Goal: Task Accomplishment & Management: Manage account settings

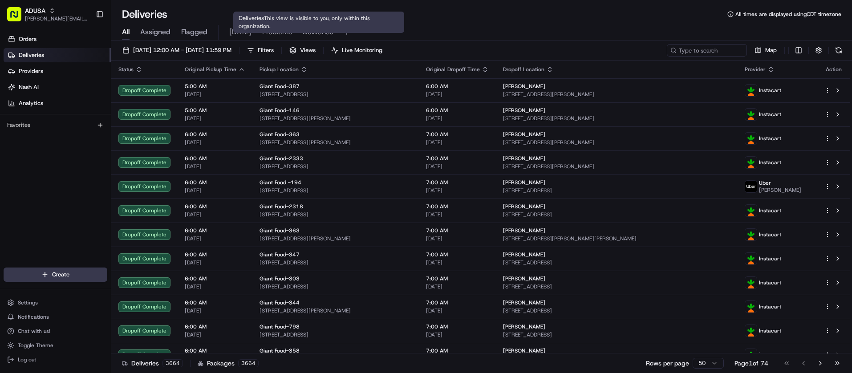
click at [292, 32] on span "Problems" at bounding box center [277, 32] width 30 height 11
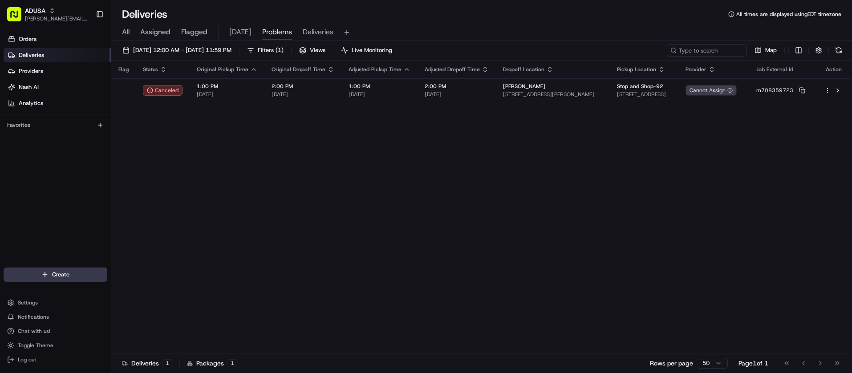
click at [33, 148] on div "Orders Deliveries Providers Nash AI Analytics Favorites" at bounding box center [55, 150] width 111 height 244
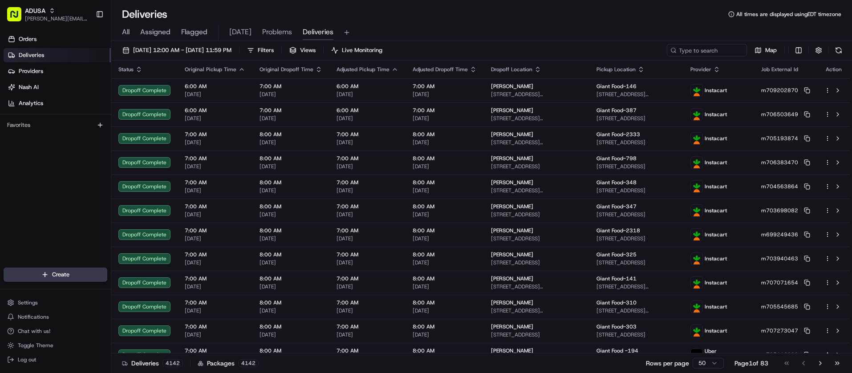
click at [24, 173] on div "Orders Deliveries Providers Nash AI Analytics Favorites" at bounding box center [55, 150] width 111 height 244
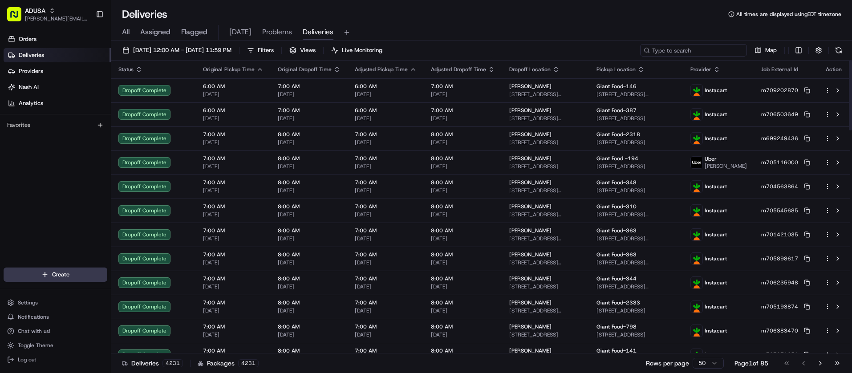
click at [706, 48] on input at bounding box center [693, 50] width 107 height 12
paste input "m516607516"
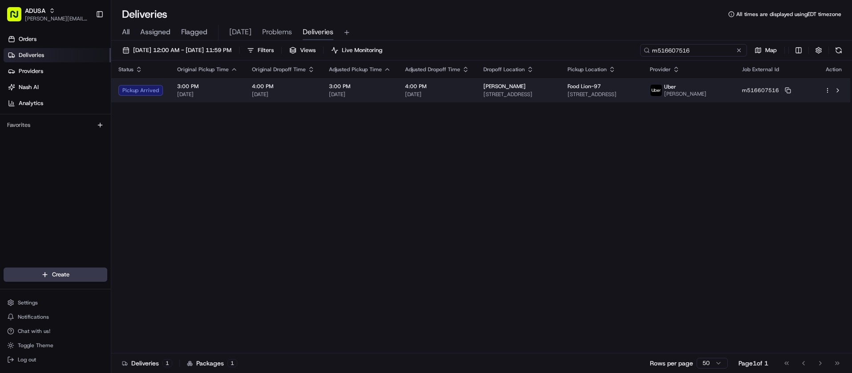
type input "m516607516"
click at [827, 95] on html "ADUSA juan.rodriguez@adusa.com Toggle Sidebar Orders Deliveries Providers Nash …" at bounding box center [426, 186] width 852 height 373
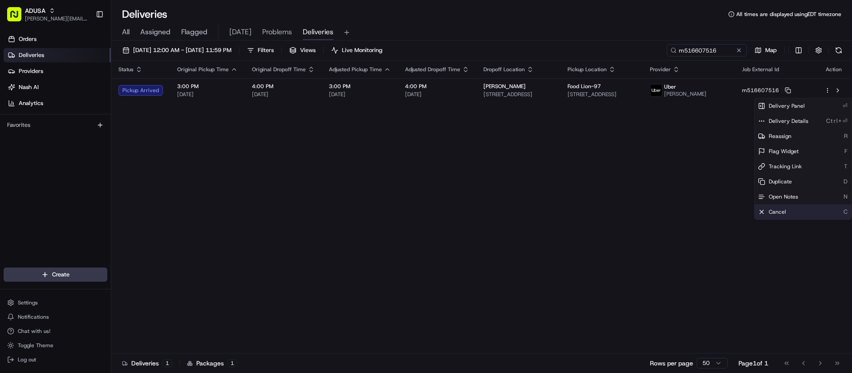
click at [796, 211] on div "Cancel C" at bounding box center [803, 211] width 97 height 15
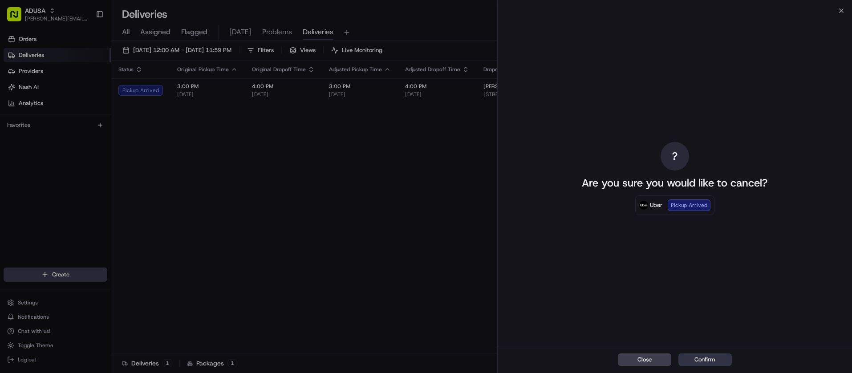
click at [703, 357] on button "Confirm" at bounding box center [704, 359] width 53 height 12
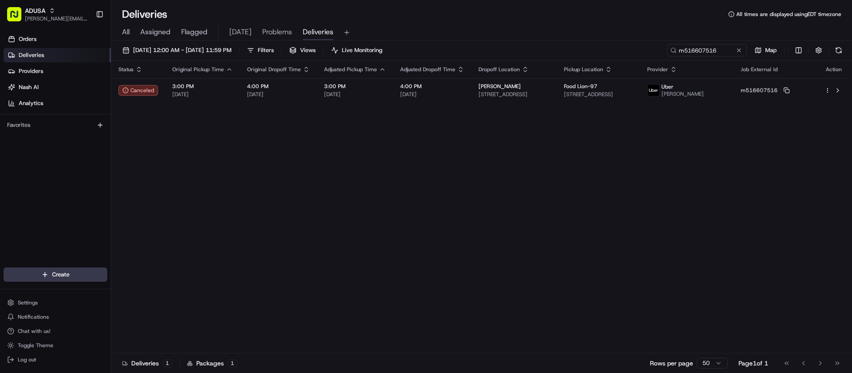
click at [447, 144] on div "Status Original Pickup Time Original Dropoff Time Adjusted Pickup Time Adjusted…" at bounding box center [480, 207] width 739 height 293
drag, startPoint x: 740, startPoint y: 50, endPoint x: 738, endPoint y: 57, distance: 7.0
click at [740, 50] on button at bounding box center [739, 50] width 9 height 9
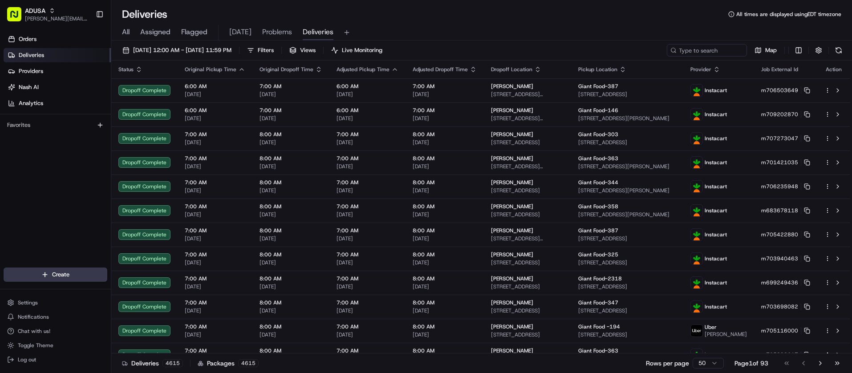
click at [720, 57] on div "08/21/2025 12:00 AM - 08/21/2025 11:59 PM Filters Views Live Monitoring Map" at bounding box center [481, 52] width 741 height 16
click at [709, 49] on input at bounding box center [693, 50] width 107 height 12
paste input "m708148034"
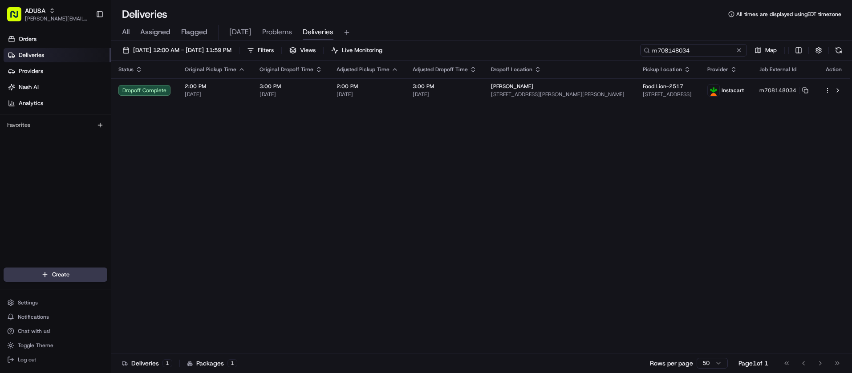
type input "m708148034"
drag, startPoint x: 739, startPoint y: 51, endPoint x: 736, endPoint y: 61, distance: 10.0
click at [739, 51] on button at bounding box center [739, 50] width 9 height 9
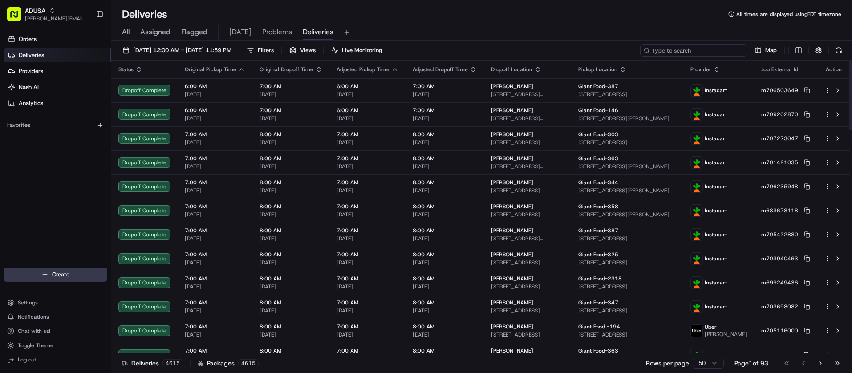
click at [726, 53] on input at bounding box center [693, 50] width 107 height 12
paste input "m709370201"
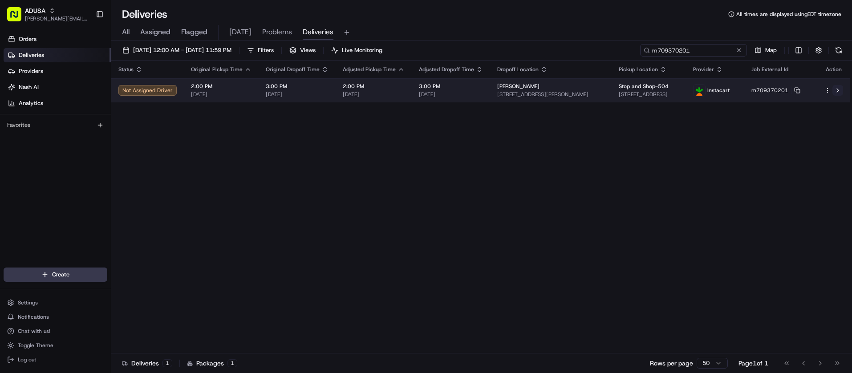
type input "m709370201"
click at [839, 90] on button at bounding box center [838, 90] width 11 height 11
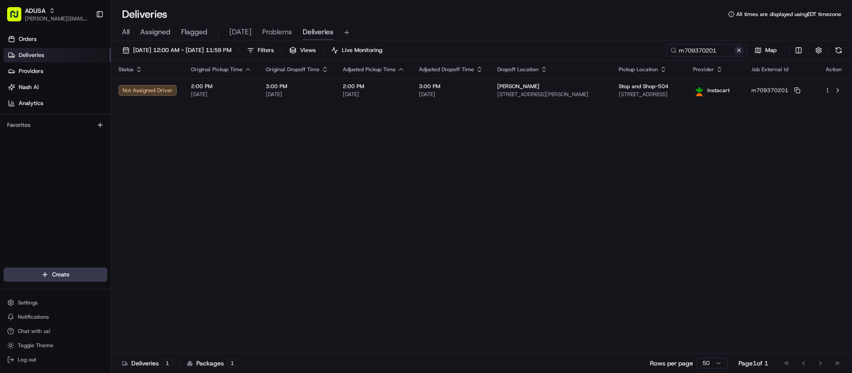
click at [738, 51] on button at bounding box center [739, 50] width 9 height 9
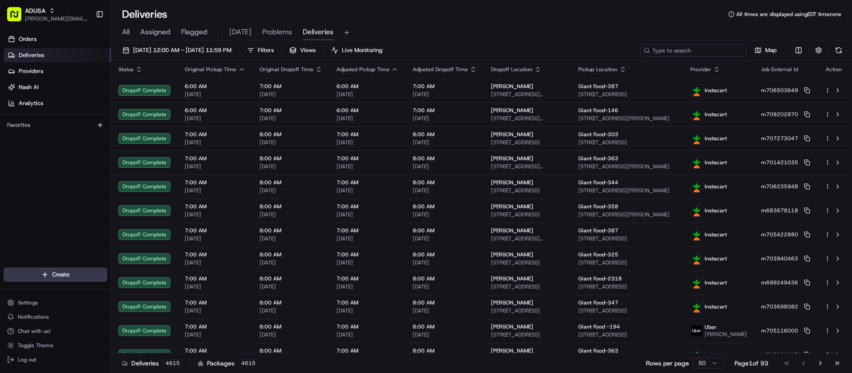
click at [719, 49] on input at bounding box center [693, 50] width 107 height 12
paste input "m699589187"
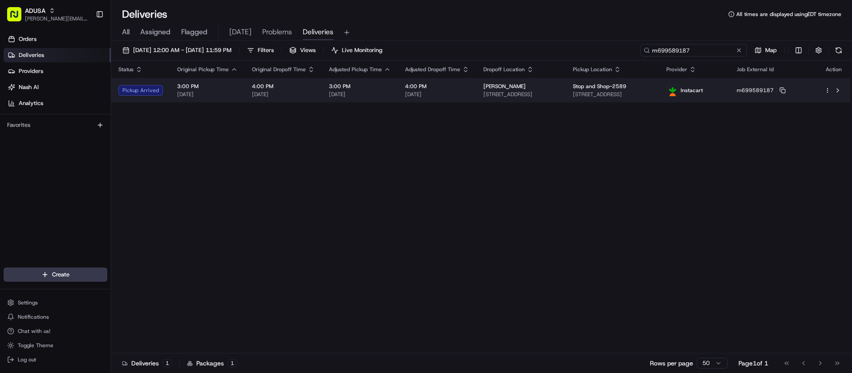
type input "m699589187"
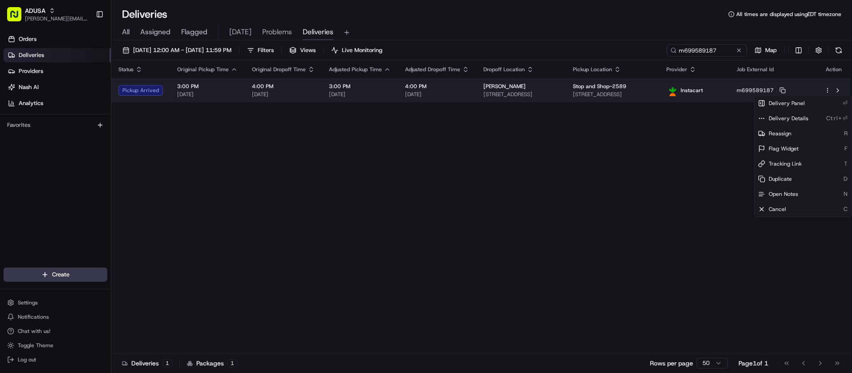
click at [828, 91] on html "ADUSA juan.rodriguez@adusa.com Toggle Sidebar Orders Deliveries Providers Nash …" at bounding box center [426, 186] width 852 height 373
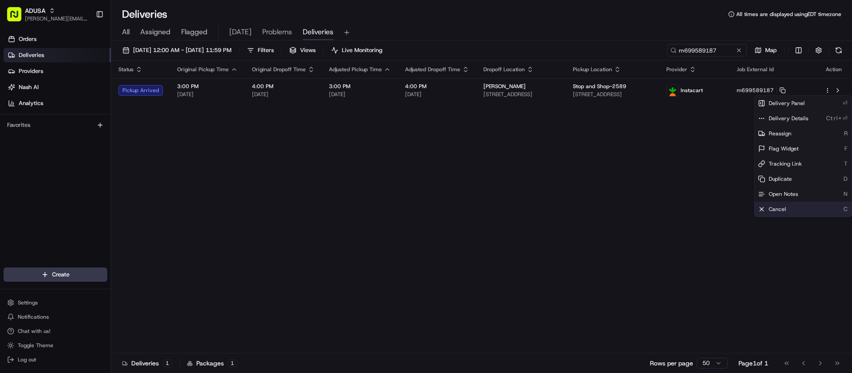
click at [785, 209] on span "Cancel" at bounding box center [777, 209] width 17 height 7
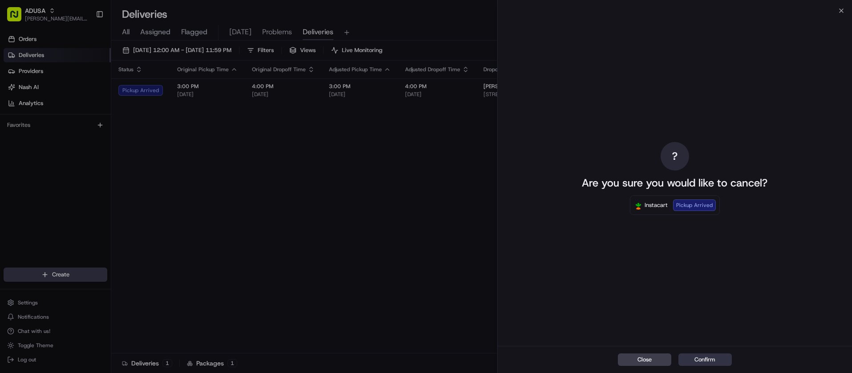
click at [717, 363] on button "Confirm" at bounding box center [704, 359] width 53 height 12
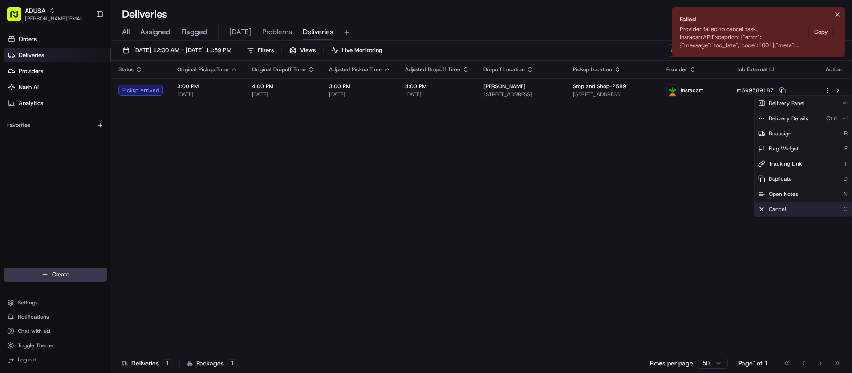
click at [838, 12] on icon "Notifications (F8)" at bounding box center [837, 14] width 7 height 7
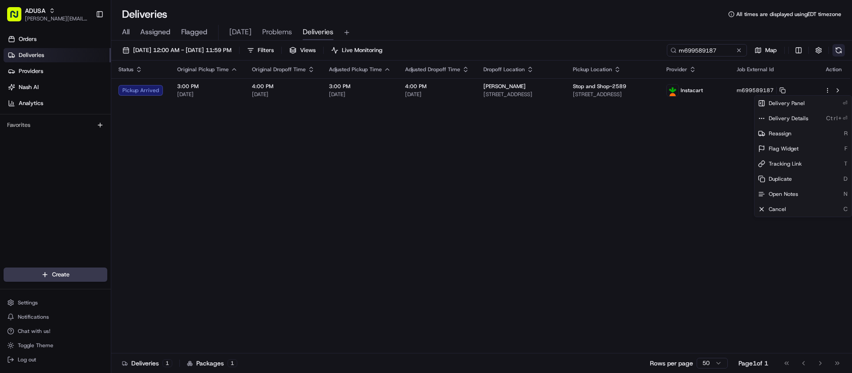
click at [839, 50] on button at bounding box center [839, 50] width 12 height 12
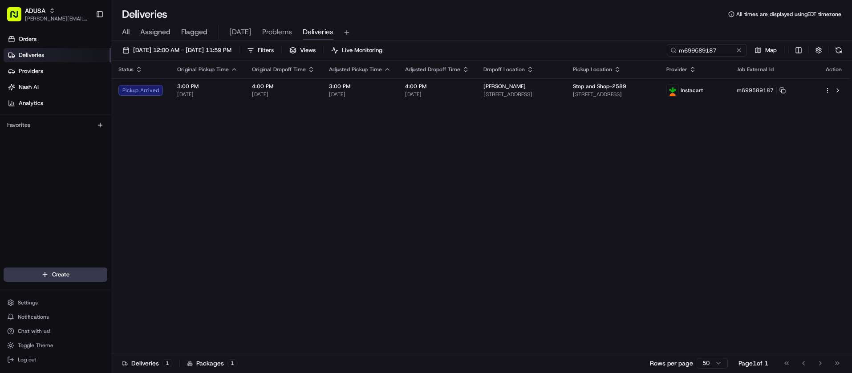
click at [5, 204] on div "Orders Deliveries Providers Nash AI Analytics Favorites" at bounding box center [55, 150] width 111 height 244
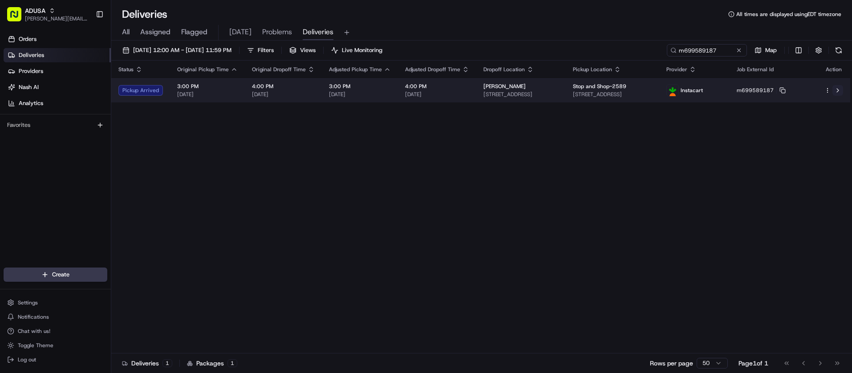
click at [837, 89] on button at bounding box center [838, 90] width 11 height 11
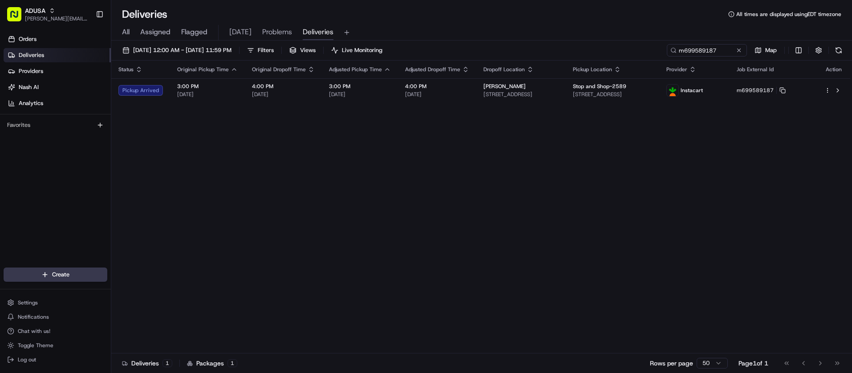
click at [17, 178] on div "Orders Deliveries Providers Nash AI Analytics Favorites" at bounding box center [55, 150] width 111 height 244
click at [837, 46] on button at bounding box center [839, 50] width 12 height 12
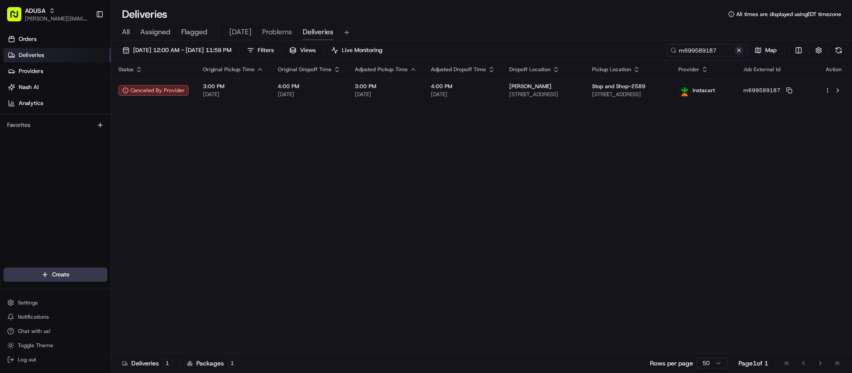
click at [737, 52] on button at bounding box center [739, 50] width 9 height 9
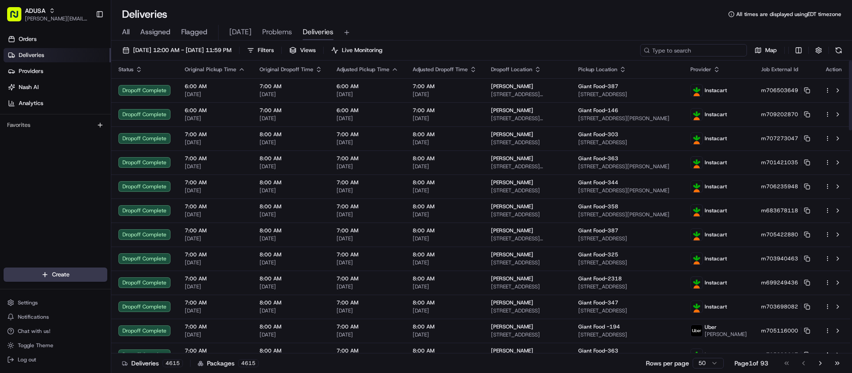
click at [725, 50] on input at bounding box center [693, 50] width 107 height 12
paste input "m707361456"
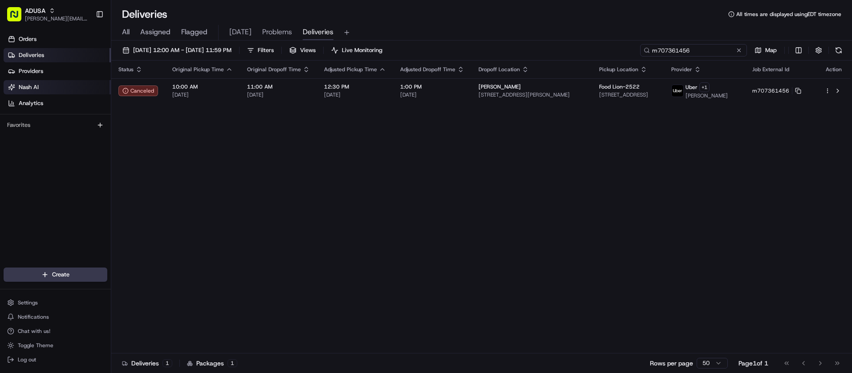
type input "m707361456"
drag, startPoint x: 739, startPoint y: 52, endPoint x: 728, endPoint y: 52, distance: 11.1
click at [739, 52] on button at bounding box center [739, 50] width 9 height 9
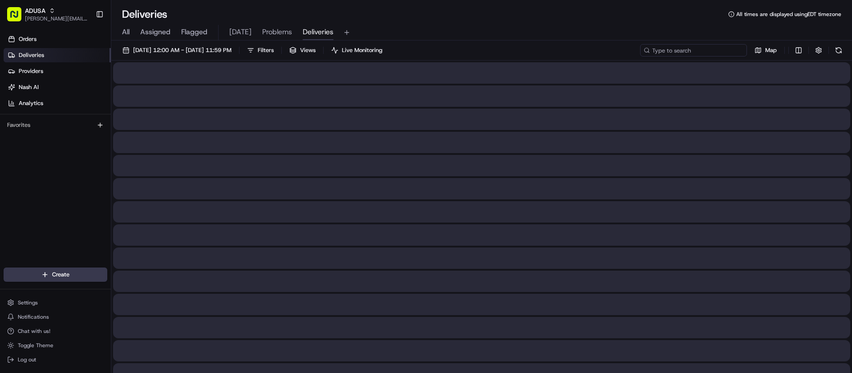
click at [709, 53] on input at bounding box center [693, 50] width 107 height 12
paste input "i706729518"
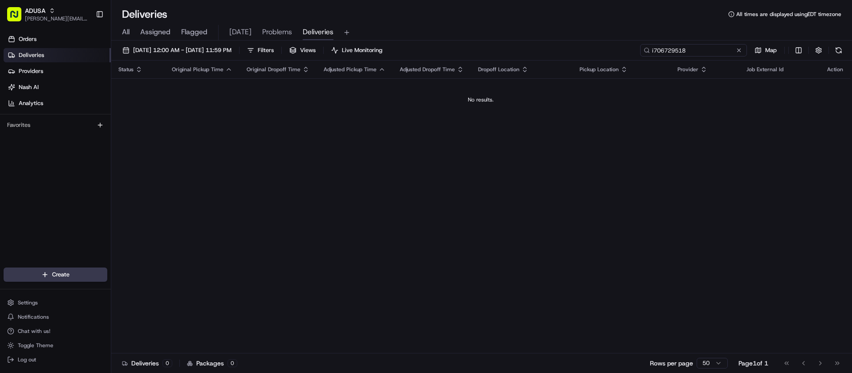
type input "i706729518"
click at [737, 51] on button at bounding box center [739, 50] width 9 height 9
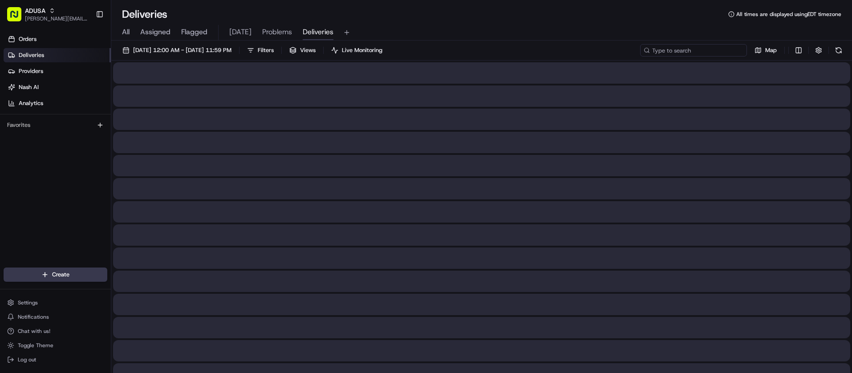
click at [711, 51] on input at bounding box center [693, 50] width 107 height 12
paste input "m700880183"
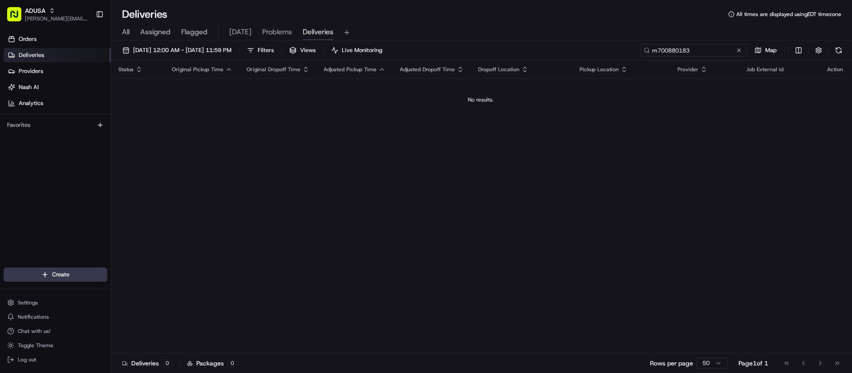
click at [720, 52] on input "m700880183" at bounding box center [693, 50] width 107 height 12
click at [653, 49] on input "m700880183" at bounding box center [693, 50] width 107 height 12
type input "m700880183"
click at [742, 52] on button at bounding box center [739, 50] width 9 height 9
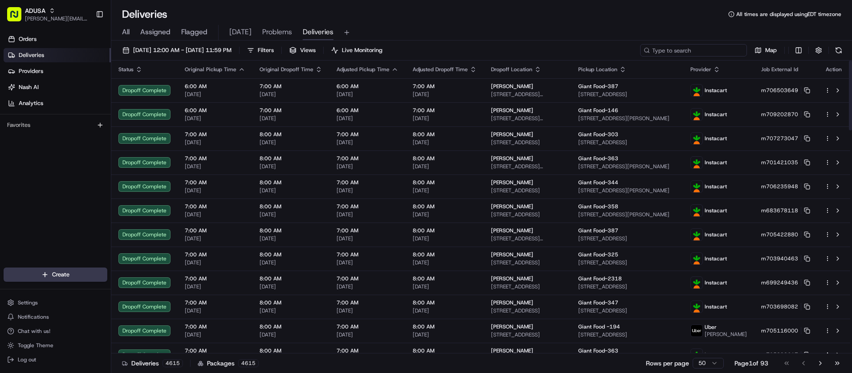
click at [698, 50] on input at bounding box center [693, 50] width 107 height 12
paste input "m700880183"
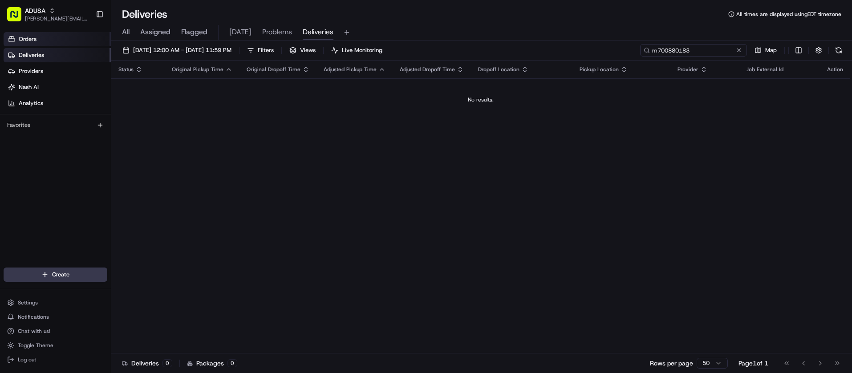
type input "m700880183"
click at [738, 52] on button at bounding box center [739, 50] width 9 height 9
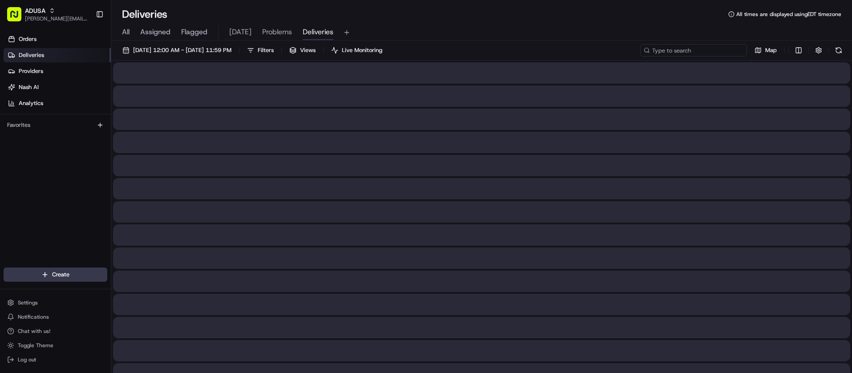
click at [718, 50] on input at bounding box center [693, 50] width 107 height 12
paste input "m709317904"
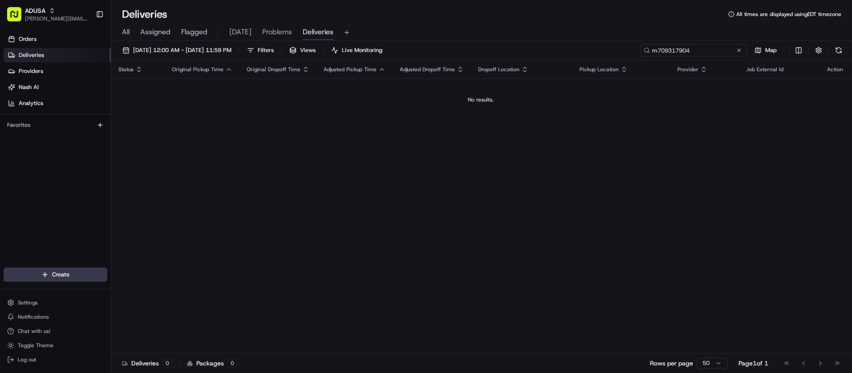
type input "m709317904"
click at [737, 51] on button at bounding box center [739, 50] width 9 height 9
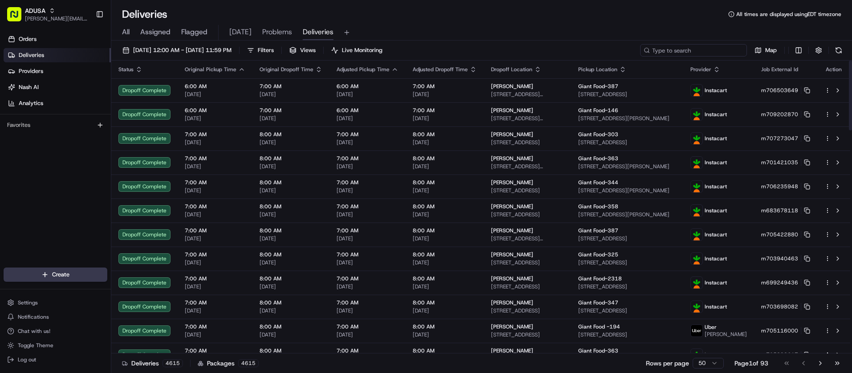
click at [703, 51] on input at bounding box center [693, 50] width 107 height 12
paste input "m701247793"
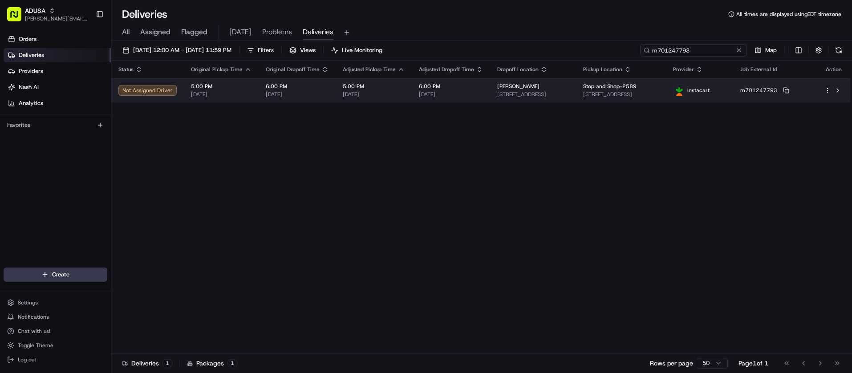
type input "m701247793"
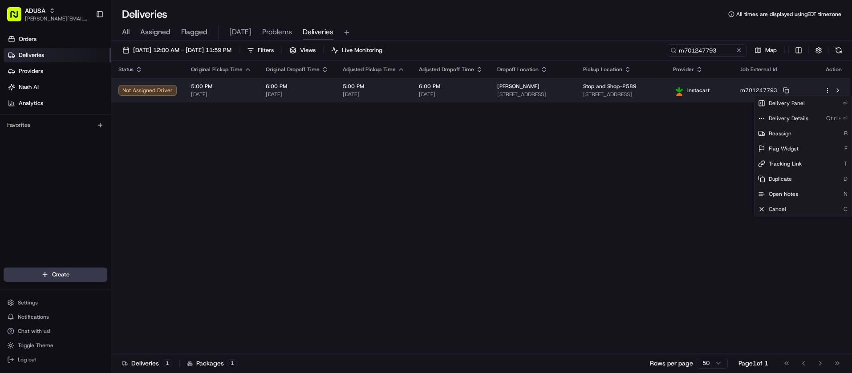
click at [828, 92] on html "ADUSA juan.rodriguez@adusa.com Toggle Sidebar Orders Deliveries Providers Nash …" at bounding box center [426, 186] width 852 height 373
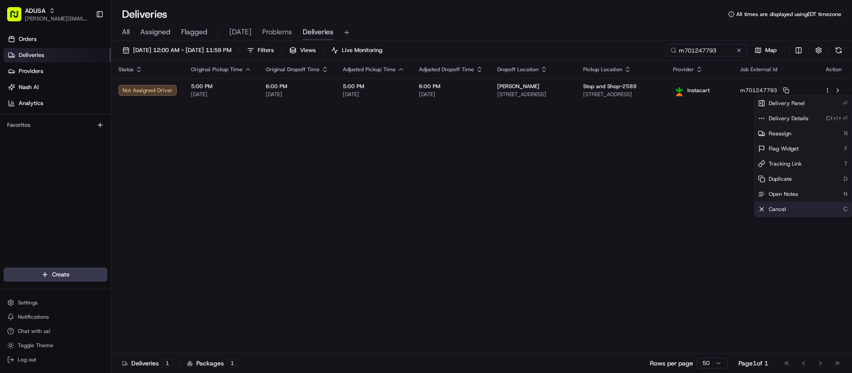
click at [791, 204] on div "Cancel C" at bounding box center [803, 209] width 97 height 15
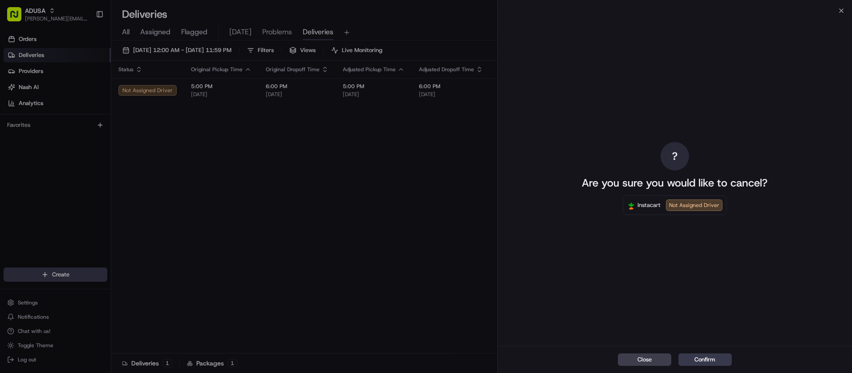
click at [723, 351] on div "Close Confirm" at bounding box center [675, 359] width 355 height 27
click at [723, 358] on button "Confirm" at bounding box center [704, 359] width 53 height 12
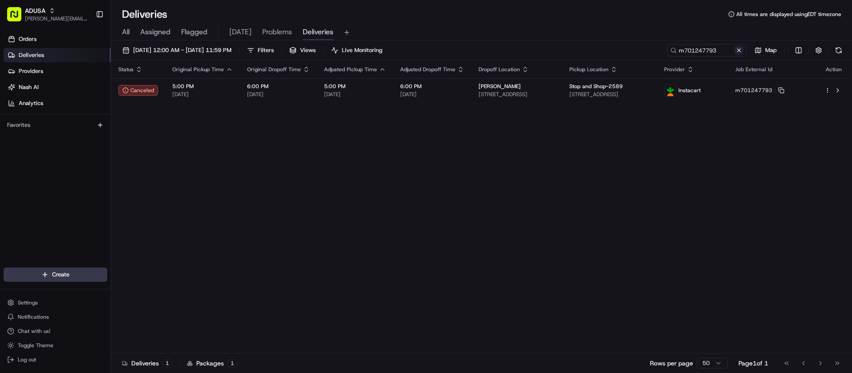
click at [739, 50] on button at bounding box center [739, 50] width 9 height 9
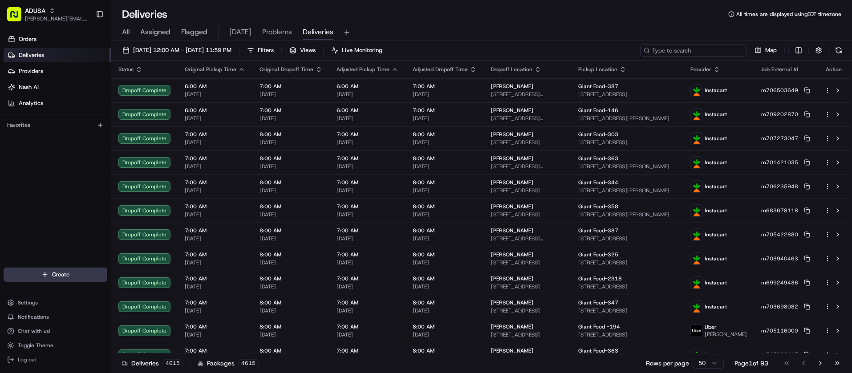
click at [702, 45] on input at bounding box center [693, 50] width 107 height 12
paste input "m709354919"
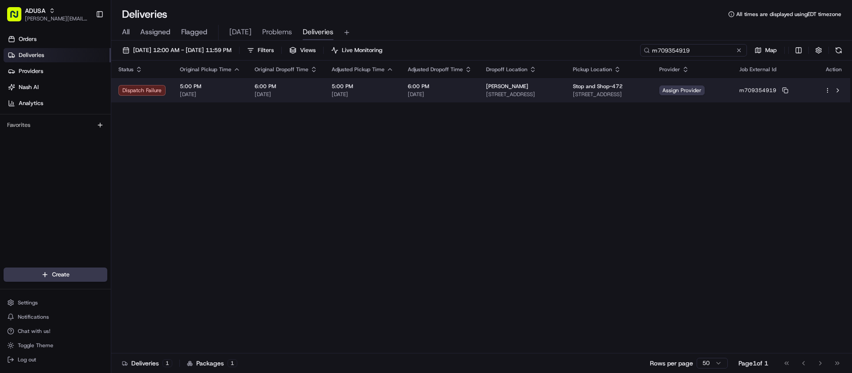
type input "m709354919"
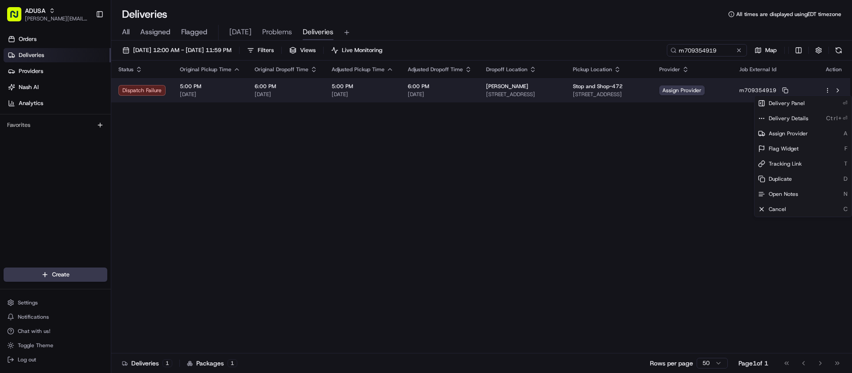
click at [826, 91] on html "ADUSA juan.rodriguez@adusa.com Toggle Sidebar Orders Deliveries Providers Nash …" at bounding box center [426, 186] width 852 height 373
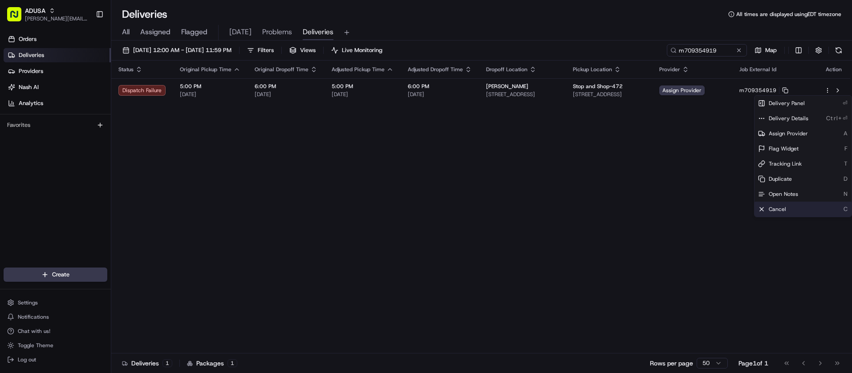
click at [780, 208] on span "Cancel" at bounding box center [777, 209] width 17 height 7
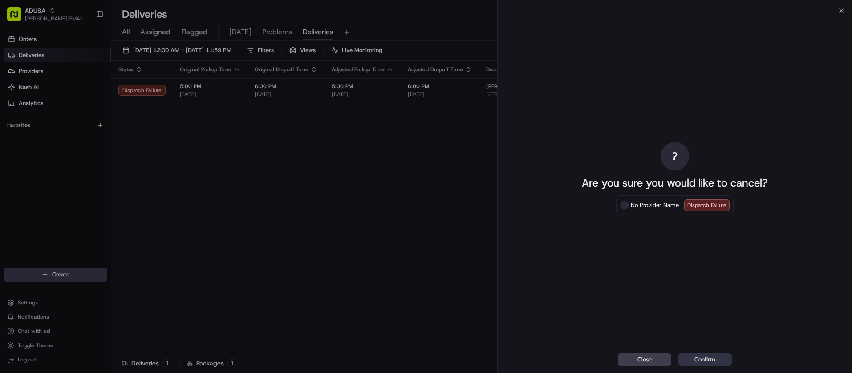
click at [716, 360] on button "Confirm" at bounding box center [704, 359] width 53 height 12
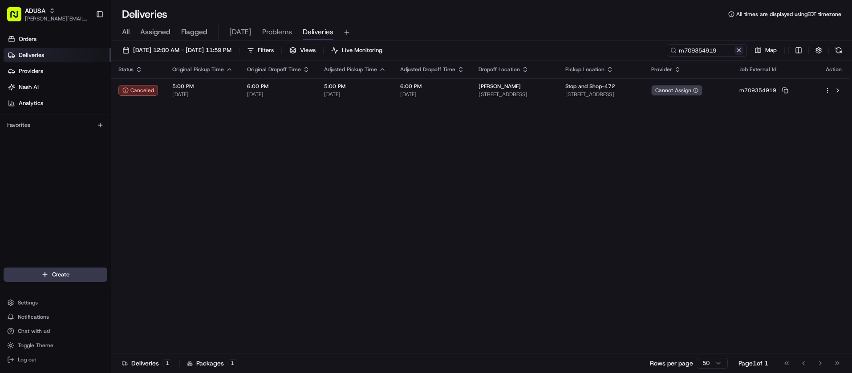
click at [736, 51] on button at bounding box center [739, 50] width 9 height 9
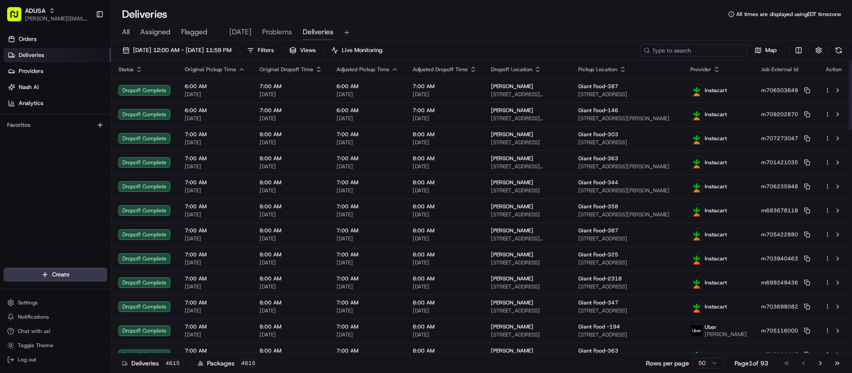
click at [684, 47] on input at bounding box center [693, 50] width 107 height 12
paste input "m706044942"
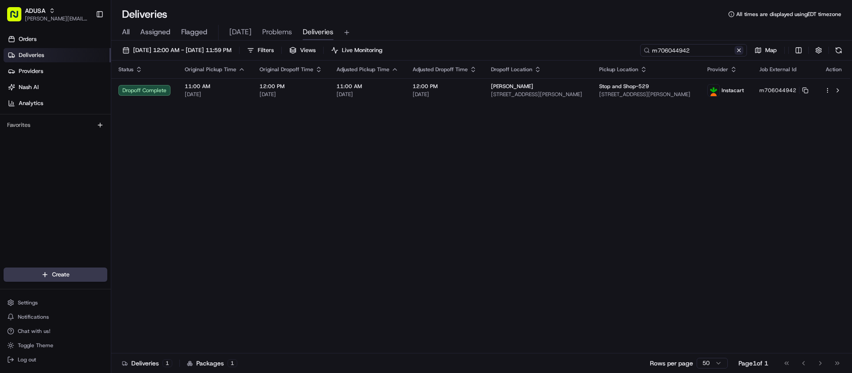
type input "m706044942"
click at [741, 54] on button at bounding box center [739, 50] width 9 height 9
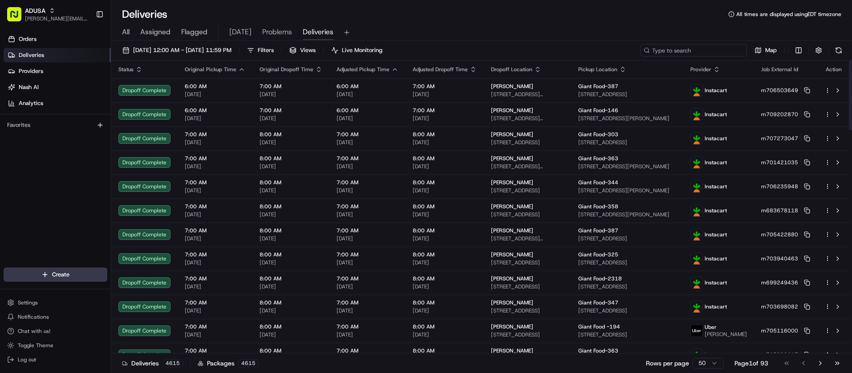
click at [693, 49] on input at bounding box center [693, 50] width 107 height 12
paste input "m702841029"
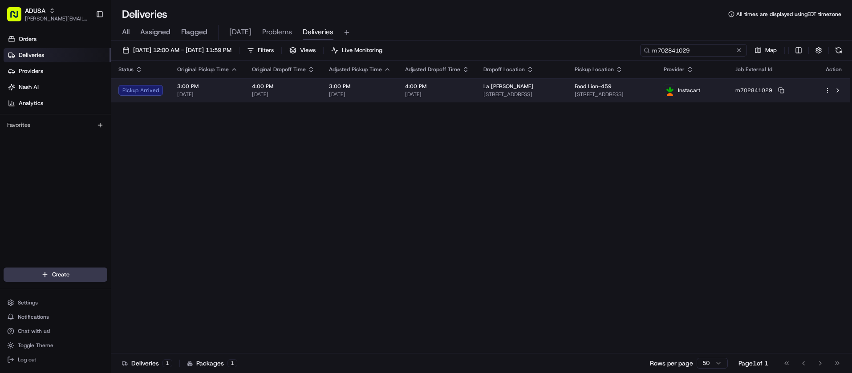
type input "m702841029"
click at [825, 89] on html "ADUSA juan.rodriguez@adusa.com Toggle Sidebar Orders Deliveries Providers Nash …" at bounding box center [426, 186] width 852 height 373
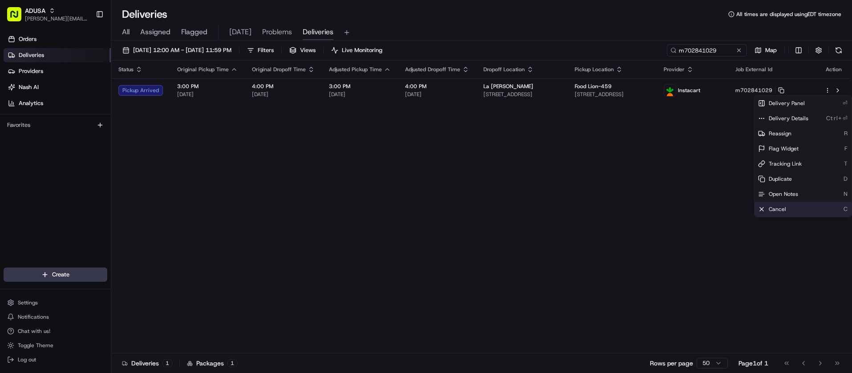
click at [776, 210] on span "Cancel" at bounding box center [777, 209] width 17 height 7
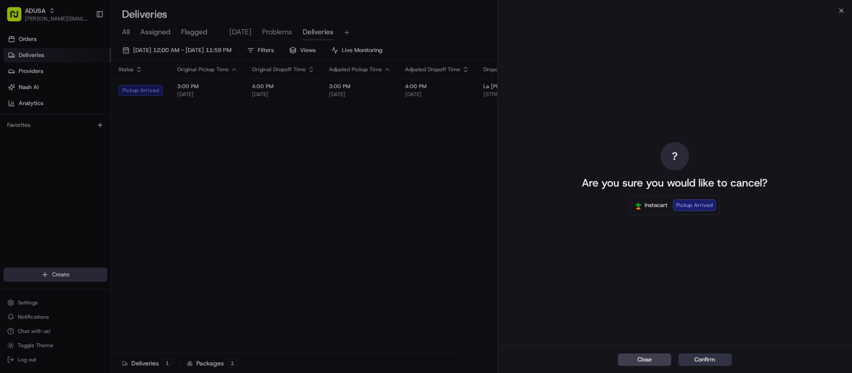
click at [704, 366] on button "Confirm" at bounding box center [704, 359] width 53 height 12
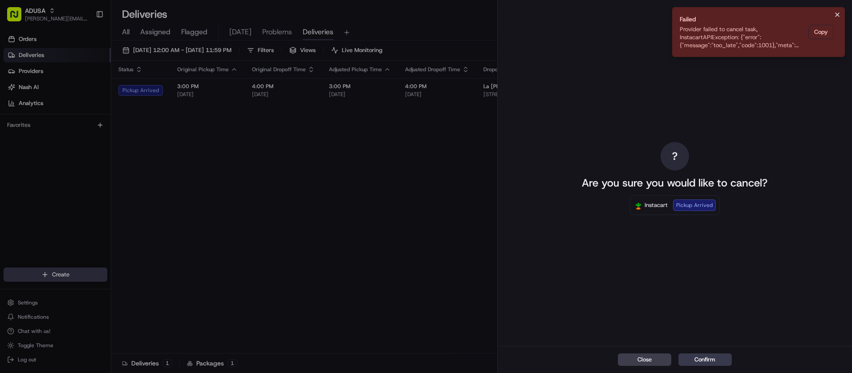
click at [838, 14] on icon "Notifications (F8)" at bounding box center [837, 14] width 7 height 7
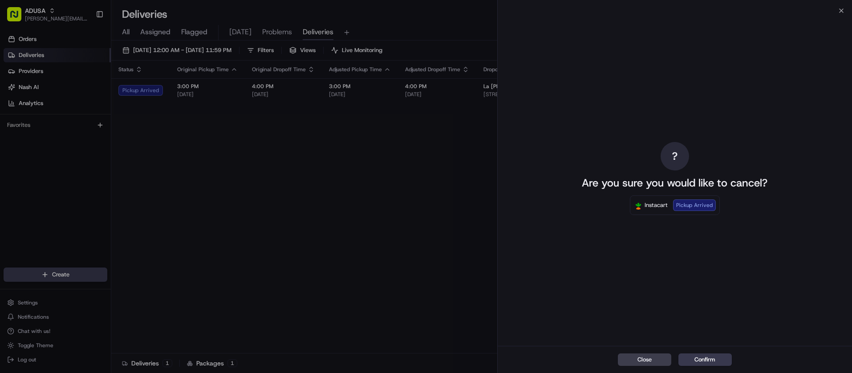
click at [840, 13] on div "? Are you sure you would like to cancel? Instacart Pickup Arrived" at bounding box center [675, 178] width 355 height 335
click at [841, 12] on div "? Are you sure you would like to cancel? Instacart Pickup Arrived" at bounding box center [675, 178] width 355 height 335
click at [841, 10] on icon "button" at bounding box center [841, 10] width 7 height 7
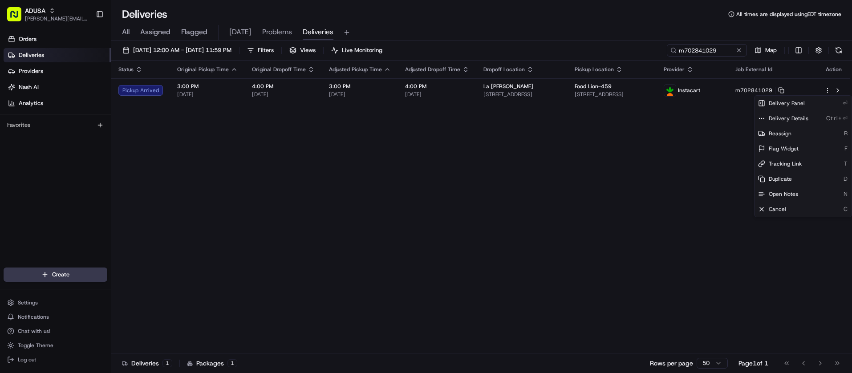
click at [724, 148] on div "Status Original Pickup Time Original Dropoff Time Adjusted Pickup Time Adjusted…" at bounding box center [480, 207] width 739 height 293
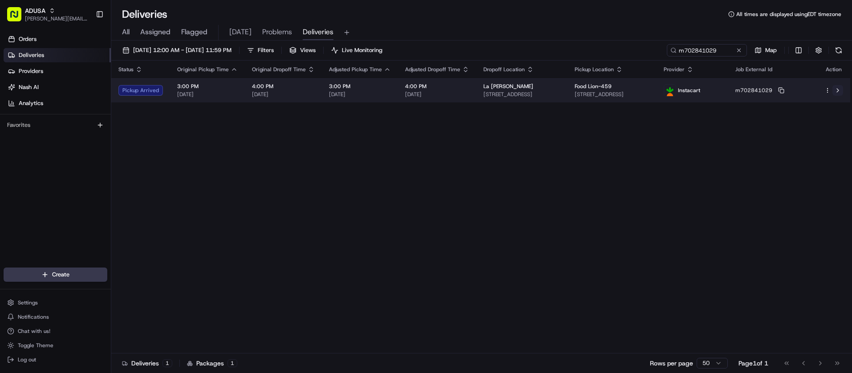
click at [842, 89] on button at bounding box center [838, 90] width 11 height 11
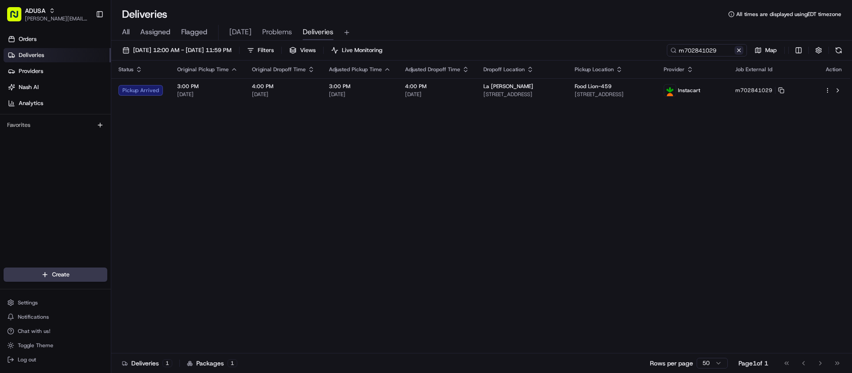
click at [739, 53] on button at bounding box center [739, 50] width 9 height 9
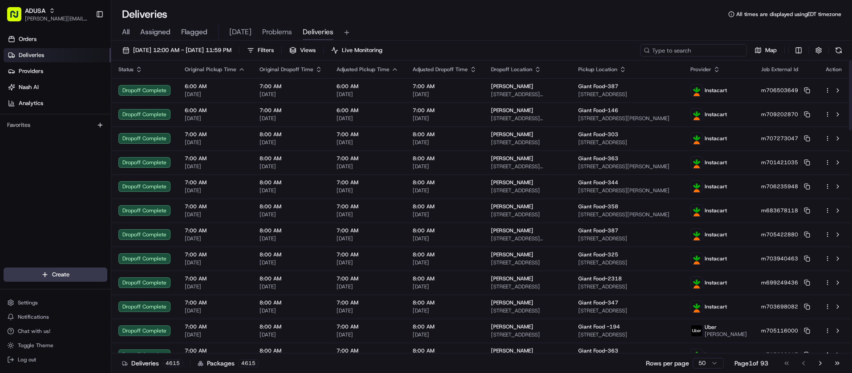
click at [696, 50] on input at bounding box center [693, 50] width 107 height 12
paste input "m703703567"
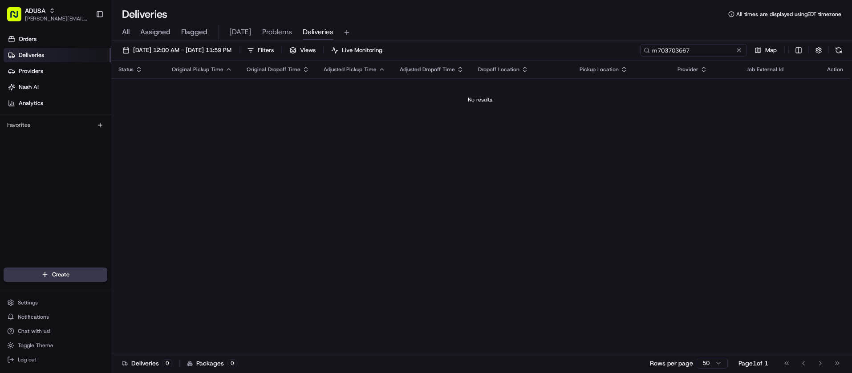
type input "m703703567"
click at [739, 48] on button at bounding box center [739, 50] width 9 height 9
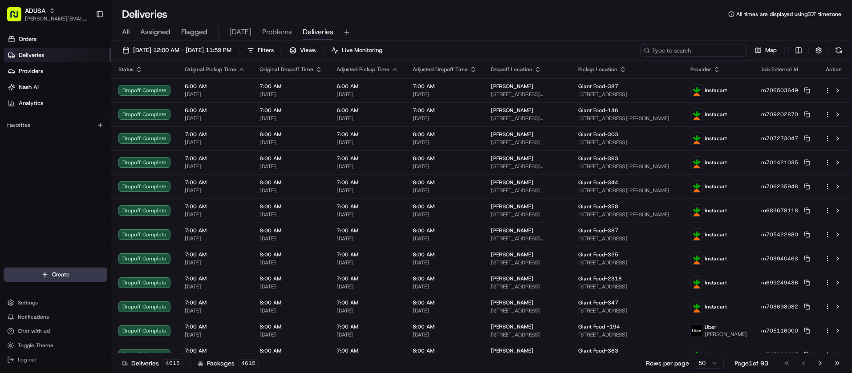
click at [697, 47] on input at bounding box center [693, 50] width 107 height 12
paste input "m705753116"
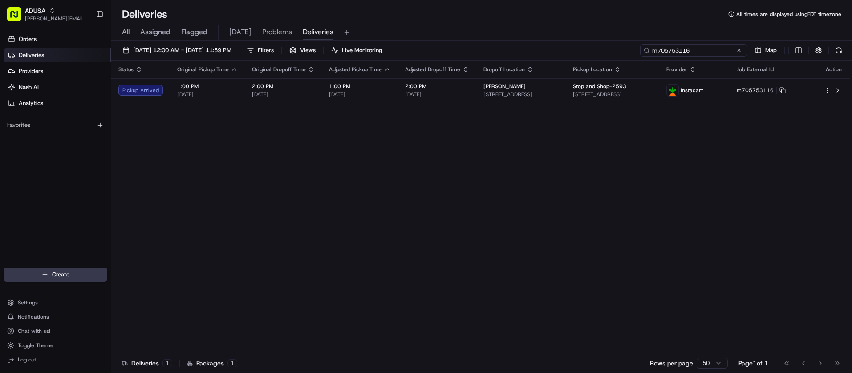
type input "m705753116"
click at [15, 157] on div "Orders Deliveries Providers Nash AI Analytics Favorites" at bounding box center [55, 150] width 111 height 244
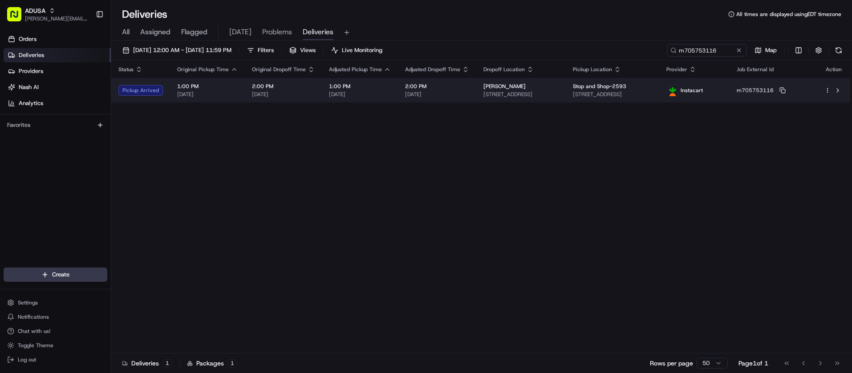
click at [824, 90] on td at bounding box center [833, 90] width 33 height 24
click at [828, 90] on html "ADUSA juan.rodriguez@adusa.com Toggle Sidebar Orders Deliveries Providers Nash …" at bounding box center [426, 186] width 852 height 373
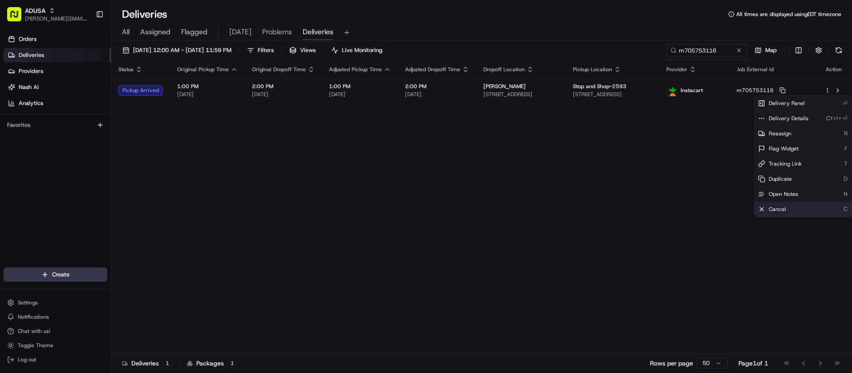
click at [768, 205] on div "Cancel C" at bounding box center [803, 209] width 97 height 15
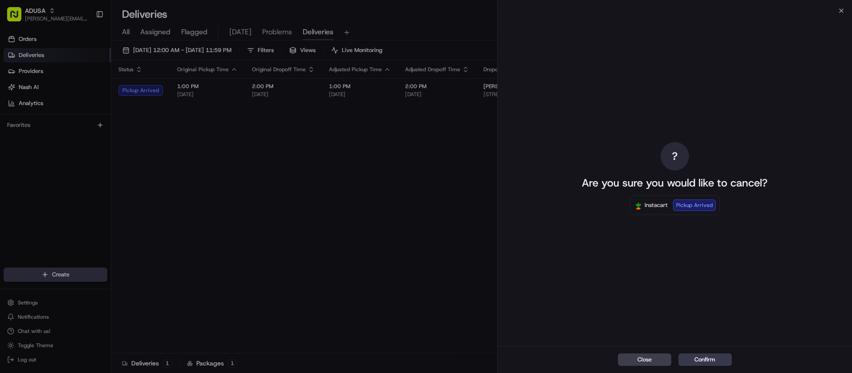
click at [715, 358] on button "Confirm" at bounding box center [704, 359] width 53 height 12
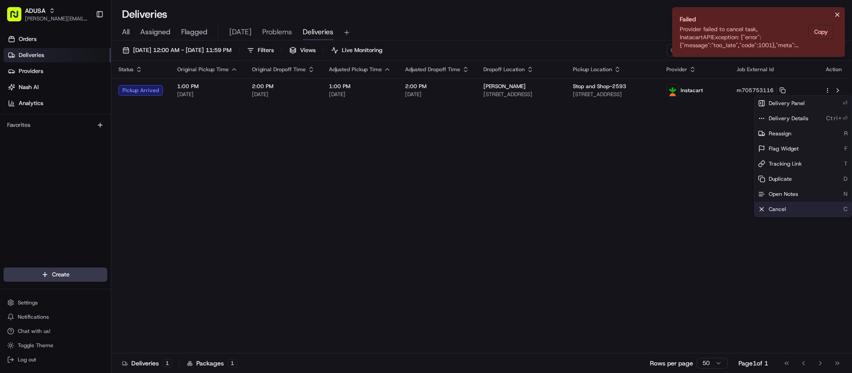
click at [838, 13] on icon "Notifications (F8)" at bounding box center [837, 14] width 7 height 7
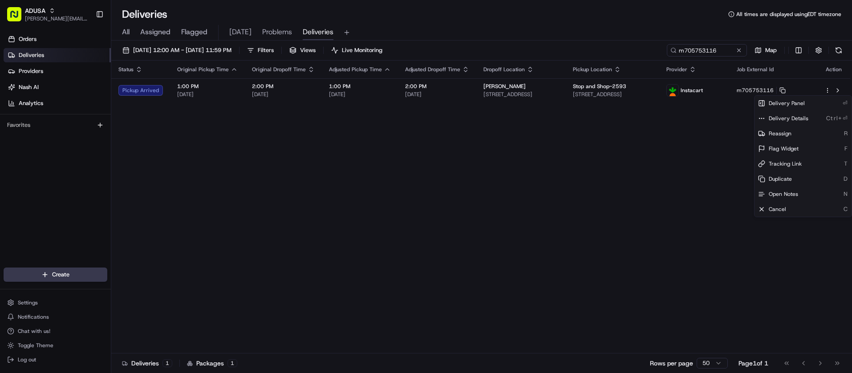
click at [391, 38] on div "All Assigned Flagged TODAY Problems Deliveries" at bounding box center [481, 33] width 741 height 16
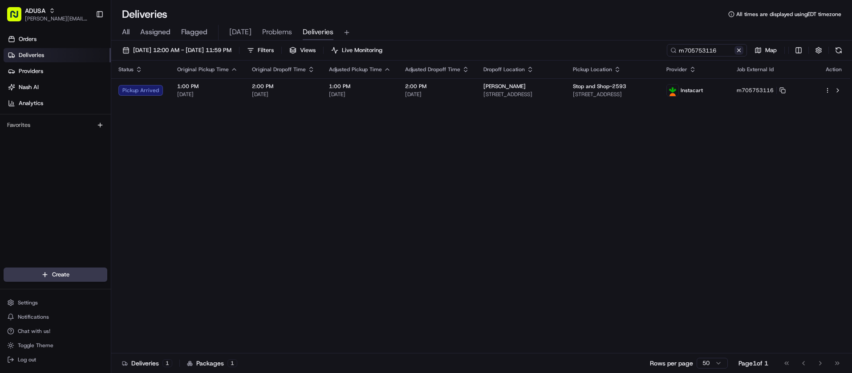
click at [737, 50] on button at bounding box center [739, 50] width 9 height 9
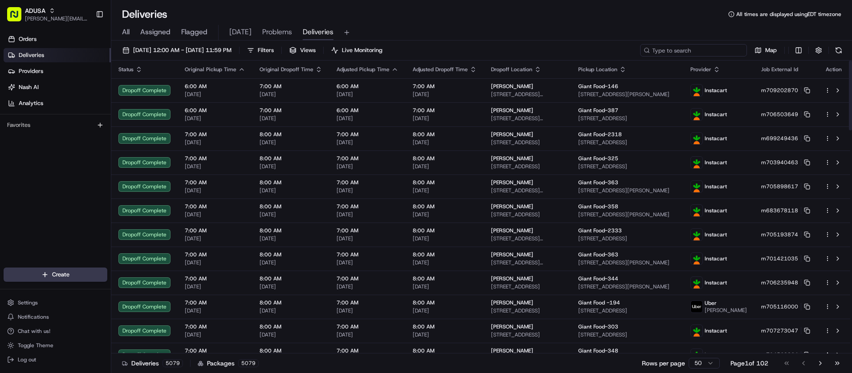
click at [688, 45] on input at bounding box center [693, 50] width 107 height 12
click at [689, 46] on input at bounding box center [693, 50] width 107 height 12
paste input "k707773773"
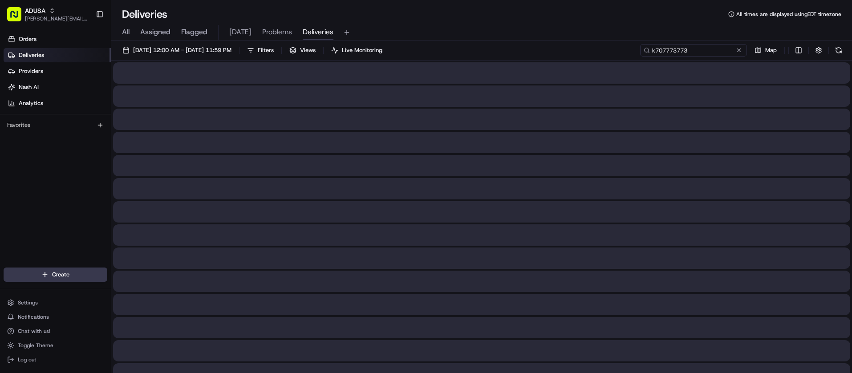
drag, startPoint x: 658, startPoint y: 49, endPoint x: 635, endPoint y: 51, distance: 22.4
click at [635, 51] on div "08/21/2025 12:00 AM - 08/21/2025 11:59 PM Filters Views Live Monitoring k707773…" at bounding box center [481, 52] width 741 height 16
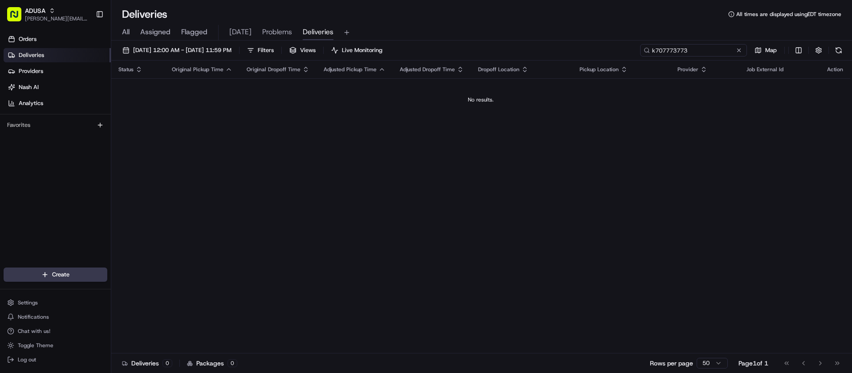
click at [714, 45] on input "k707773773" at bounding box center [693, 50] width 107 height 12
type input "k707773773"
click at [742, 51] on button at bounding box center [739, 50] width 9 height 9
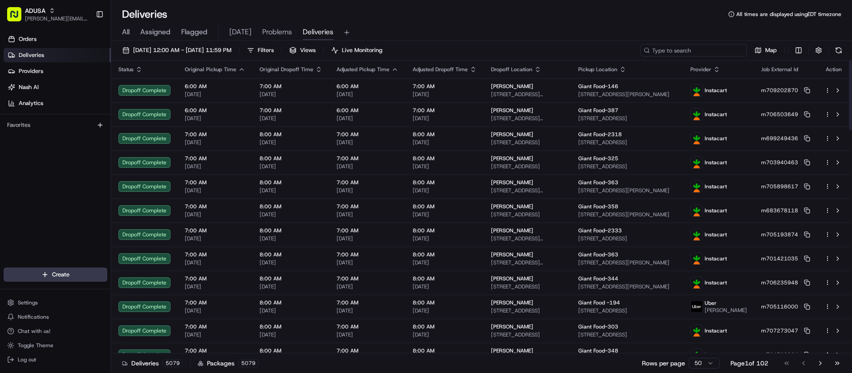
click at [724, 45] on input at bounding box center [693, 50] width 107 height 12
paste input "d706267597"
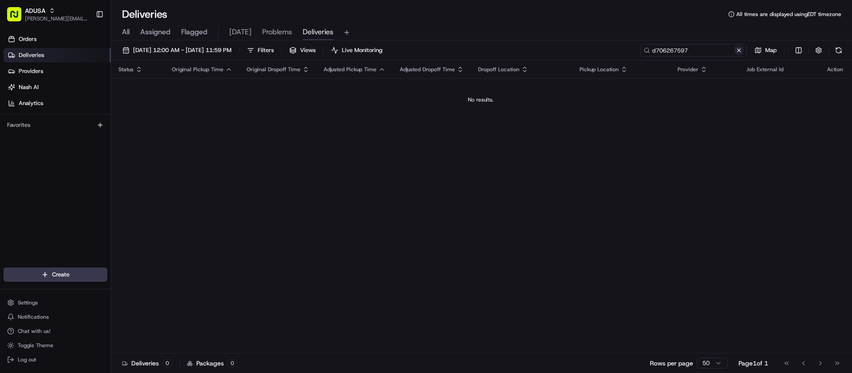
type input "d706267597"
click at [738, 50] on button at bounding box center [739, 50] width 9 height 9
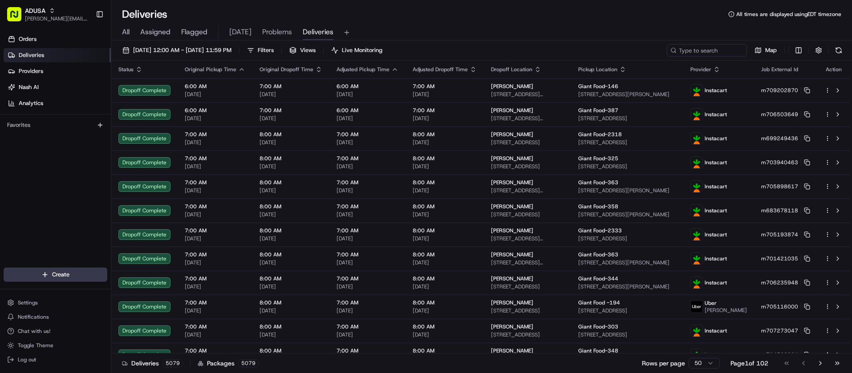
click at [36, 172] on div "Orders Deliveries Providers Nash AI Analytics Favorites" at bounding box center [55, 150] width 111 height 244
click at [721, 55] on input at bounding box center [693, 50] width 107 height 12
paste input "m707095597"
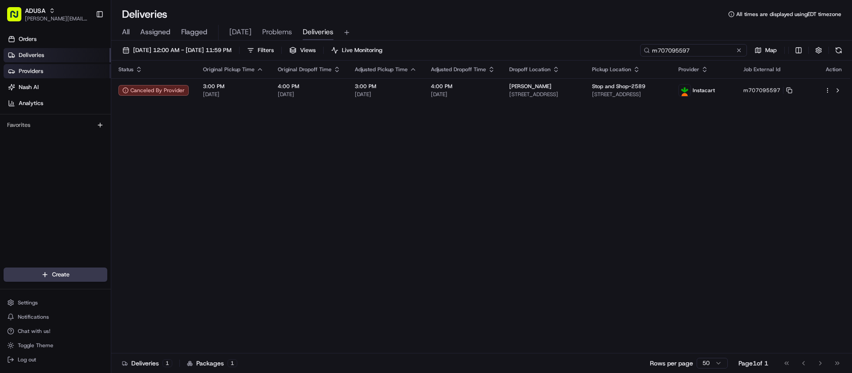
type input "m707095597"
click at [737, 52] on button at bounding box center [739, 50] width 9 height 9
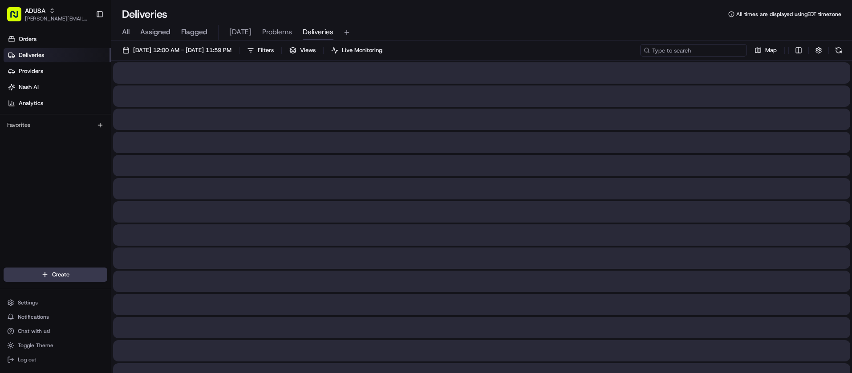
click at [707, 52] on input at bounding box center [693, 50] width 107 height 12
paste input "m707095597"
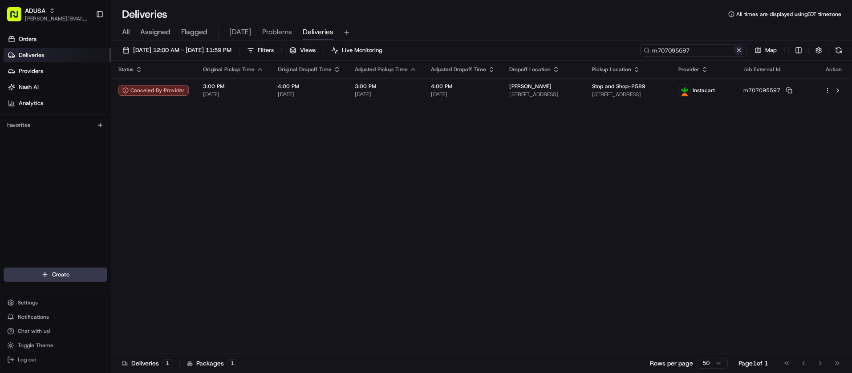
type input "m707095597"
click at [737, 51] on button at bounding box center [739, 50] width 9 height 9
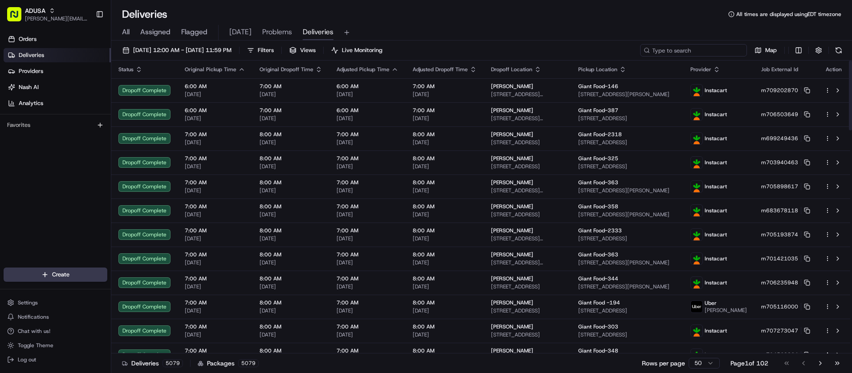
click at [713, 52] on input at bounding box center [693, 50] width 107 height 12
paste input "m707095597"
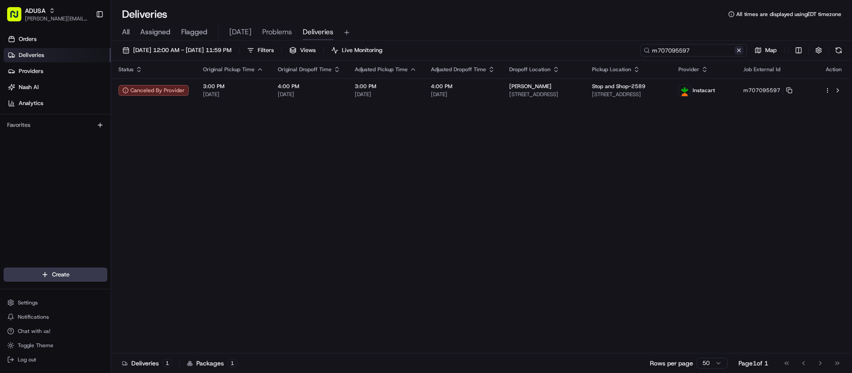
type input "m707095597"
click at [739, 53] on button at bounding box center [739, 50] width 9 height 9
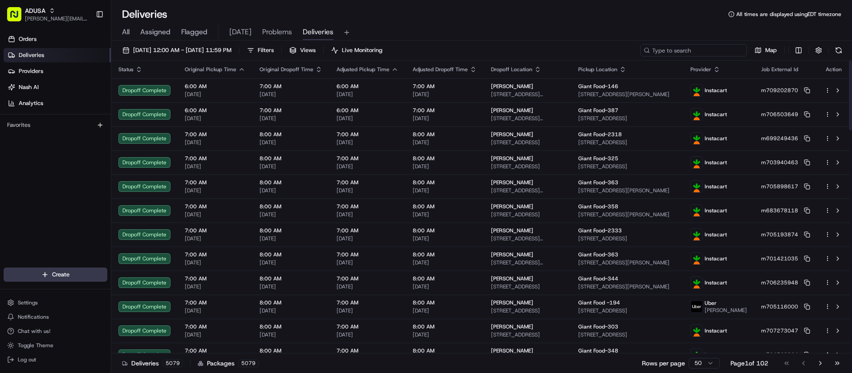
click at [706, 49] on input at bounding box center [693, 50] width 107 height 12
paste input "m707764519"
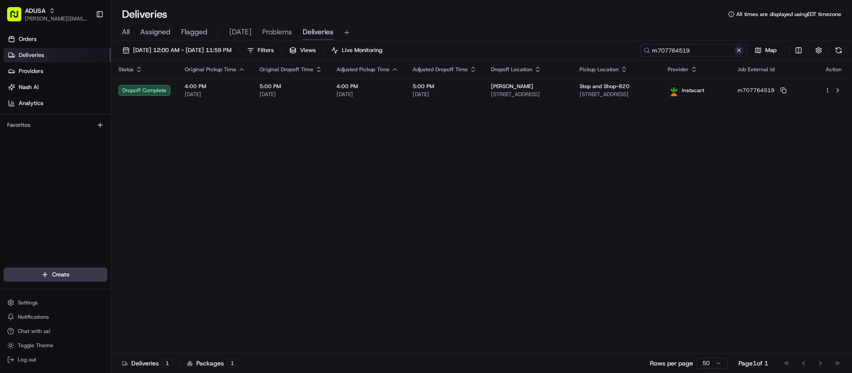
type input "m707764519"
click at [739, 49] on button at bounding box center [739, 50] width 9 height 9
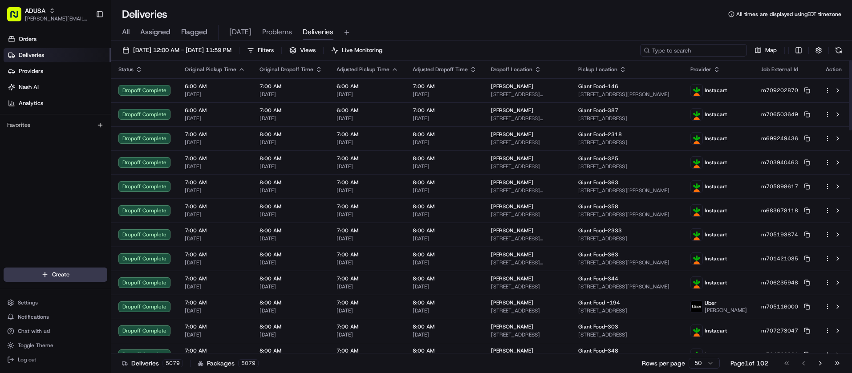
click at [707, 51] on input at bounding box center [693, 50] width 107 height 12
paste input "m707764519"
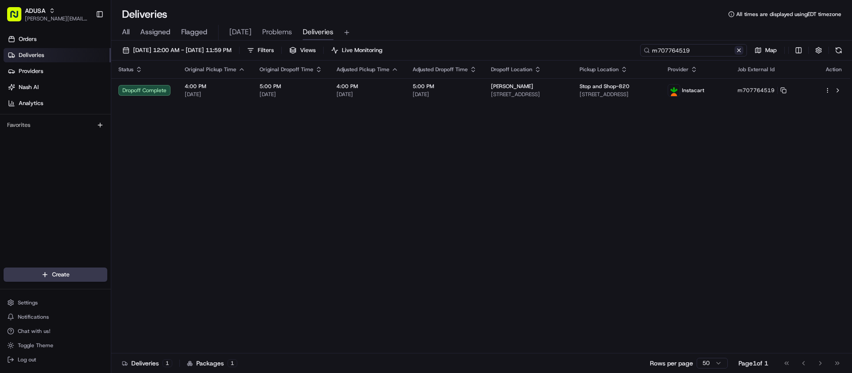
type input "m707764519"
click at [737, 48] on button at bounding box center [739, 50] width 9 height 9
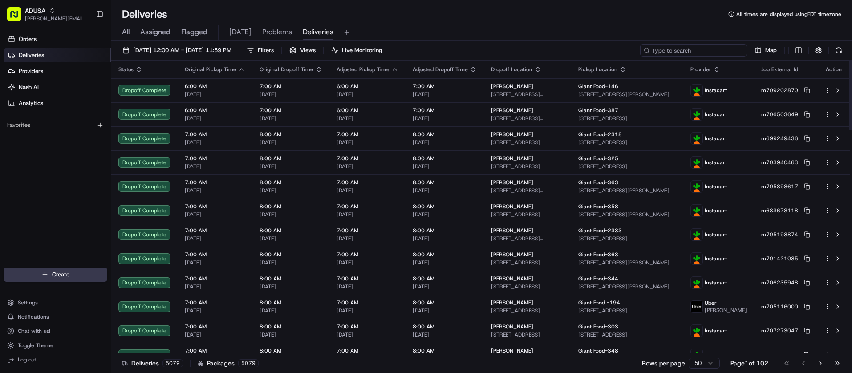
click at [729, 52] on input at bounding box center [693, 50] width 107 height 12
paste input "m708855891"
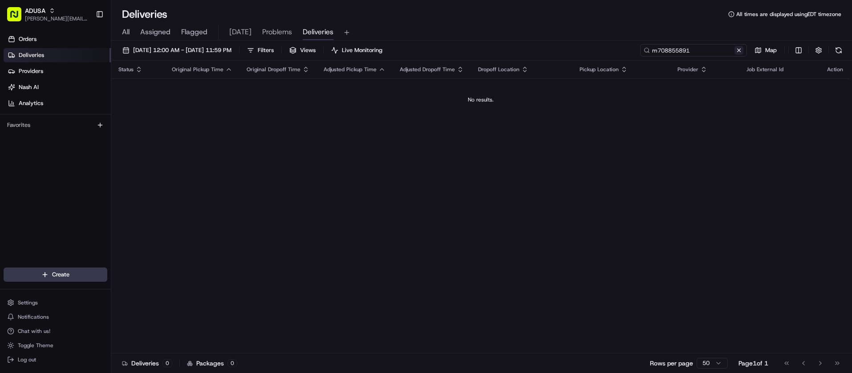
type input "m708855891"
click at [736, 52] on button at bounding box center [739, 50] width 9 height 9
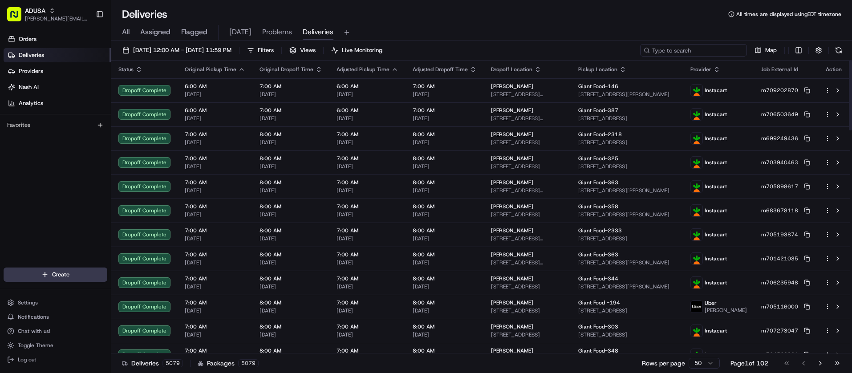
click at [713, 51] on input at bounding box center [693, 50] width 107 height 12
paste input "m709414150"
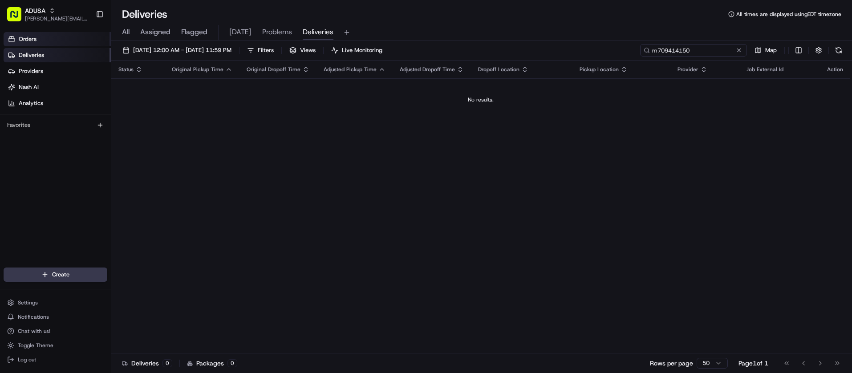
type input "m709414150"
click at [722, 50] on input "m709414150" at bounding box center [693, 50] width 107 height 12
click at [651, 51] on input "m709414150" at bounding box center [693, 50] width 107 height 12
click at [739, 50] on button at bounding box center [739, 50] width 9 height 9
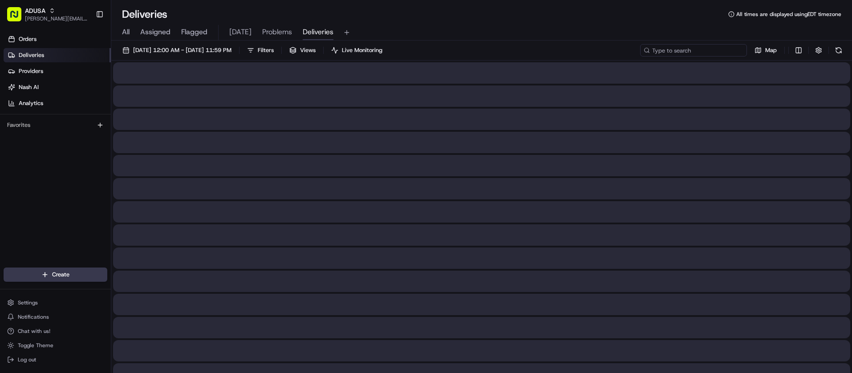
click at [694, 51] on input at bounding box center [693, 50] width 107 height 12
paste input "m709442412"
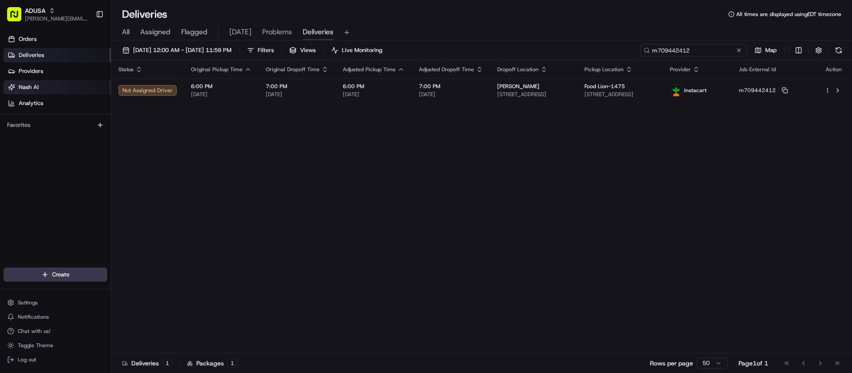
type input "m709442412"
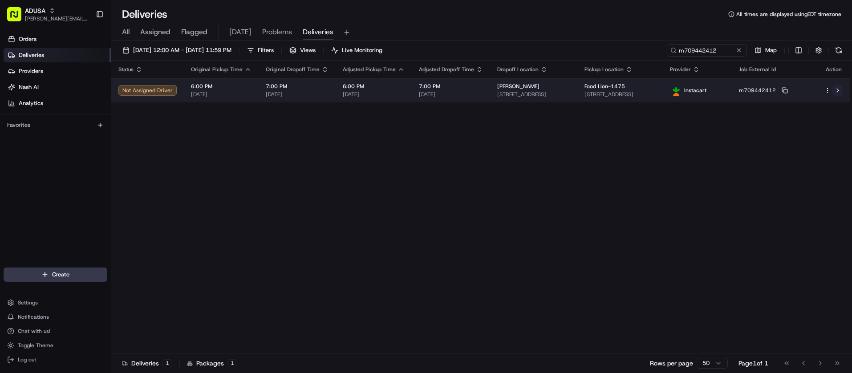
click at [837, 89] on button at bounding box center [838, 90] width 11 height 11
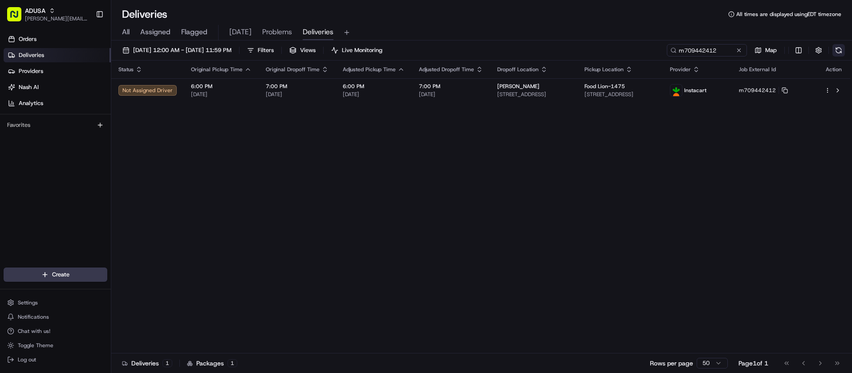
click at [835, 50] on button at bounding box center [839, 50] width 12 height 12
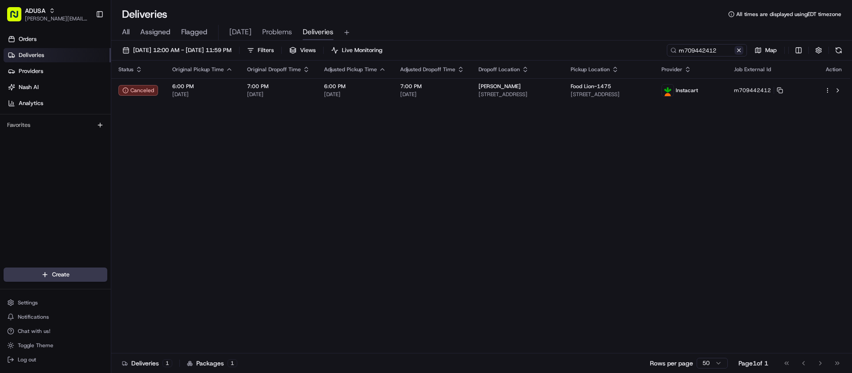
click at [739, 50] on button at bounding box center [739, 50] width 9 height 9
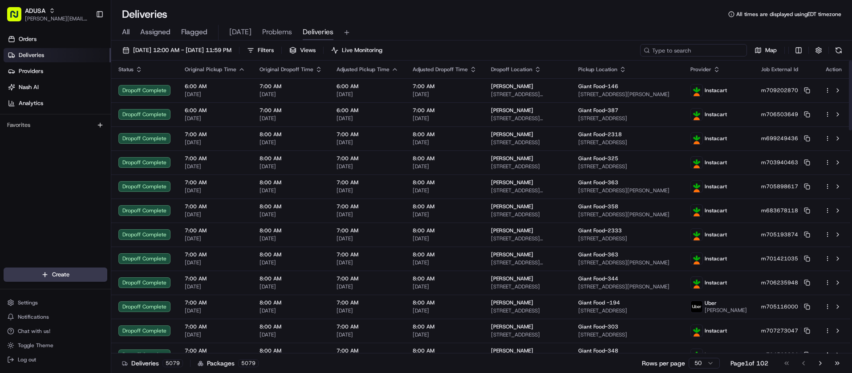
click at [703, 56] on input at bounding box center [693, 50] width 107 height 12
paste input "k707201828"
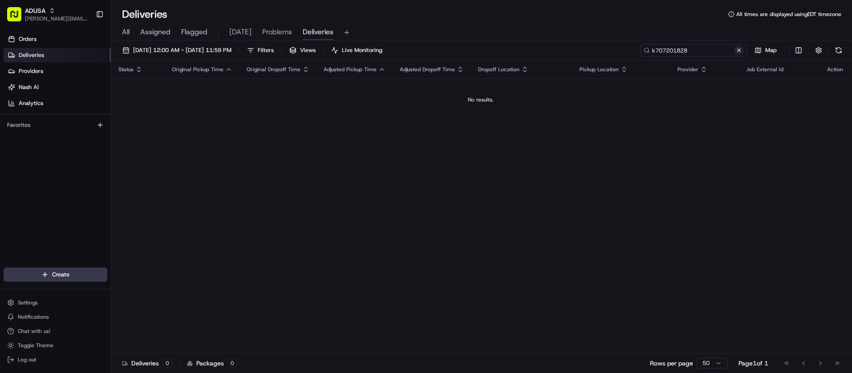
type input "k707201828"
click at [739, 50] on button at bounding box center [739, 50] width 9 height 9
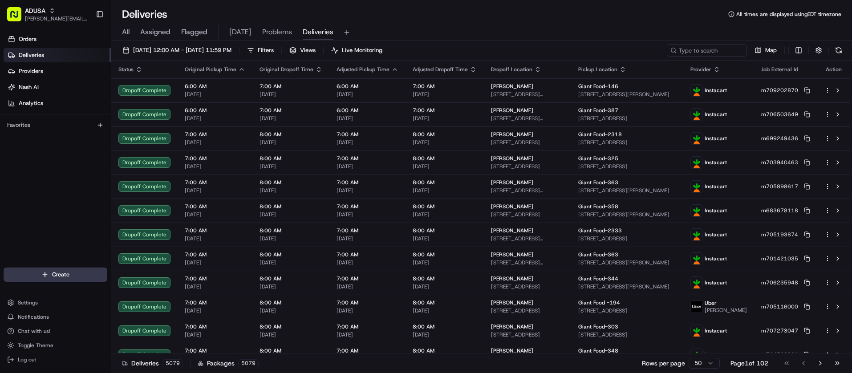
click at [46, 154] on div "Orders Deliveries Providers Nash AI Analytics Favorites" at bounding box center [55, 150] width 111 height 244
click at [699, 53] on input at bounding box center [693, 50] width 107 height 12
paste input "k701539398"
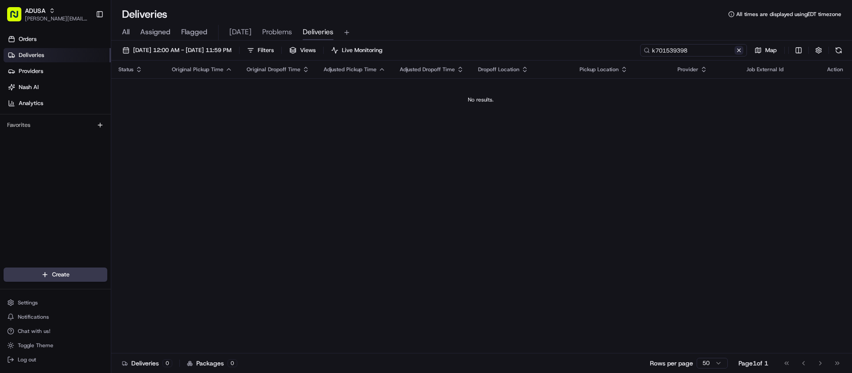
type input "k701539398"
click at [741, 51] on button at bounding box center [739, 50] width 9 height 9
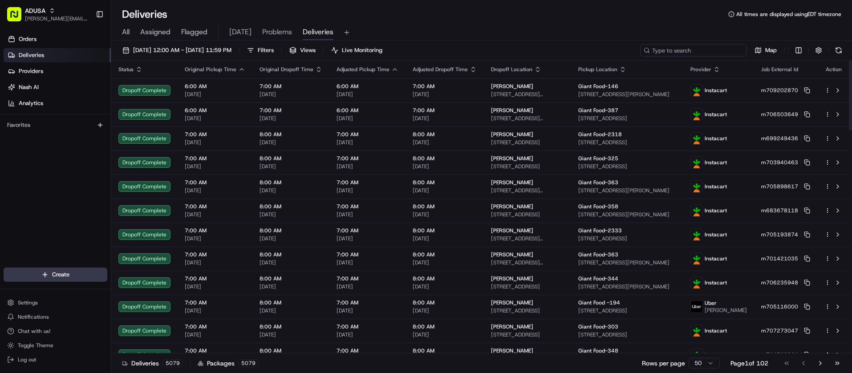
click at [723, 48] on input at bounding box center [693, 50] width 107 height 12
paste input "m707772971"
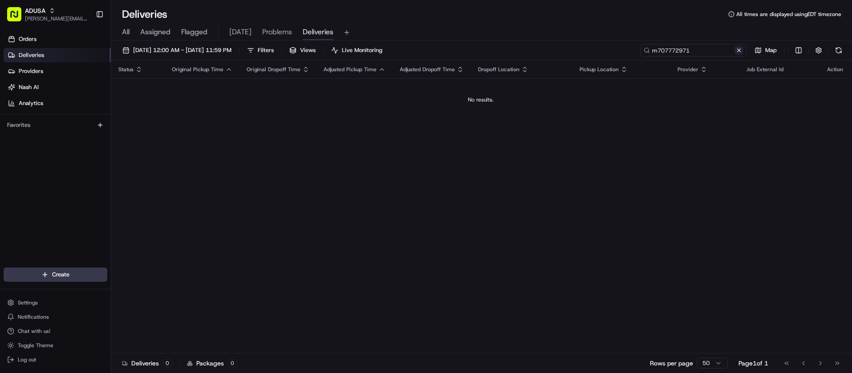
type input "m707772971"
click at [743, 51] on button at bounding box center [739, 50] width 9 height 9
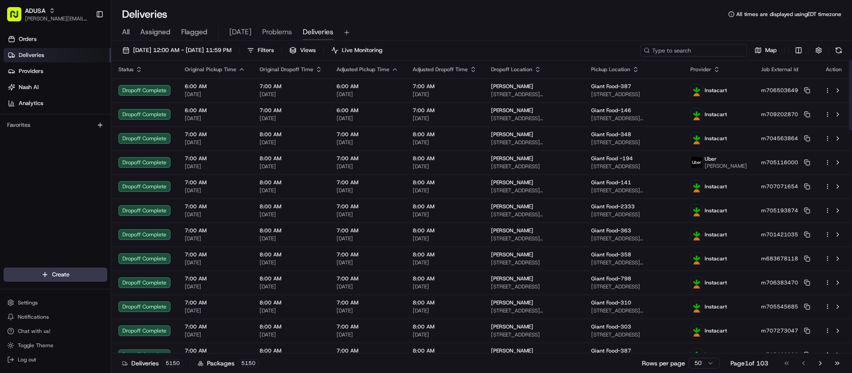
click at [726, 47] on input at bounding box center [693, 50] width 107 height 12
paste input "m707197218"
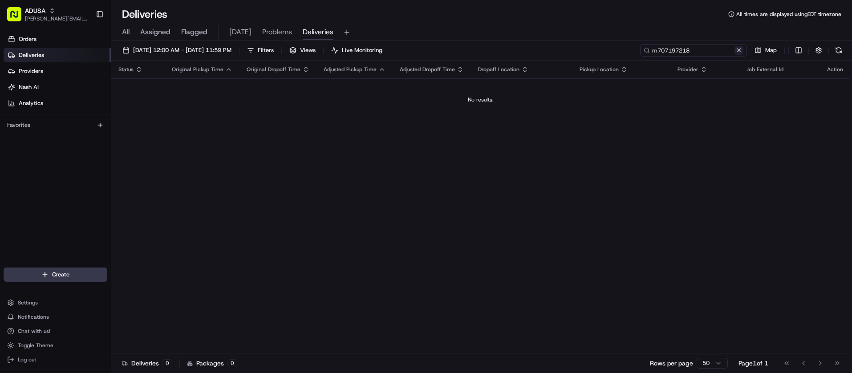
type input "m707197218"
click at [738, 49] on button at bounding box center [739, 50] width 9 height 9
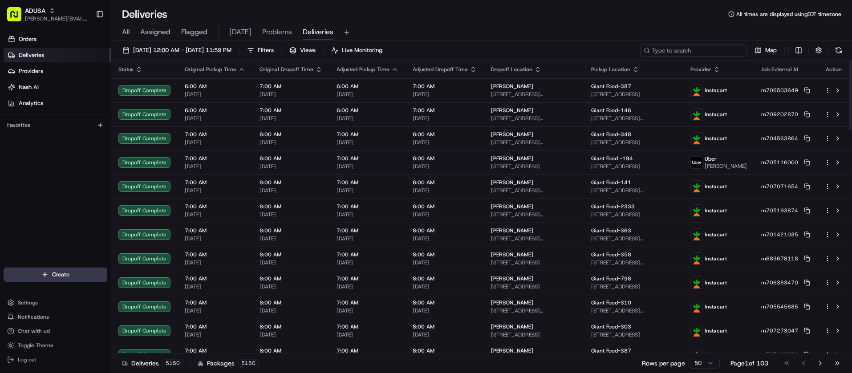
click at [688, 50] on input at bounding box center [693, 50] width 107 height 12
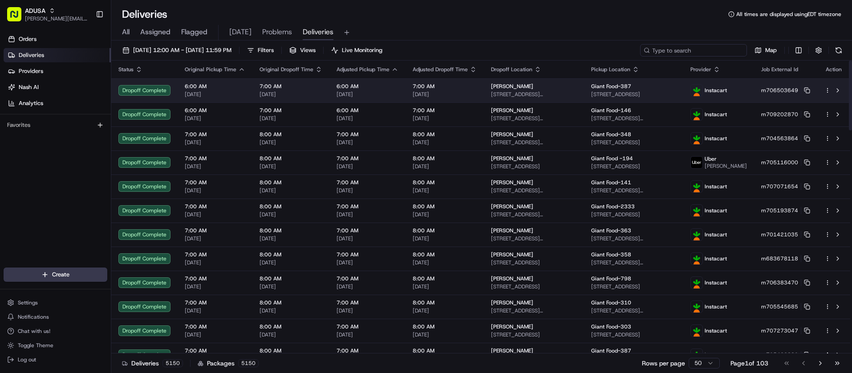
paste input "m707197218"
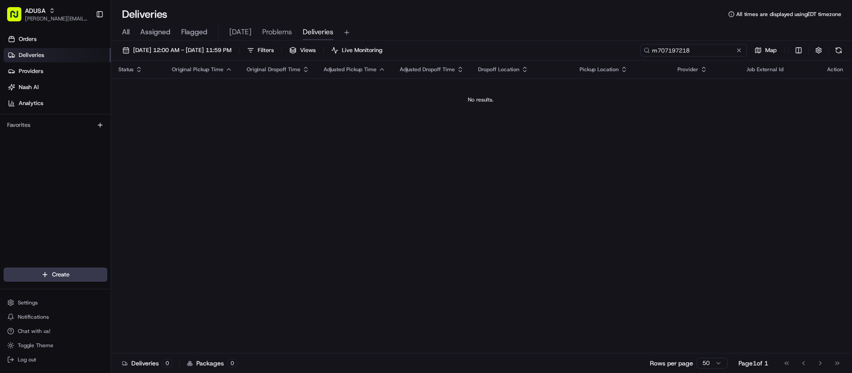
click at [654, 52] on input "m707197218" at bounding box center [693, 50] width 107 height 12
click at [700, 52] on input "m707197218" at bounding box center [693, 50] width 107 height 12
type input "m707197218"
click at [740, 51] on button at bounding box center [739, 50] width 9 height 9
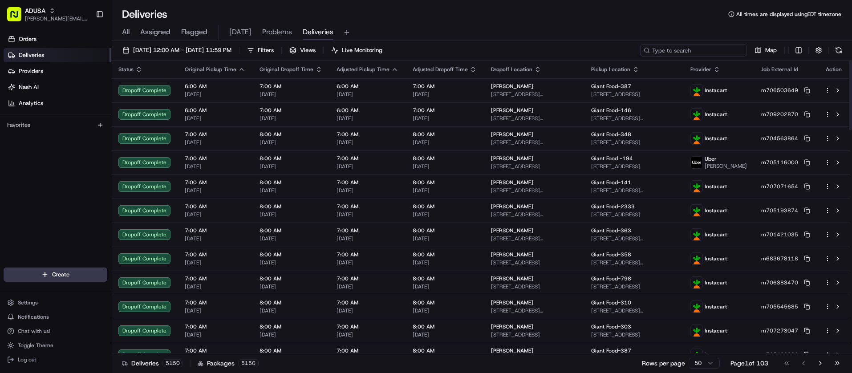
click at [716, 51] on input at bounding box center [693, 50] width 107 height 12
paste input "m706106179"
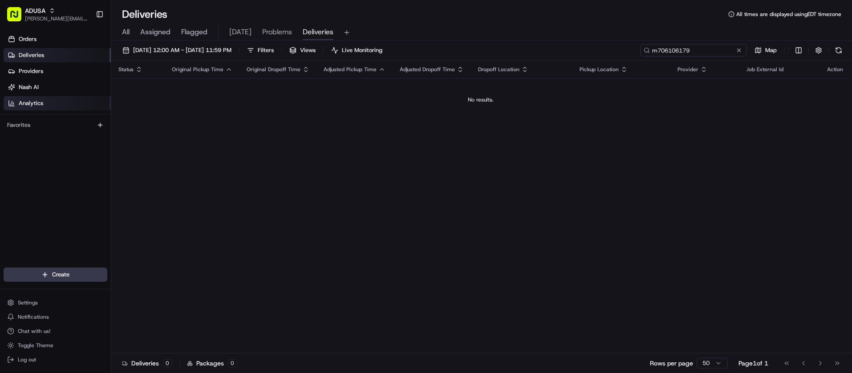
type input "m706106179"
click at [739, 52] on button at bounding box center [739, 50] width 9 height 9
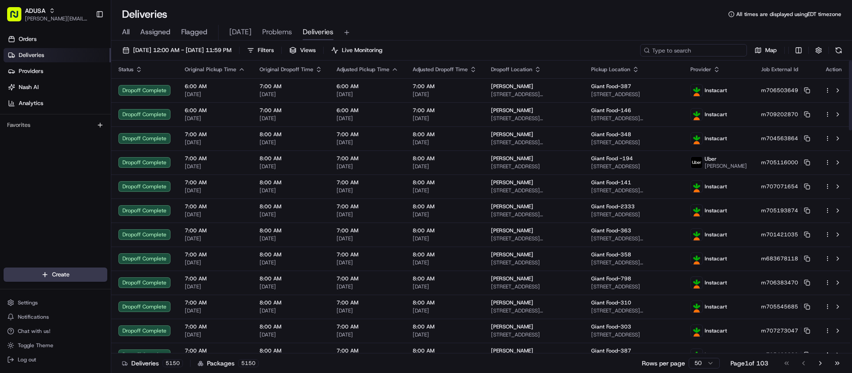
click at [708, 51] on input at bounding box center [693, 50] width 107 height 12
paste input "m708178899"
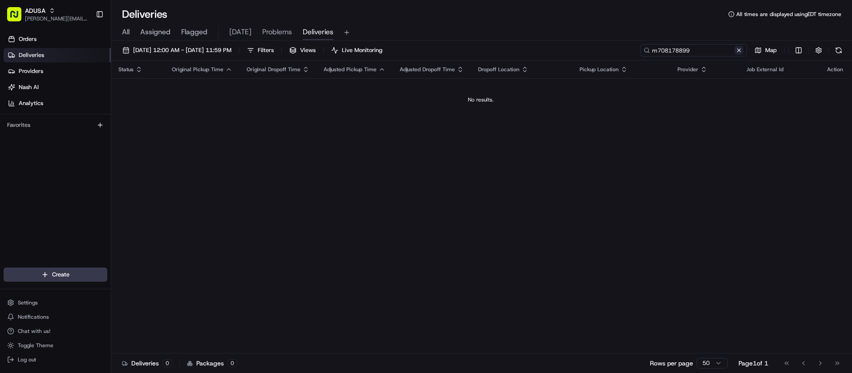
type input "m708178899"
click at [741, 49] on button at bounding box center [739, 50] width 9 height 9
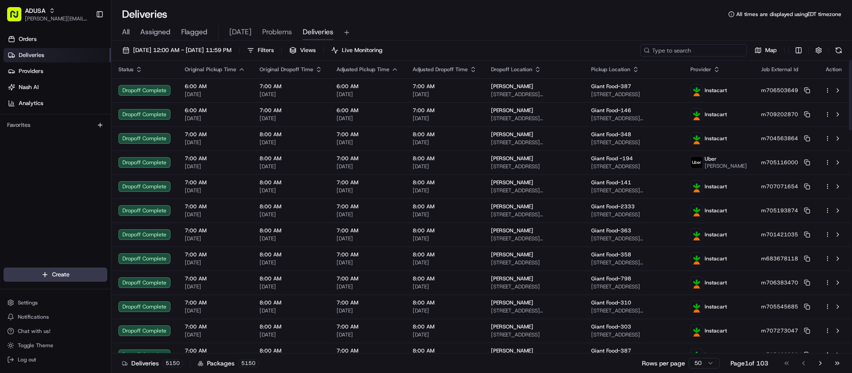
click at [717, 53] on input at bounding box center [693, 50] width 107 height 12
paste input "m698065154"
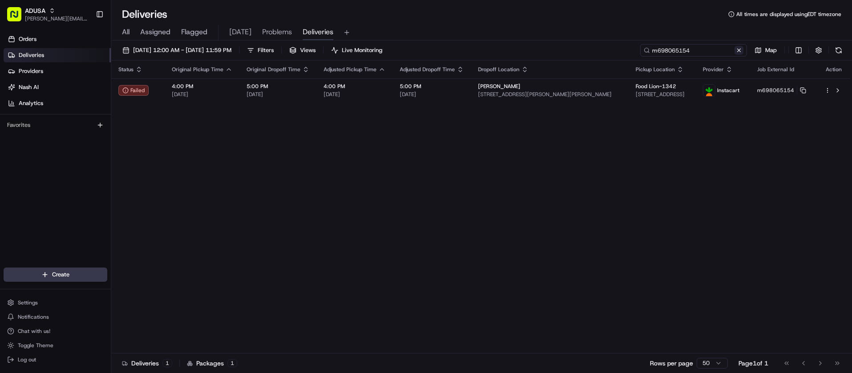
type input "m698065154"
click at [737, 51] on button at bounding box center [739, 50] width 9 height 9
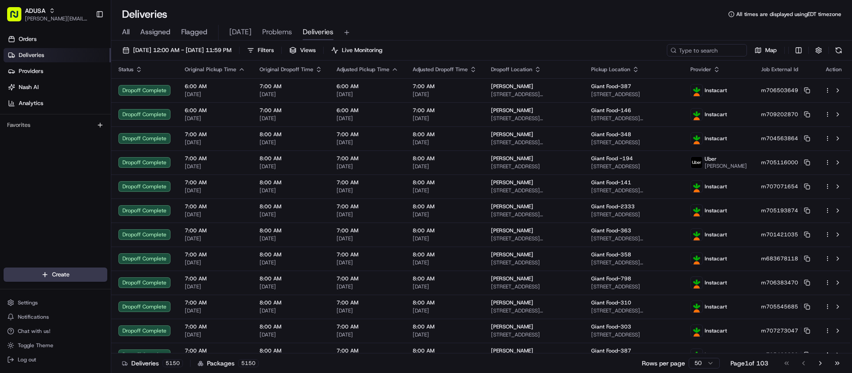
click at [20, 190] on div "Orders Deliveries Providers Nash AI Analytics Favorites" at bounding box center [55, 150] width 111 height 244
click at [352, 18] on div "Deliveries All times are displayed using EDT timezone" at bounding box center [481, 14] width 741 height 14
click at [718, 47] on input at bounding box center [693, 50] width 107 height 12
paste input "m704829569"
type input "m704829569"
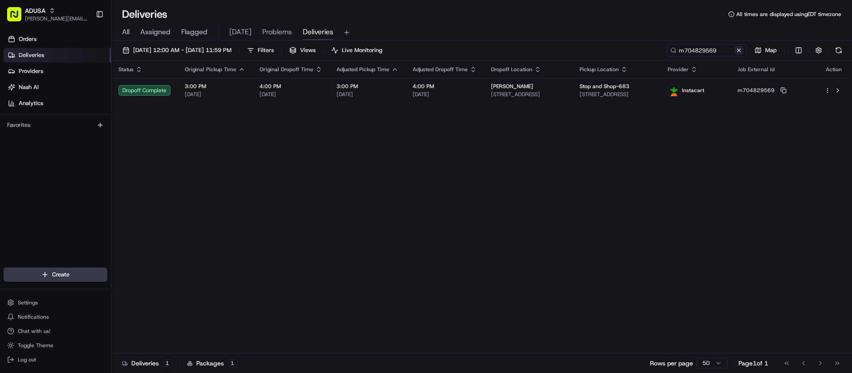
click at [738, 50] on button at bounding box center [739, 50] width 9 height 9
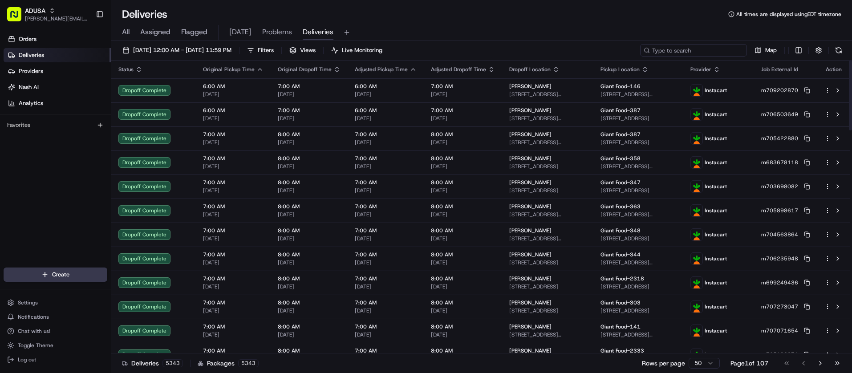
click at [708, 50] on input at bounding box center [693, 50] width 107 height 12
paste input "m703311389"
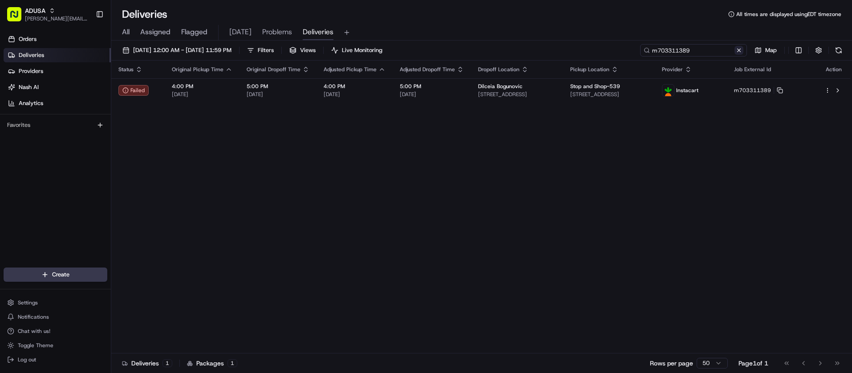
type input "m703311389"
click at [737, 51] on button at bounding box center [739, 50] width 9 height 9
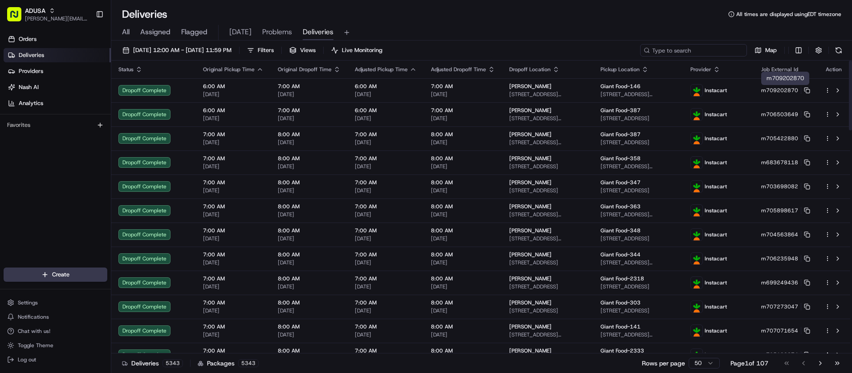
click at [724, 50] on input at bounding box center [693, 50] width 107 height 12
paste input "m707197546"
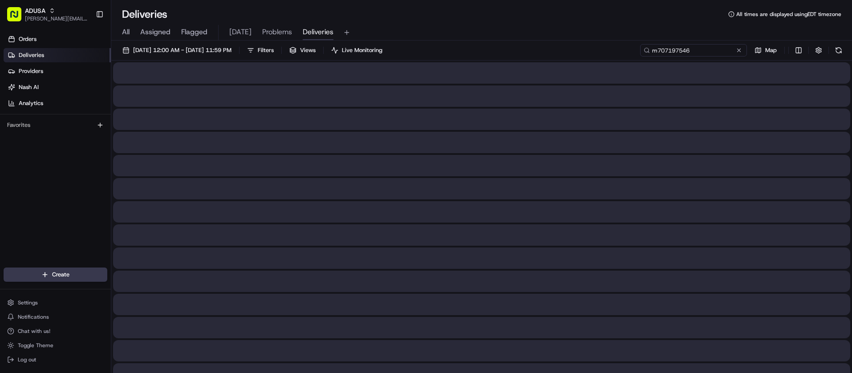
drag, startPoint x: 658, startPoint y: 50, endPoint x: 634, endPoint y: 51, distance: 23.6
click at [634, 51] on div "08/21/2025 12:00 AM - 08/21/2025 11:59 PM Filters Views Live Monitoring m707197…" at bounding box center [481, 52] width 741 height 16
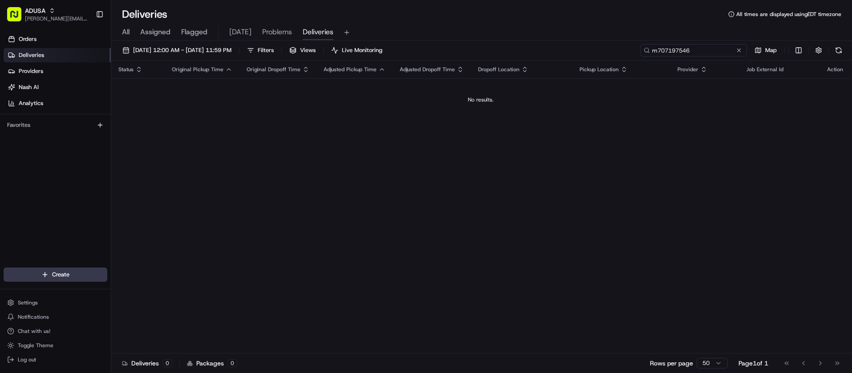
click at [723, 53] on input "m707197546" at bounding box center [693, 50] width 107 height 12
type input "m707197546"
click at [739, 52] on button at bounding box center [739, 50] width 9 height 9
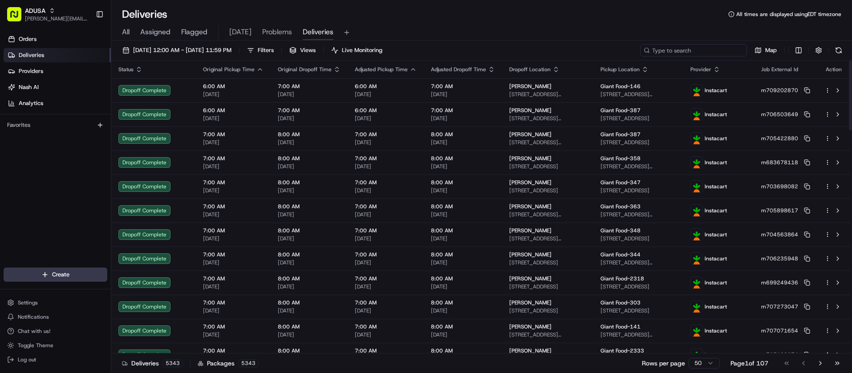
click at [687, 49] on input at bounding box center [693, 50] width 107 height 12
paste input "m709389249"
type input "m709389249"
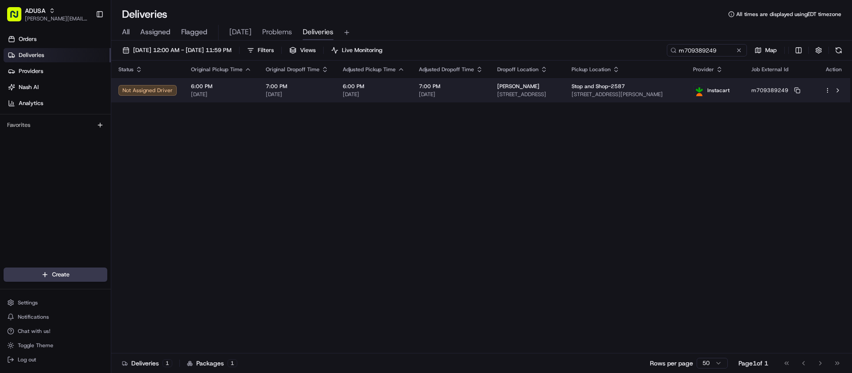
click at [828, 89] on html "ADUSA juan.rodriguez@adusa.com Toggle Sidebar Orders Deliveries Providers Nash …" at bounding box center [426, 186] width 852 height 373
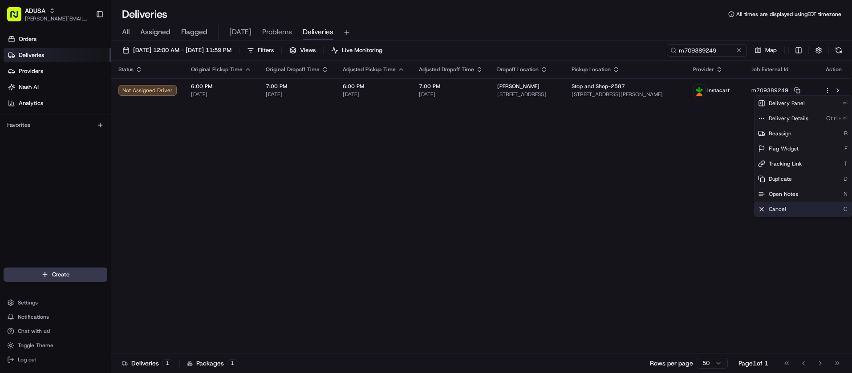
click at [795, 208] on div "Cancel C" at bounding box center [803, 209] width 97 height 15
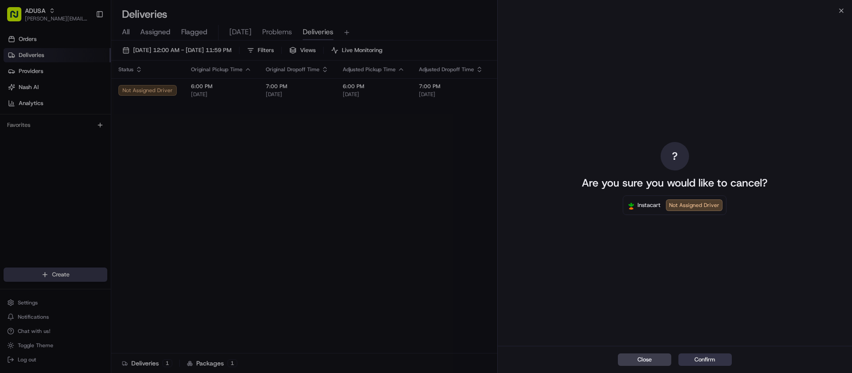
click at [728, 362] on button "Confirm" at bounding box center [704, 359] width 53 height 12
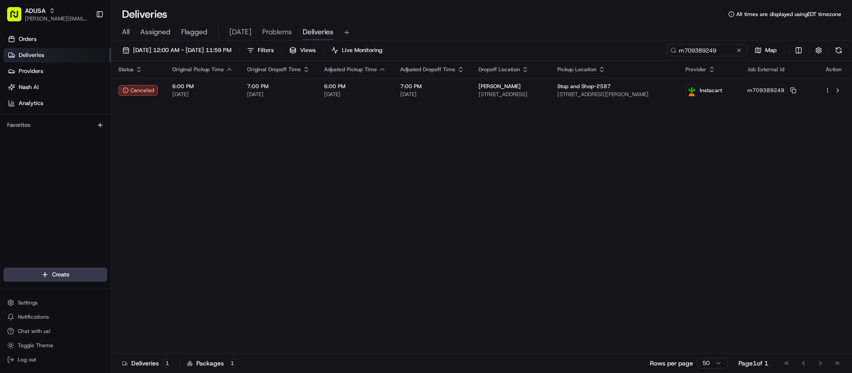
click at [837, 51] on button at bounding box center [839, 50] width 12 height 12
click at [740, 51] on button at bounding box center [739, 50] width 9 height 9
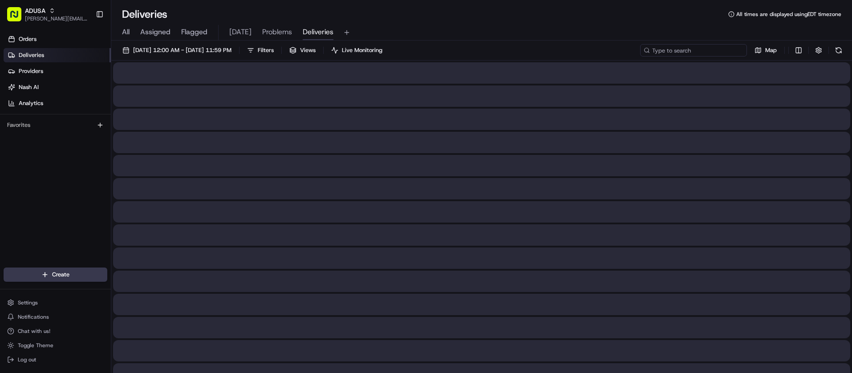
click at [723, 50] on input at bounding box center [693, 50] width 107 height 12
paste input "m686432867"
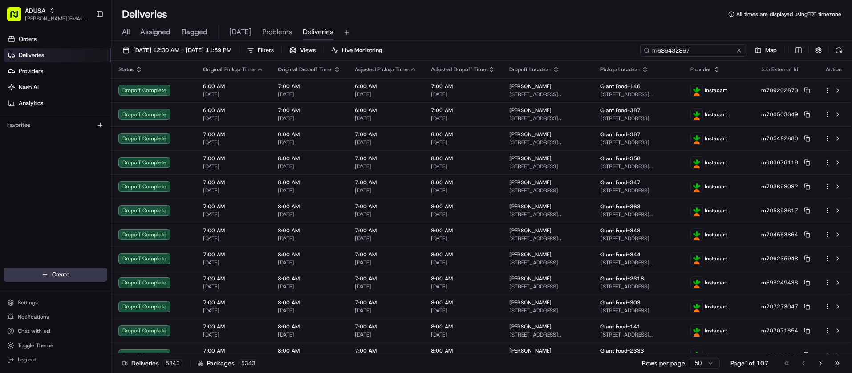
click at [699, 52] on input "m686432867" at bounding box center [693, 50] width 107 height 12
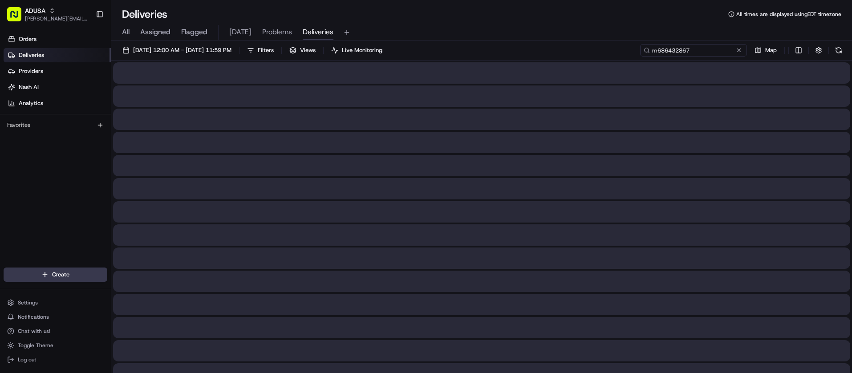
click at [708, 49] on input "m686432867" at bounding box center [693, 50] width 107 height 12
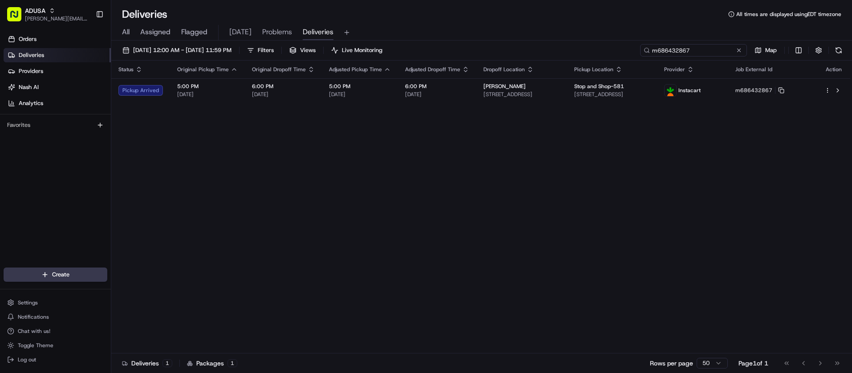
type input "m686432867"
click at [827, 89] on html "ADUSA juan.rodriguez@adusa.com Toggle Sidebar Orders Deliveries Providers Nash …" at bounding box center [426, 186] width 852 height 373
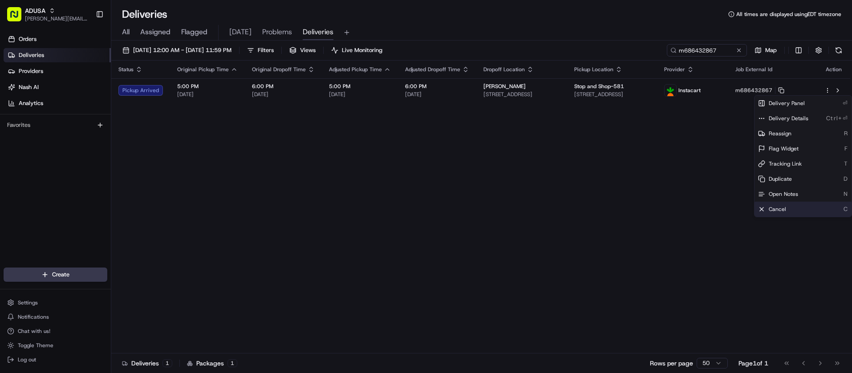
click at [778, 205] on div "Cancel C" at bounding box center [803, 209] width 97 height 15
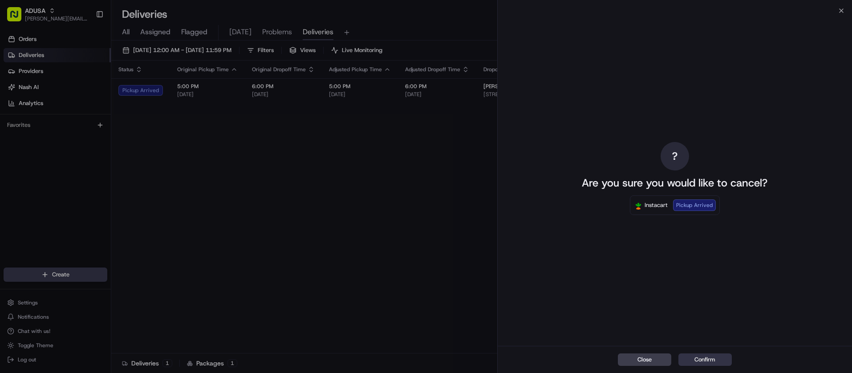
click at [722, 362] on button "Confirm" at bounding box center [704, 359] width 53 height 12
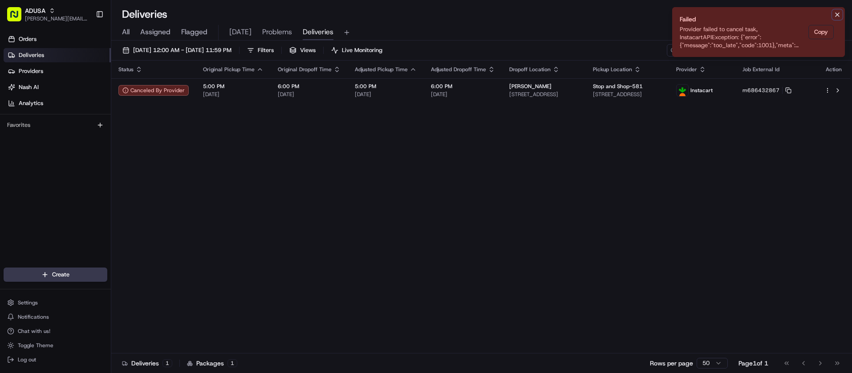
click at [837, 13] on icon "Notifications (F8)" at bounding box center [837, 14] width 7 height 7
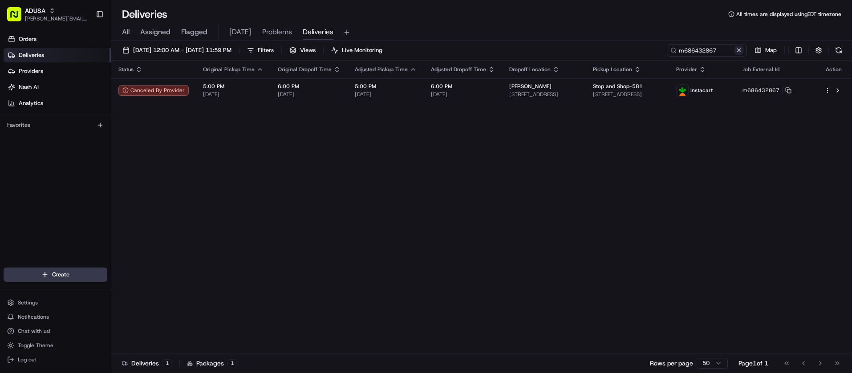
click at [737, 50] on button at bounding box center [739, 50] width 9 height 9
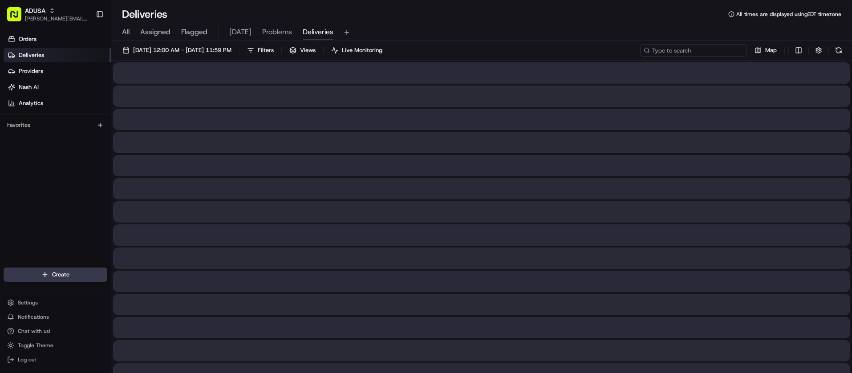
click at [696, 51] on input at bounding box center [693, 50] width 107 height 12
paste input "m645418580"
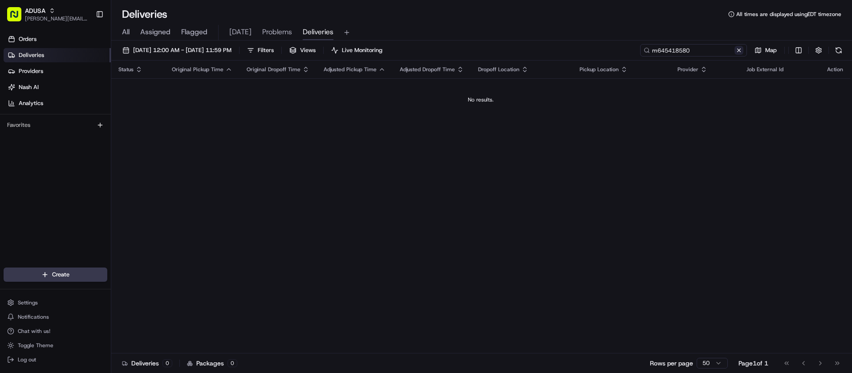
type input "m645418580"
click at [740, 51] on button at bounding box center [739, 50] width 9 height 9
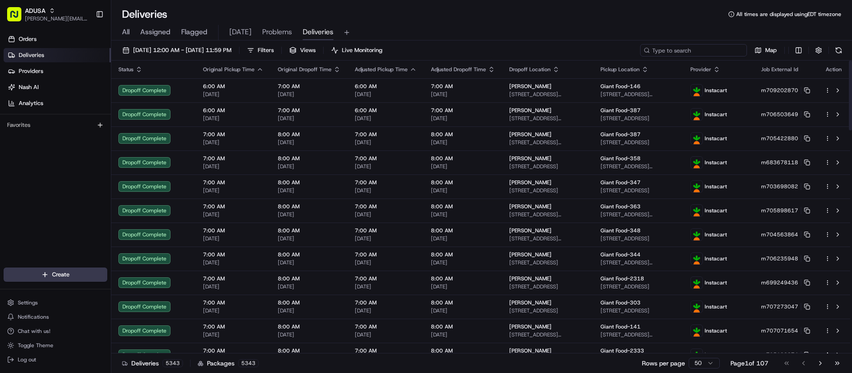
click at [707, 52] on input at bounding box center [693, 50] width 107 height 12
paste input "m709379139"
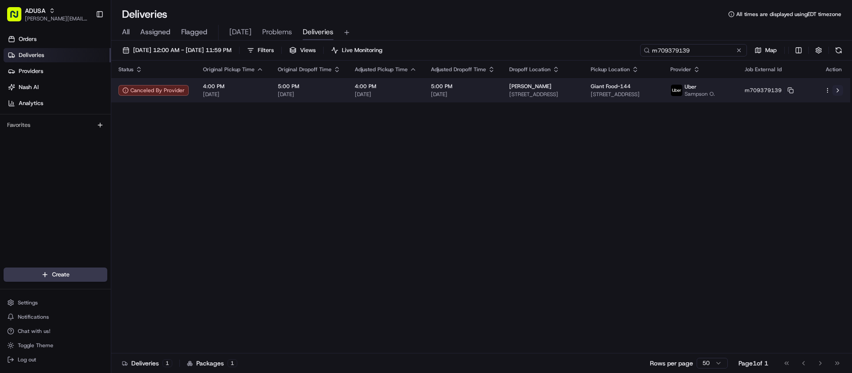
type input "m709379139"
click at [837, 92] on button at bounding box center [838, 90] width 11 height 11
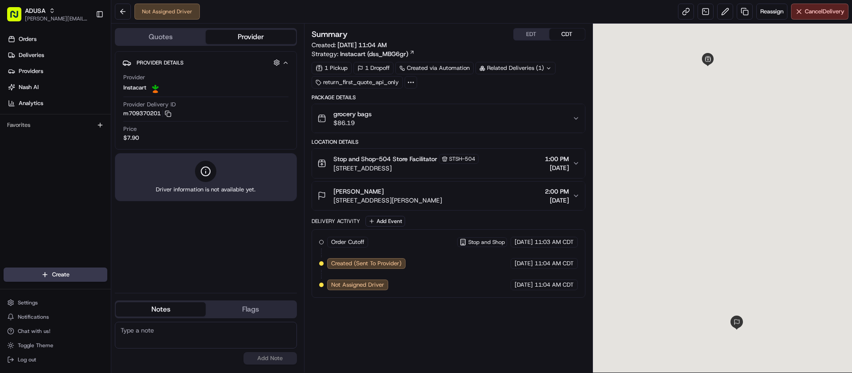
click at [820, 20] on div "Not Assigned Driver Reassign Cancel Delivery" at bounding box center [481, 12] width 741 height 24
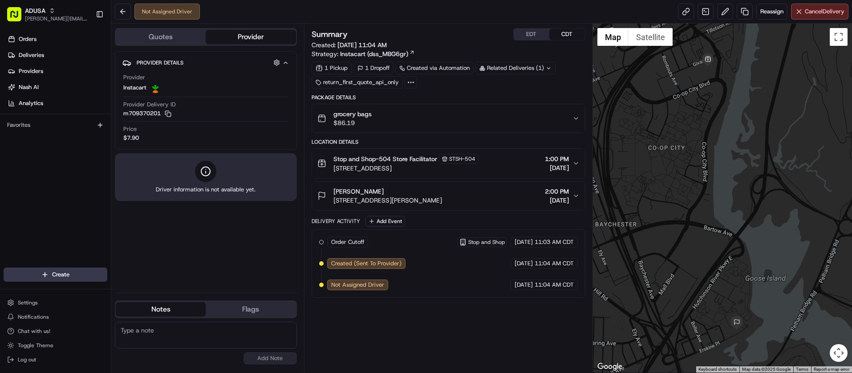
click at [838, 2] on div "Not Assigned Driver Reassign Cancel Delivery" at bounding box center [481, 12] width 741 height 24
click at [827, 14] on span "Cancel Delivery" at bounding box center [825, 12] width 40 height 8
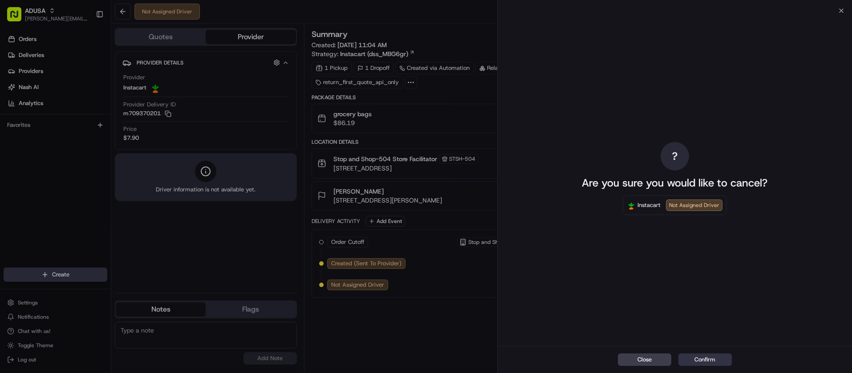
click at [708, 357] on button "Confirm" at bounding box center [704, 359] width 53 height 12
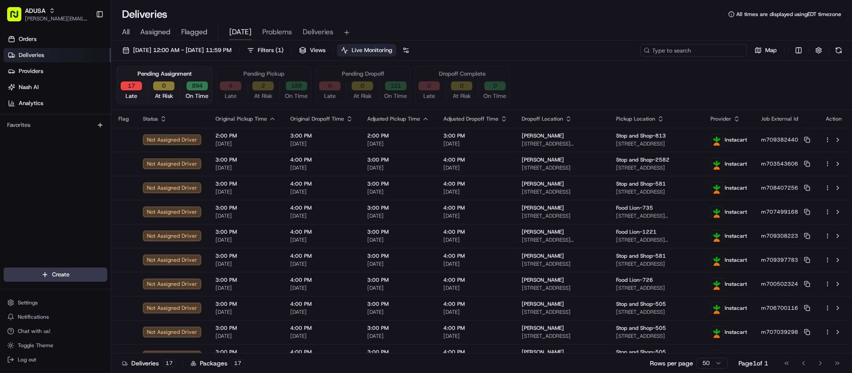
click at [710, 51] on input at bounding box center [693, 50] width 107 height 12
paste input "m703120391"
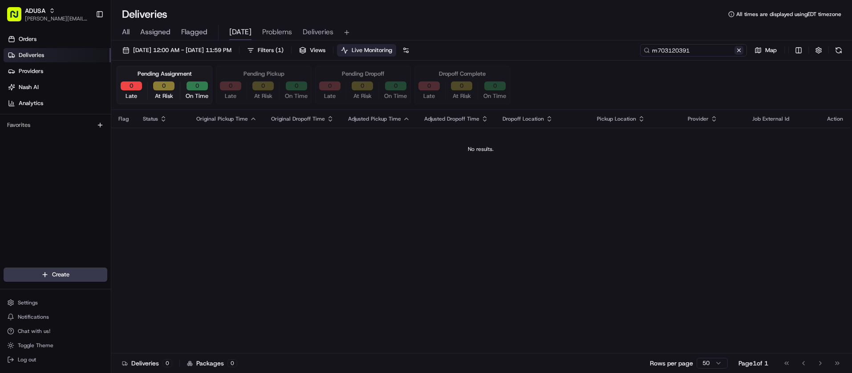
type input "m703120391"
click at [738, 53] on button at bounding box center [739, 50] width 9 height 9
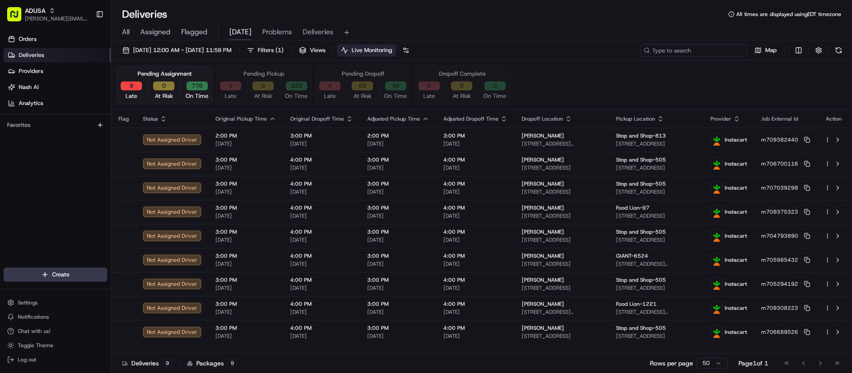
click at [709, 54] on input at bounding box center [693, 50] width 107 height 12
paste input "d707649511"
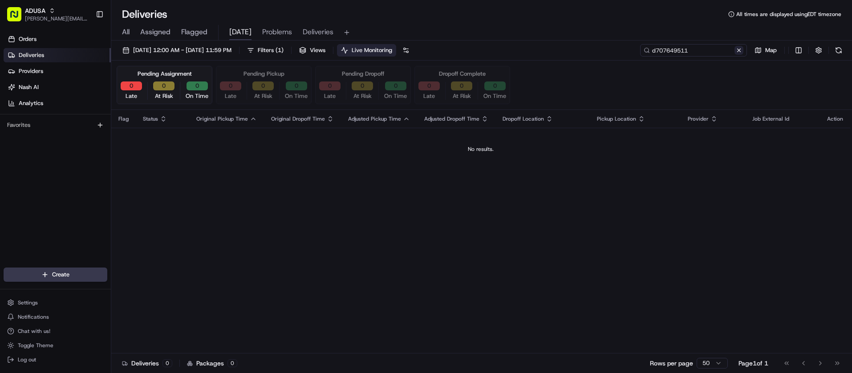
type input "d707649511"
click at [735, 52] on button at bounding box center [739, 50] width 9 height 9
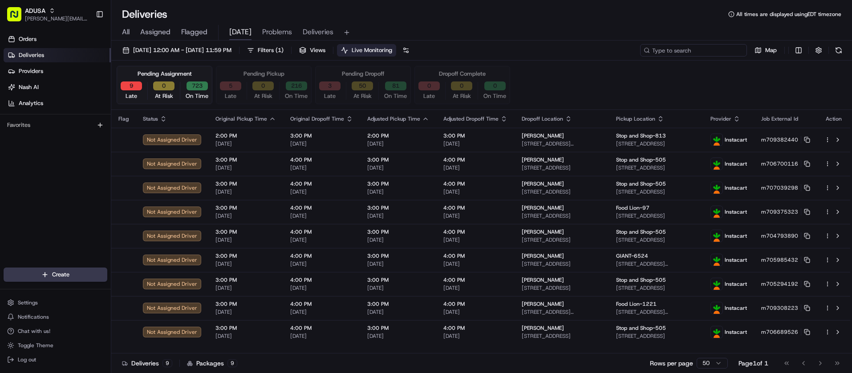
click at [691, 51] on input at bounding box center [693, 50] width 107 height 12
paste input "m706044942"
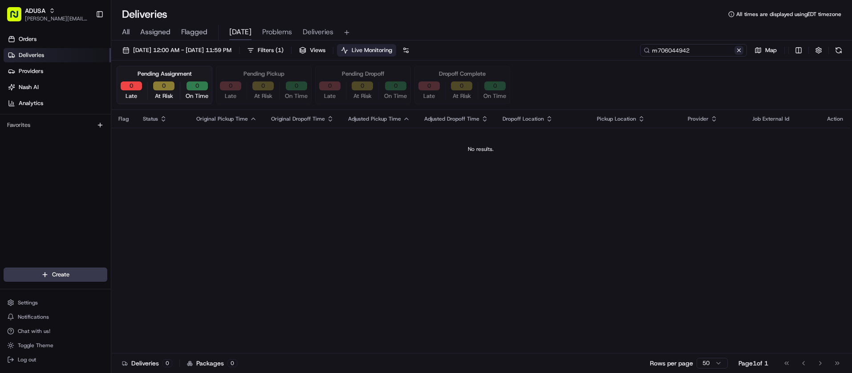
type input "m706044942"
click at [738, 52] on button at bounding box center [739, 50] width 9 height 9
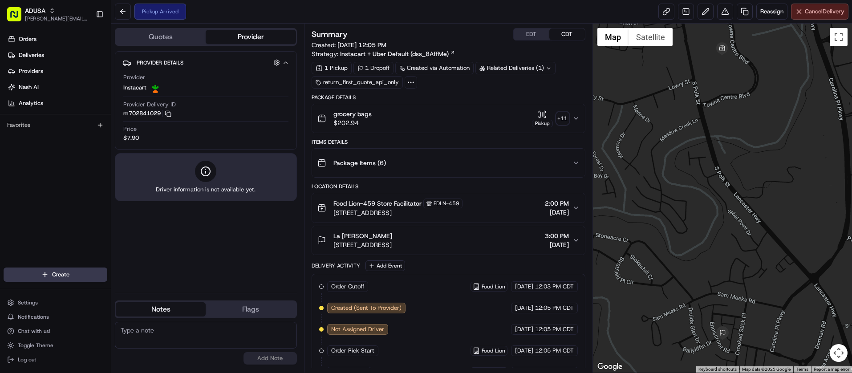
click at [820, 14] on span "Cancel Delivery" at bounding box center [825, 12] width 40 height 8
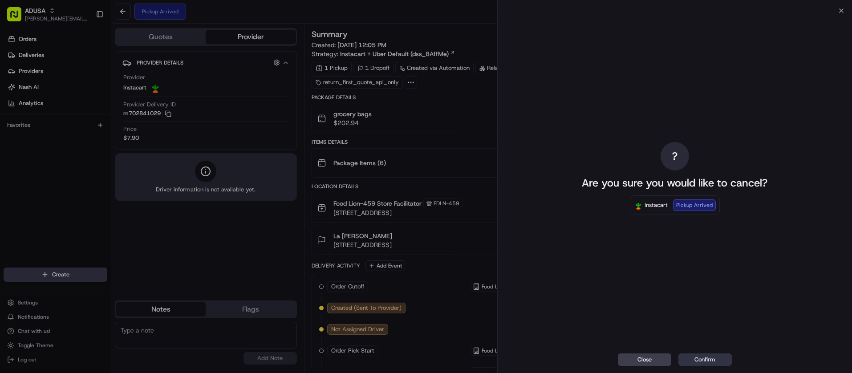
click at [711, 357] on button "Confirm" at bounding box center [704, 359] width 53 height 12
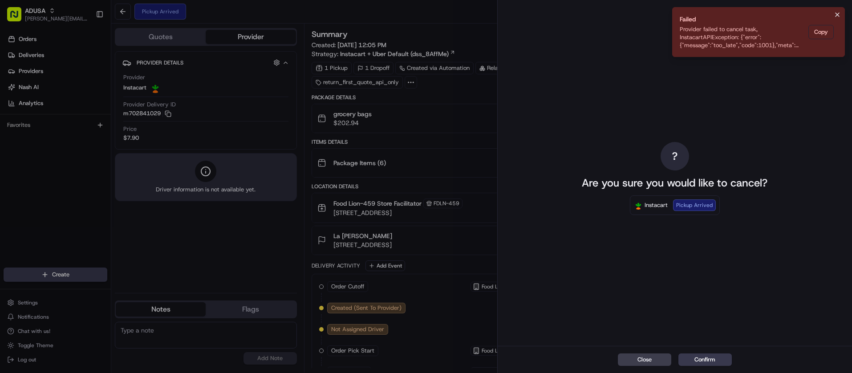
click at [838, 14] on icon "Notifications (F8)" at bounding box center [837, 14] width 7 height 7
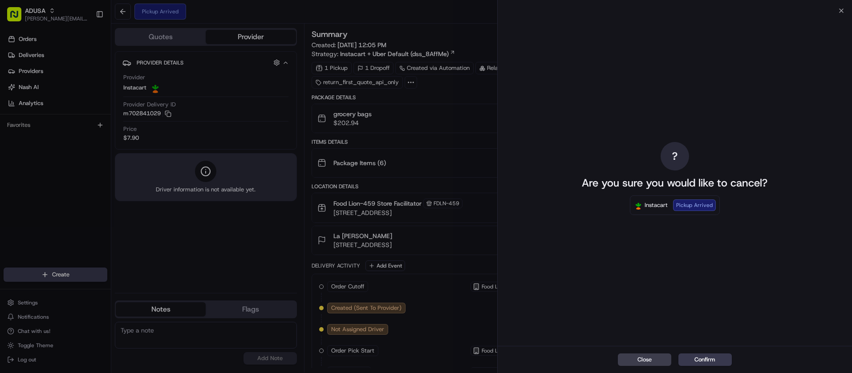
click at [840, 11] on div "? Are you sure you would like to cancel? Instacart Pickup Arrived" at bounding box center [675, 178] width 355 height 335
click at [842, 11] on div "? Are you sure you would like to cancel? Instacart Pickup Arrived" at bounding box center [675, 178] width 355 height 335
click at [840, 8] on icon "button" at bounding box center [841, 10] width 7 height 7
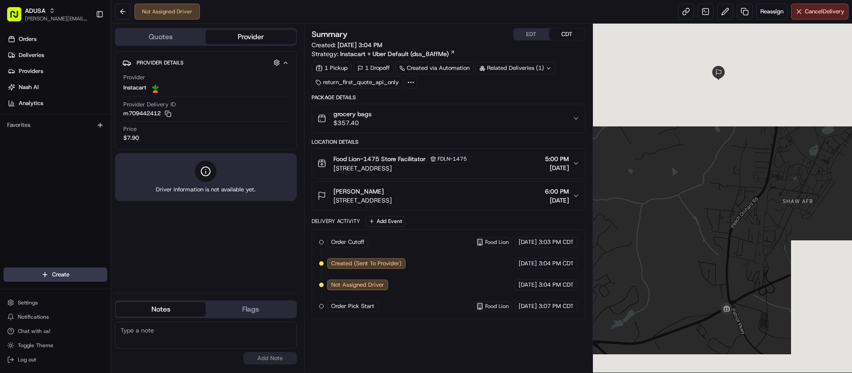
click at [206, 328] on textarea at bounding box center [206, 335] width 182 height 27
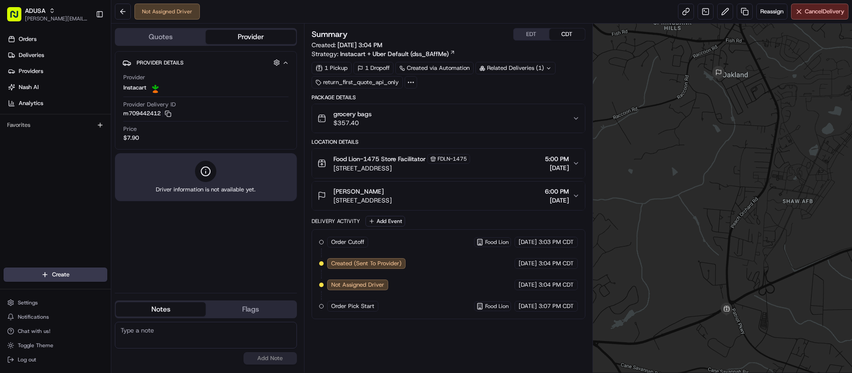
paste textarea "[DATE] 43284058 $ .00 S-945 FRAUD CASE"
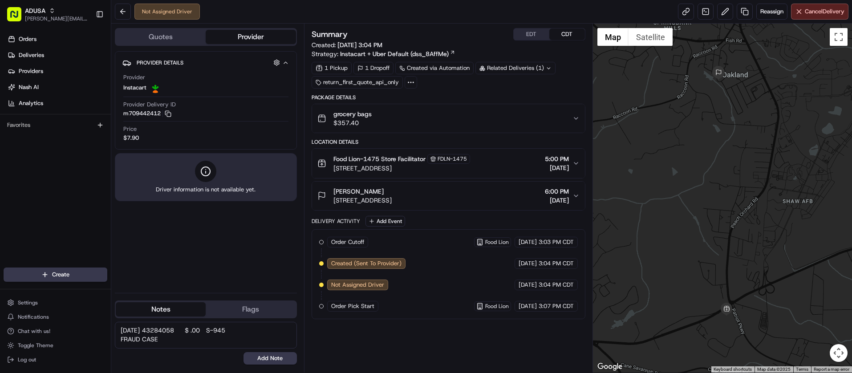
drag, startPoint x: 211, startPoint y: 331, endPoint x: 233, endPoint y: 333, distance: 22.4
click at [233, 333] on textarea "[DATE] 43284058 $ .00 S-945 FRAUD CASE" at bounding box center [206, 335] width 182 height 27
type textarea "[DATE] 43284058 S-945 FRAUD CASE"
click at [270, 359] on button "Add Note" at bounding box center [270, 358] width 53 height 12
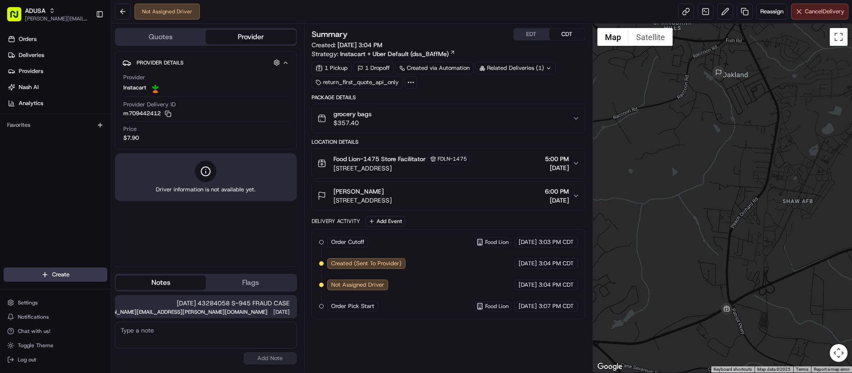
click at [808, 14] on span "Cancel Delivery" at bounding box center [825, 12] width 40 height 8
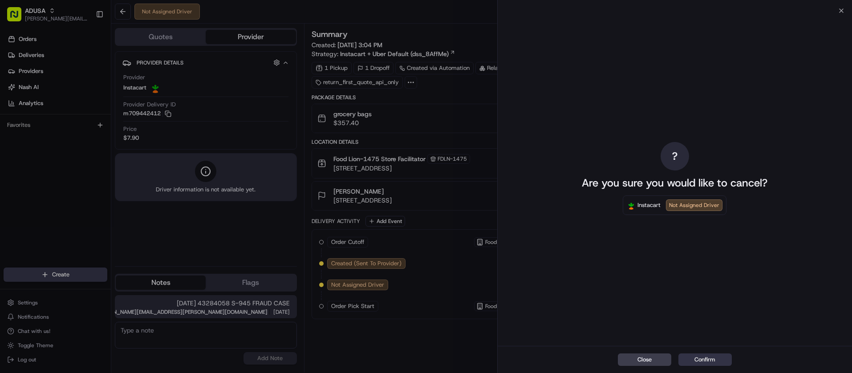
click at [704, 360] on button "Confirm" at bounding box center [704, 359] width 53 height 12
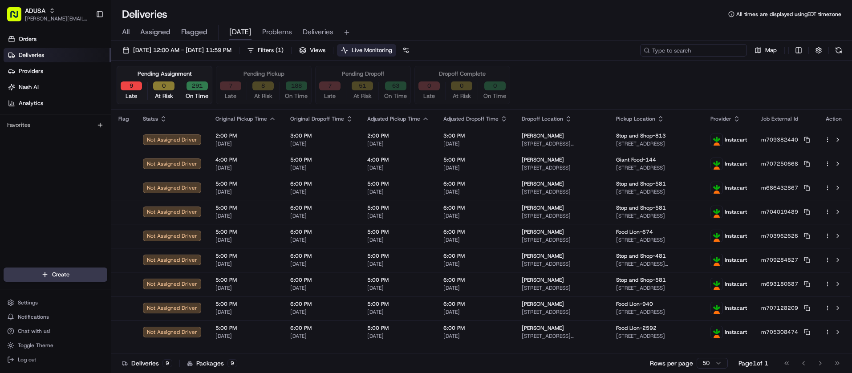
paste input "m693180687"
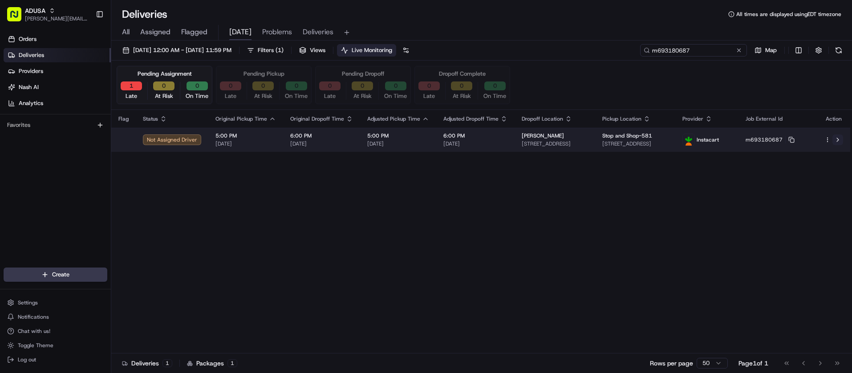
type input "m693180687"
click at [838, 140] on button at bounding box center [838, 139] width 11 height 11
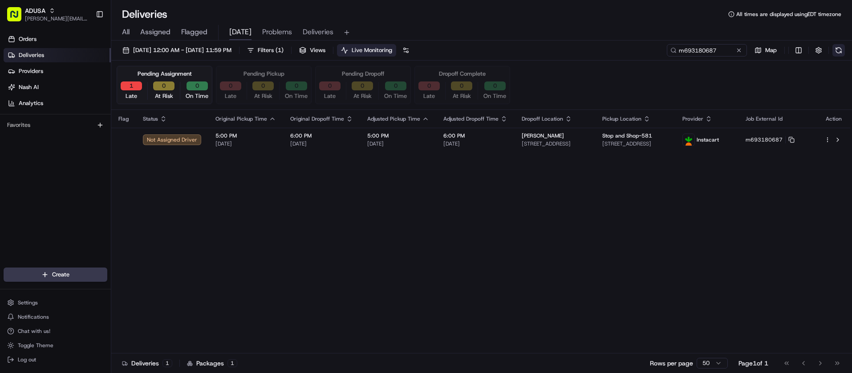
click at [838, 50] on button at bounding box center [839, 50] width 12 height 12
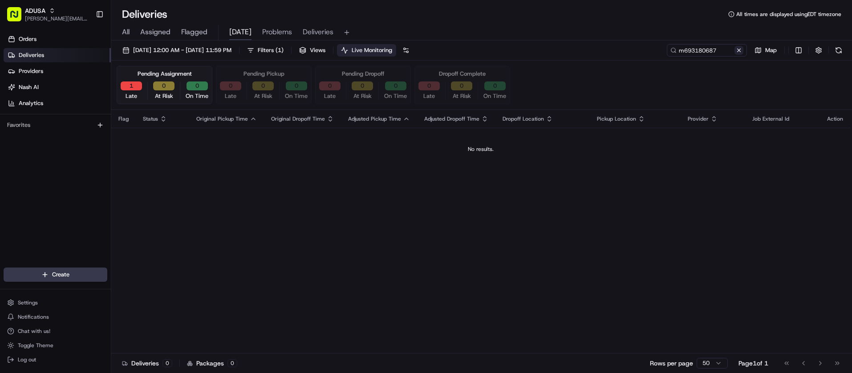
click at [740, 51] on button at bounding box center [739, 50] width 9 height 9
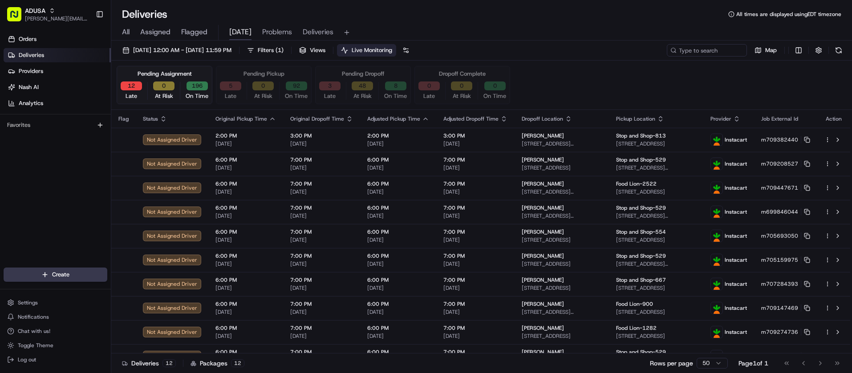
click at [13, 169] on div "Orders Deliveries Providers Nash AI Analytics Favorites" at bounding box center [55, 150] width 111 height 244
click at [699, 49] on input at bounding box center [693, 50] width 107 height 12
paste input "m709297771"
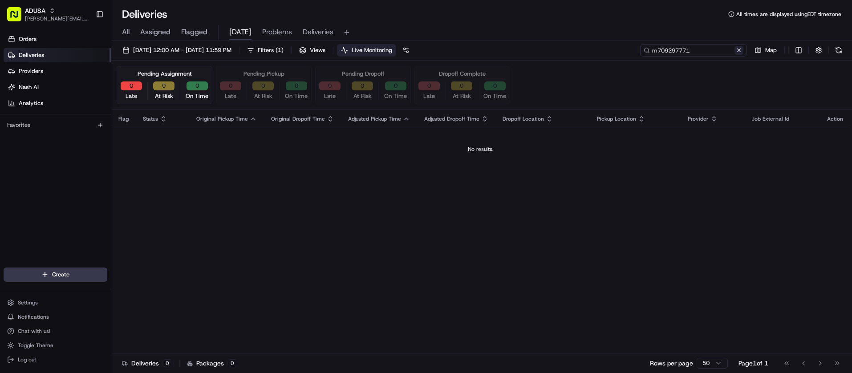
type input "m709297771"
click at [737, 51] on button at bounding box center [739, 50] width 9 height 9
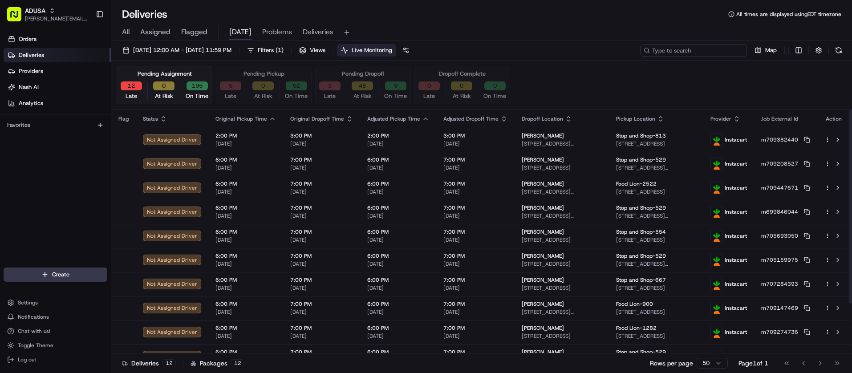
click at [713, 47] on input at bounding box center [693, 50] width 107 height 12
paste input "m709379139"
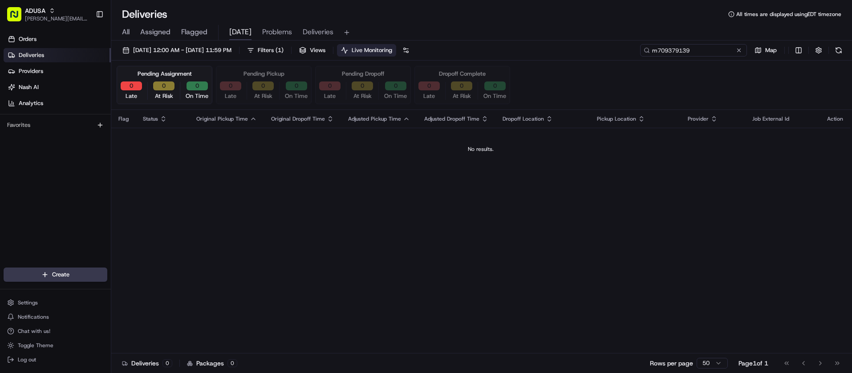
type input "m709379139"
drag, startPoint x: 741, startPoint y: 49, endPoint x: 735, endPoint y: 51, distance: 5.8
click at [741, 49] on button at bounding box center [739, 50] width 9 height 9
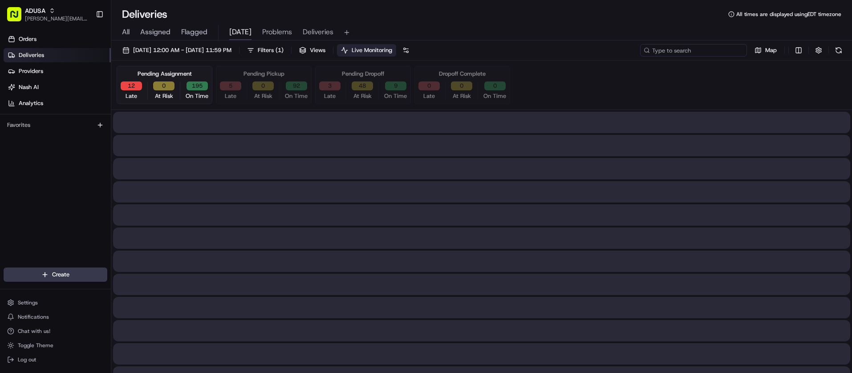
click at [706, 53] on input at bounding box center [693, 50] width 107 height 12
paste input "m709223423"
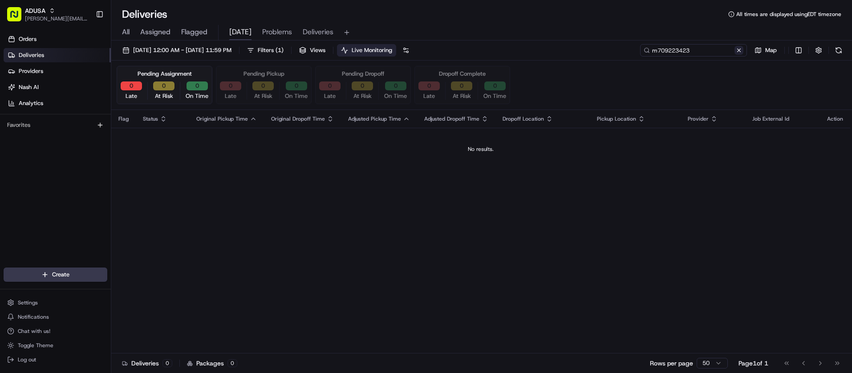
type input "m709223423"
click at [741, 52] on button at bounding box center [739, 50] width 9 height 9
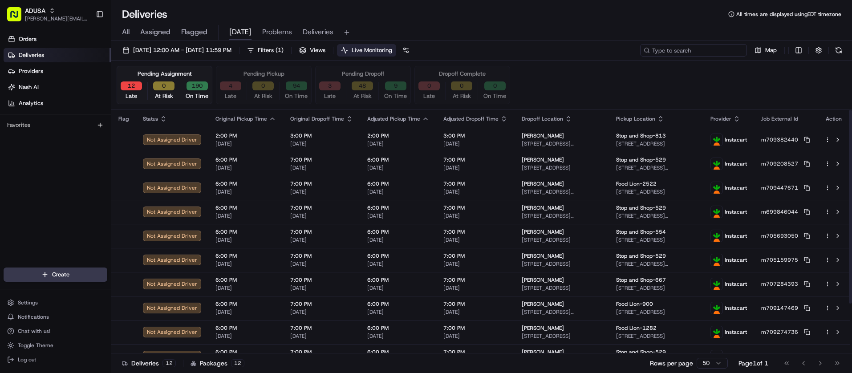
click at [691, 48] on input at bounding box center [693, 50] width 107 height 12
paste input "m708856579"
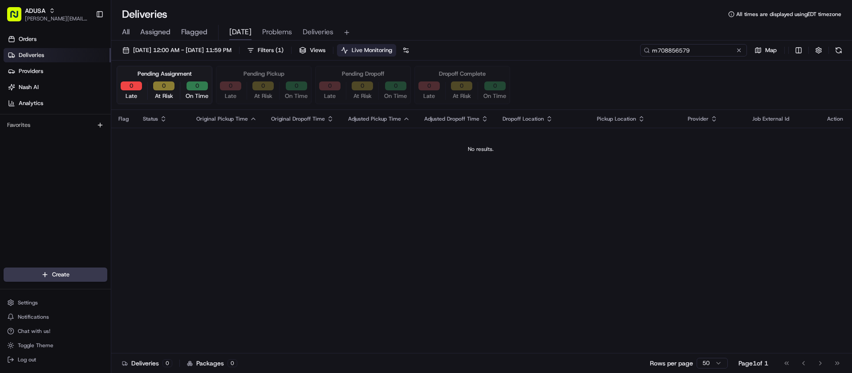
type input "m708856579"
click at [740, 51] on button at bounding box center [739, 50] width 9 height 9
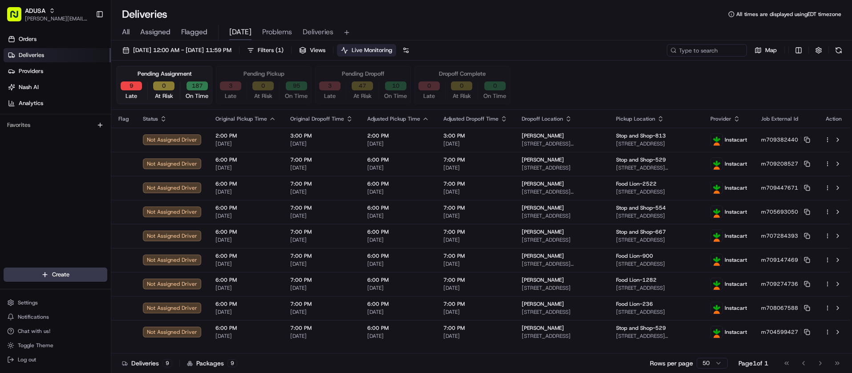
click at [17, 170] on div "Orders Deliveries Providers [PERSON_NAME] Analytics Favorites" at bounding box center [55, 150] width 111 height 244
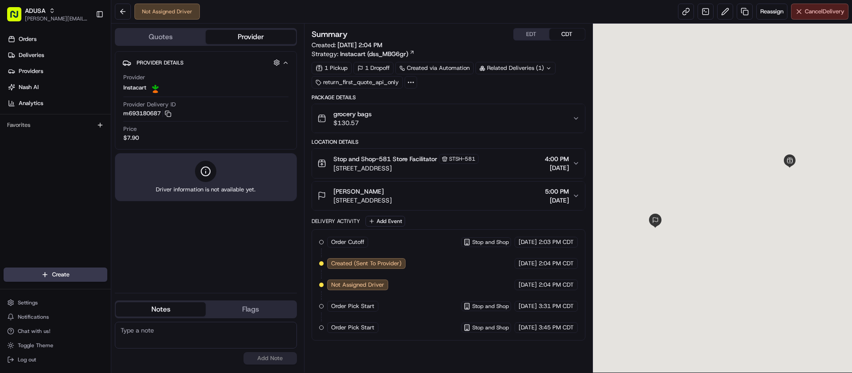
click at [800, 14] on button "Cancel Delivery" at bounding box center [819, 12] width 57 height 16
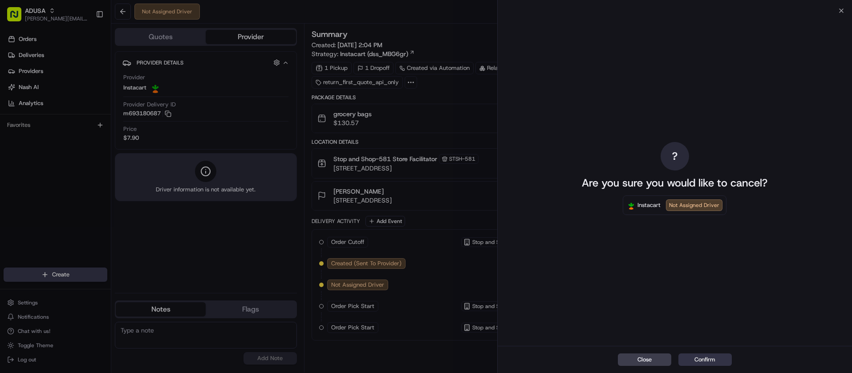
click at [717, 361] on button "Confirm" at bounding box center [704, 359] width 53 height 12
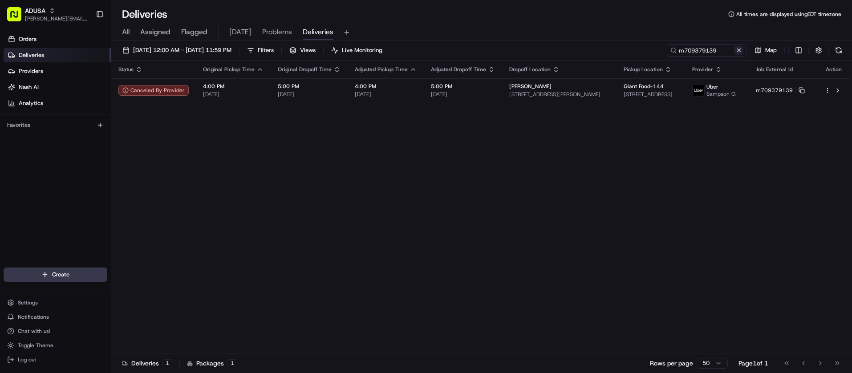
click at [739, 50] on button at bounding box center [739, 50] width 9 height 9
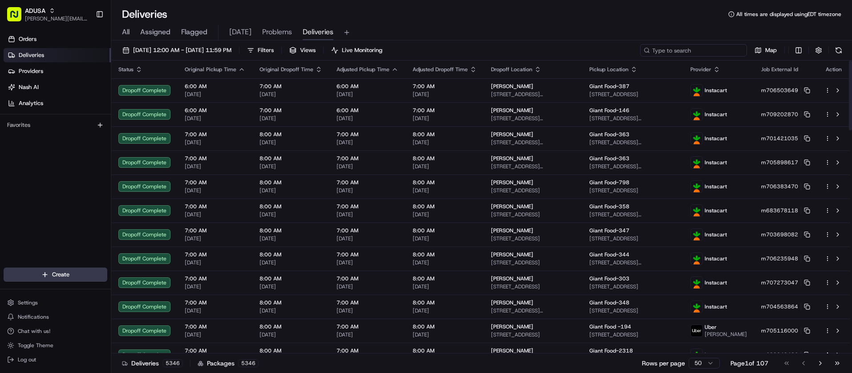
click at [688, 50] on input at bounding box center [693, 50] width 107 height 12
paste input "d704707030"
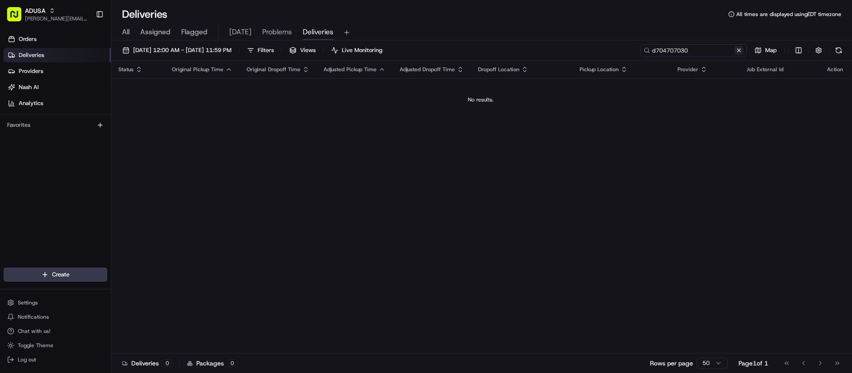
type input "d704707030"
click at [739, 50] on button at bounding box center [739, 50] width 9 height 9
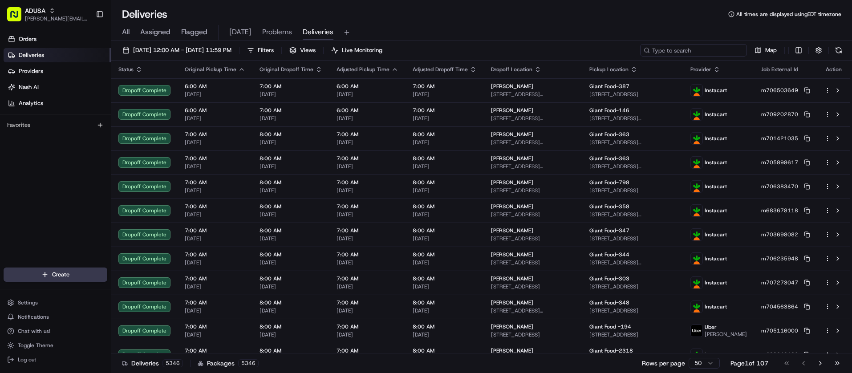
click at [706, 53] on input at bounding box center [693, 50] width 107 height 12
paste input "m686201215"
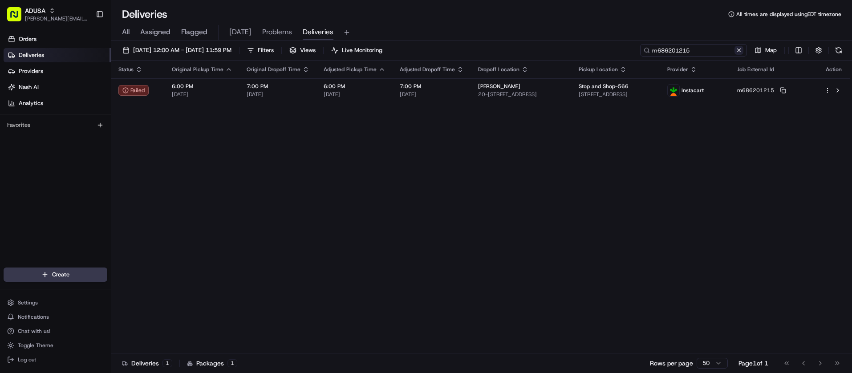
type input "m686201215"
click at [742, 50] on button at bounding box center [739, 50] width 9 height 9
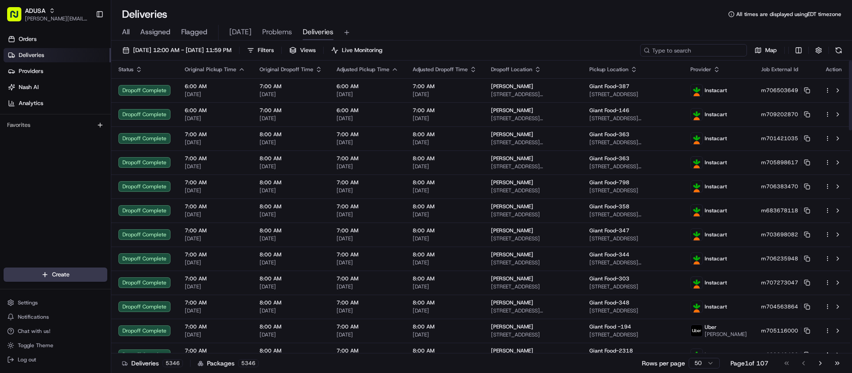
click at [702, 49] on input at bounding box center [693, 50] width 107 height 12
paste input "i699560977"
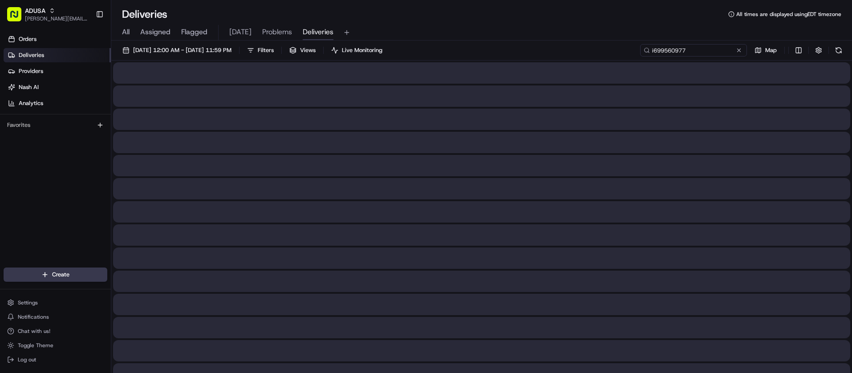
type input "i699560977"
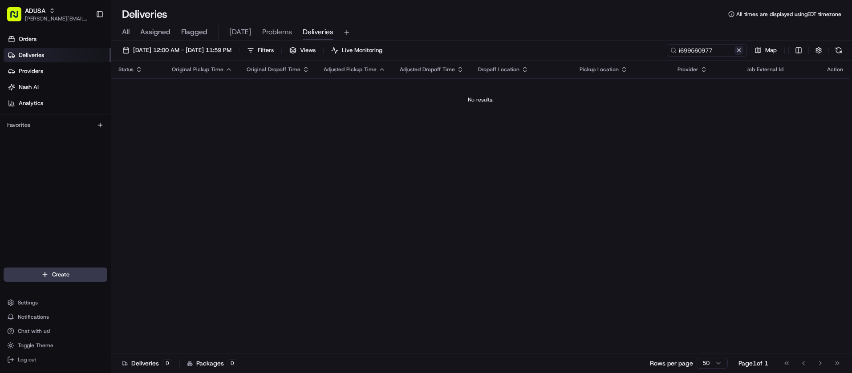
click at [739, 51] on button at bounding box center [739, 50] width 9 height 9
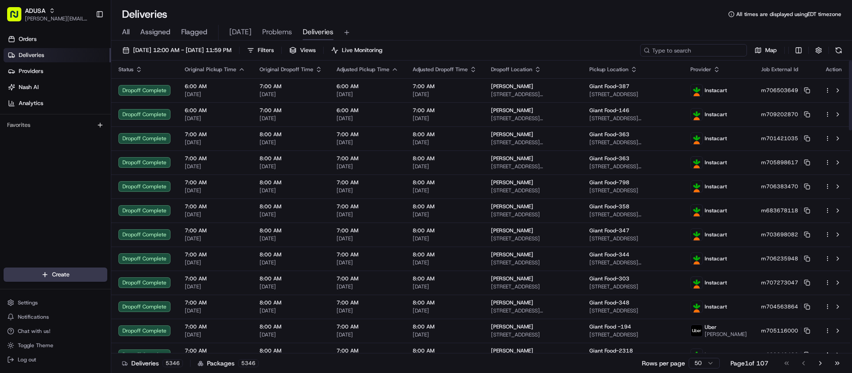
click at [692, 51] on input at bounding box center [693, 50] width 107 height 12
paste input "m709389279"
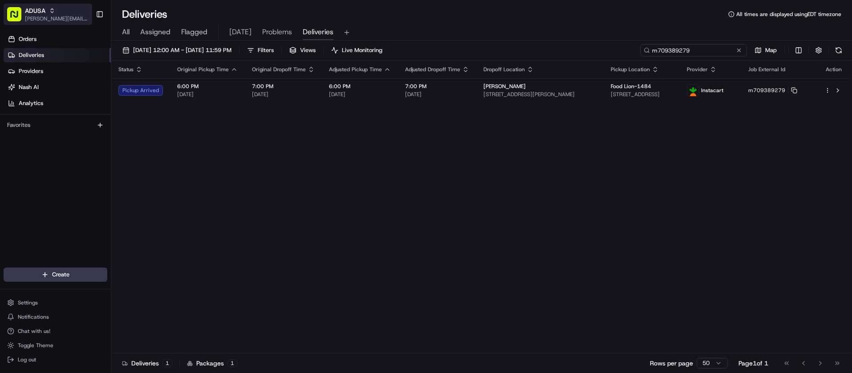
type input "m709389279"
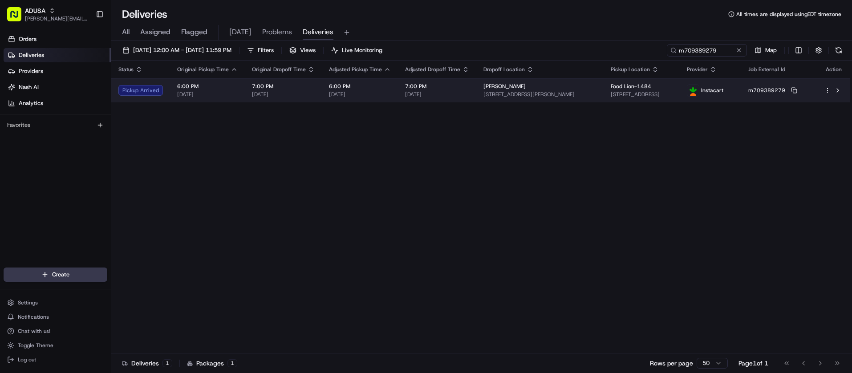
click at [827, 91] on html "ADUSA juan.rodriguez@adusa.com Toggle Sidebar Orders Deliveries Providers Nash …" at bounding box center [426, 186] width 852 height 373
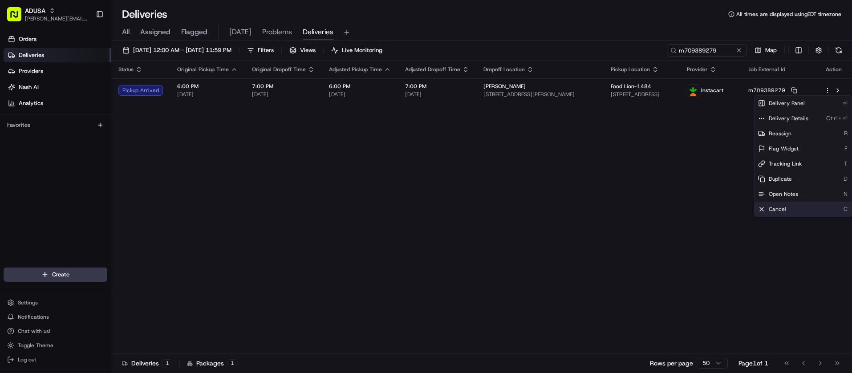
click at [787, 216] on div "Cancel C" at bounding box center [803, 209] width 97 height 15
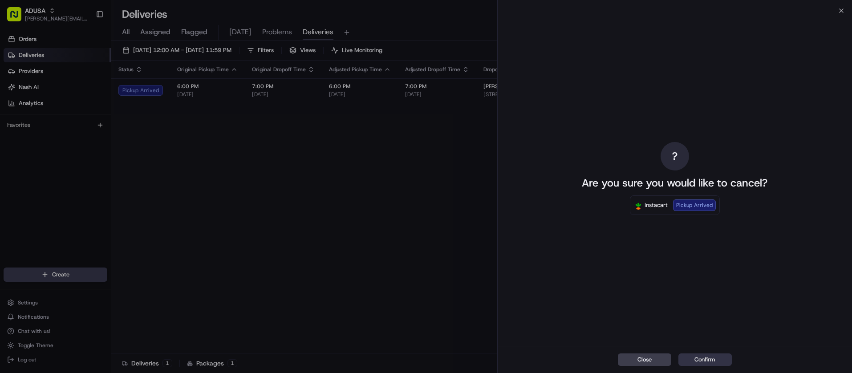
click at [723, 362] on button "Confirm" at bounding box center [704, 359] width 53 height 12
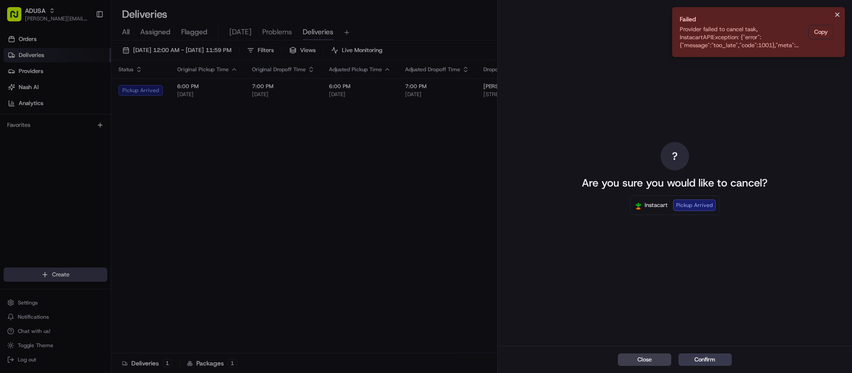
click at [839, 15] on icon "Notifications (F8)" at bounding box center [837, 14] width 7 height 7
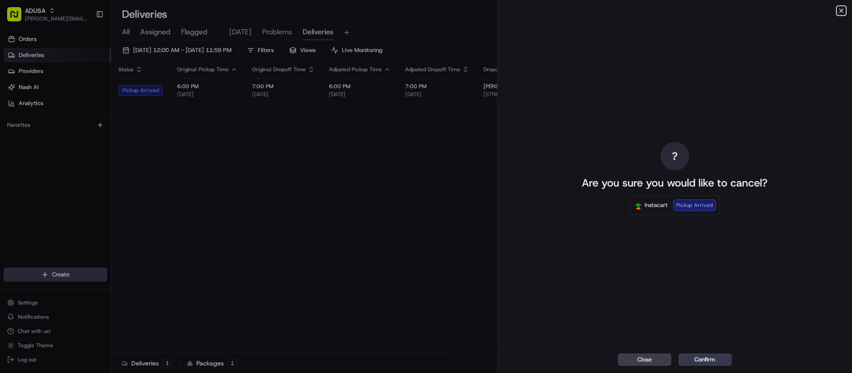
click at [844, 9] on icon "button" at bounding box center [841, 10] width 7 height 7
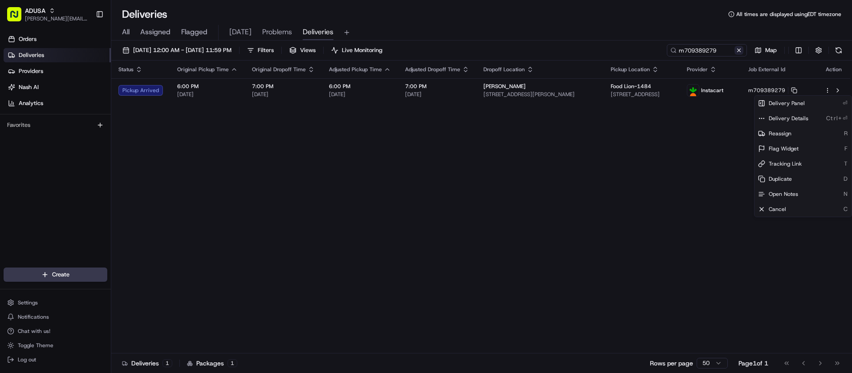
click at [739, 49] on button at bounding box center [739, 50] width 9 height 9
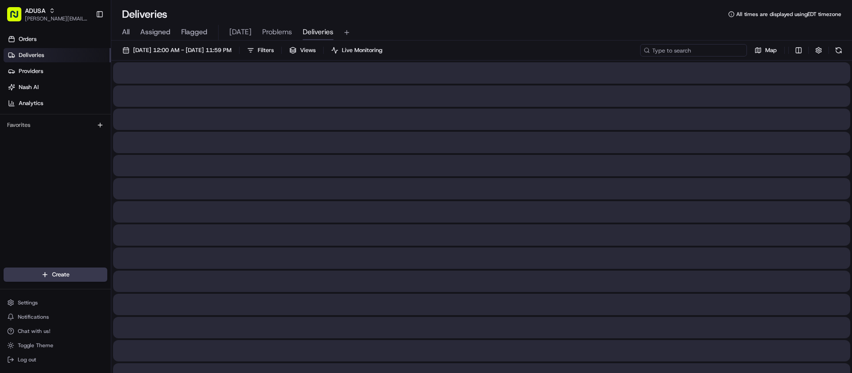
click at [695, 51] on input at bounding box center [693, 50] width 107 height 12
paste input "m705055197"
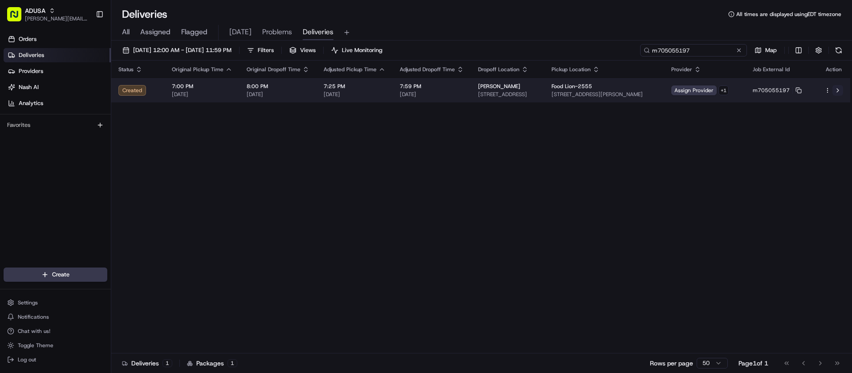
type input "m705055197"
click at [838, 89] on button at bounding box center [838, 90] width 11 height 11
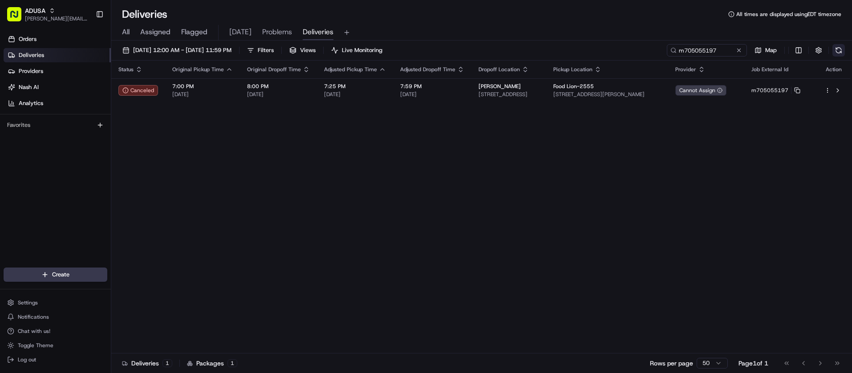
click at [838, 50] on button at bounding box center [839, 50] width 12 height 12
click at [737, 50] on button at bounding box center [739, 50] width 9 height 9
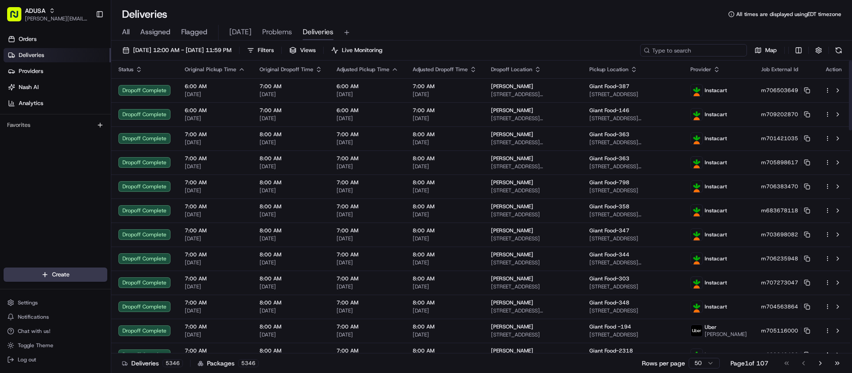
click at [713, 50] on input at bounding box center [693, 50] width 107 height 12
paste input "m709466062"
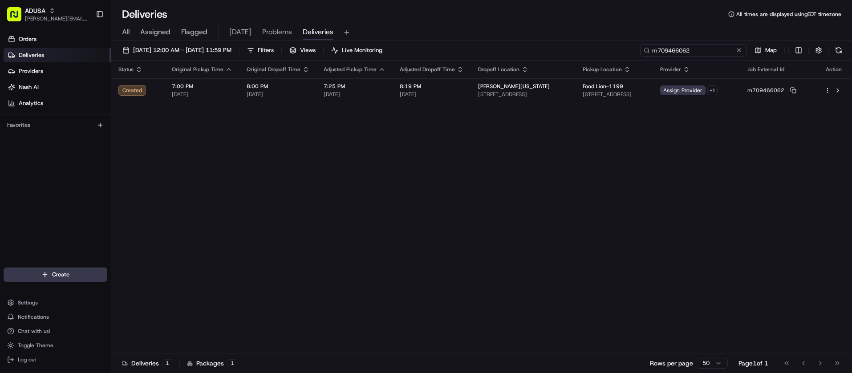
type input "m709466062"
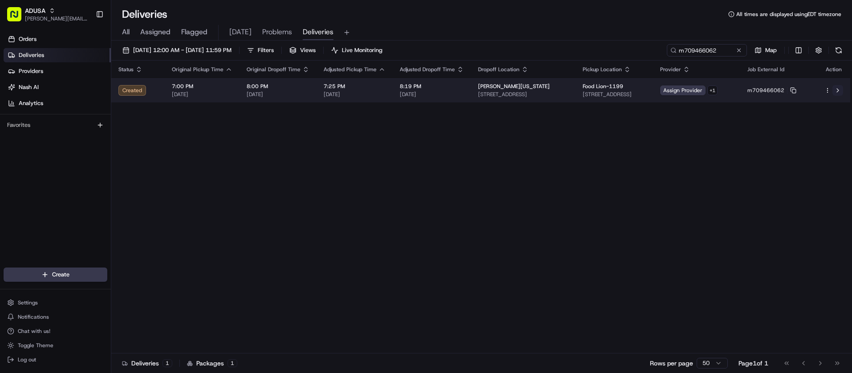
click at [838, 90] on button at bounding box center [838, 90] width 11 height 11
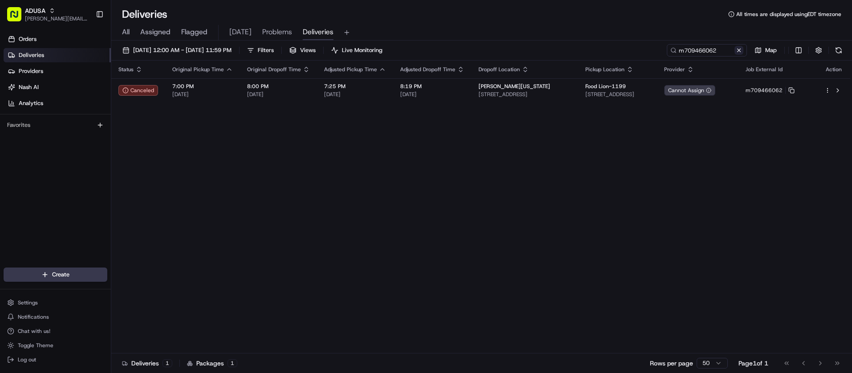
click at [738, 52] on button at bounding box center [739, 50] width 9 height 9
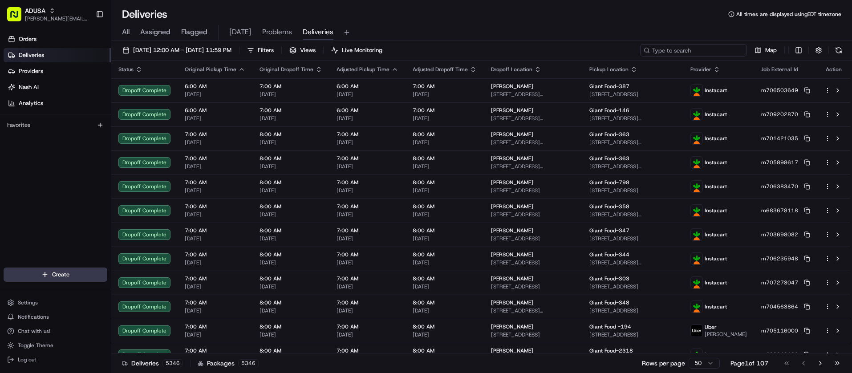
click at [706, 52] on input at bounding box center [693, 50] width 107 height 12
paste input "m708789731"
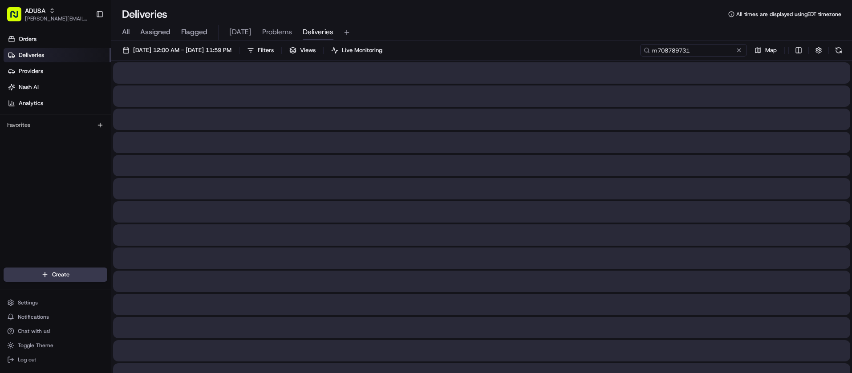
type input "m708789731"
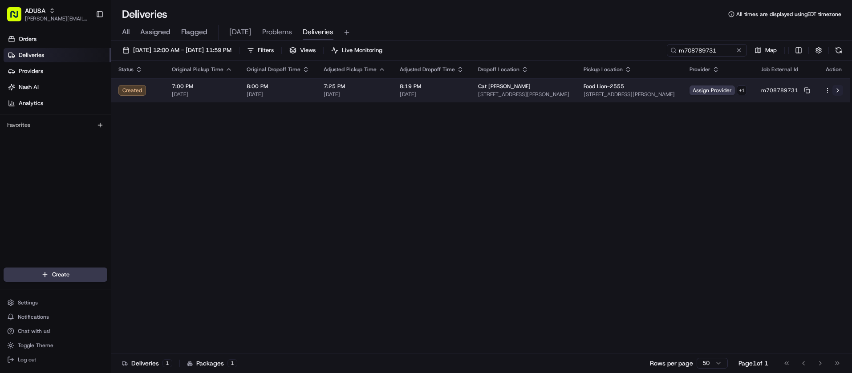
click at [836, 89] on button at bounding box center [838, 90] width 11 height 11
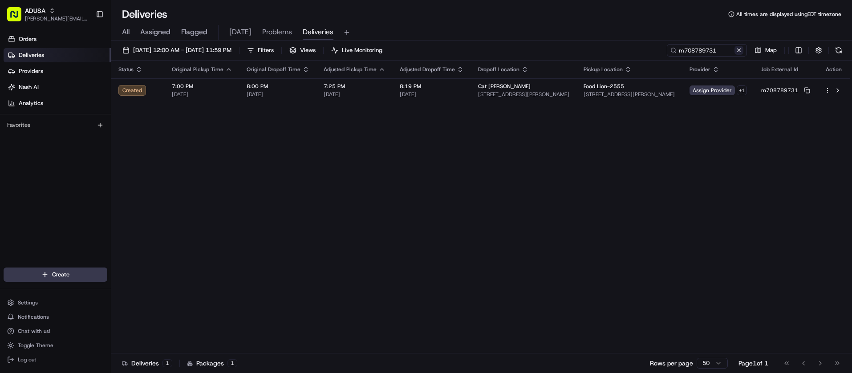
click at [737, 50] on button at bounding box center [739, 50] width 9 height 9
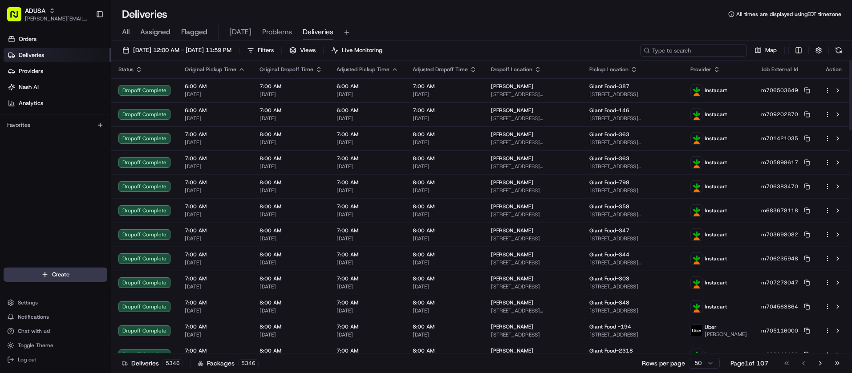
click at [715, 47] on input at bounding box center [693, 50] width 107 height 12
paste input "m706666068"
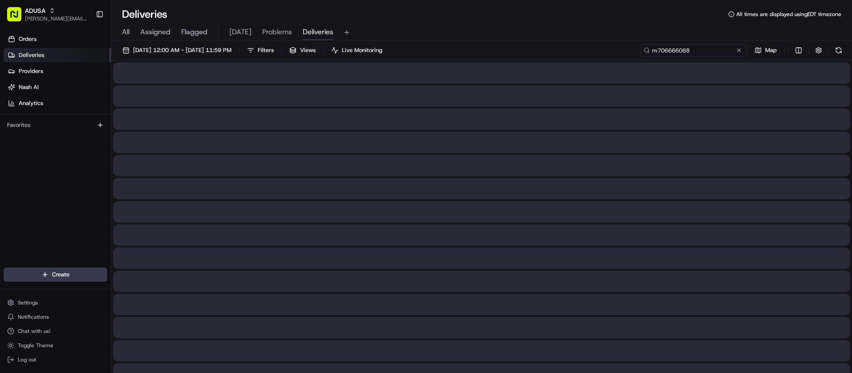
type input "m706666068"
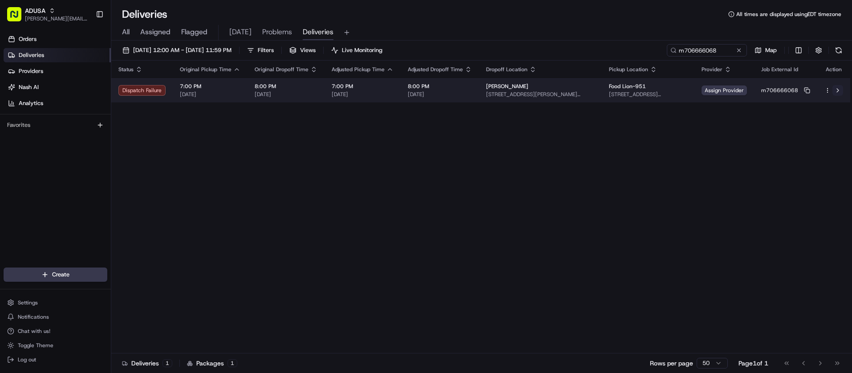
click at [837, 89] on button at bounding box center [838, 90] width 11 height 11
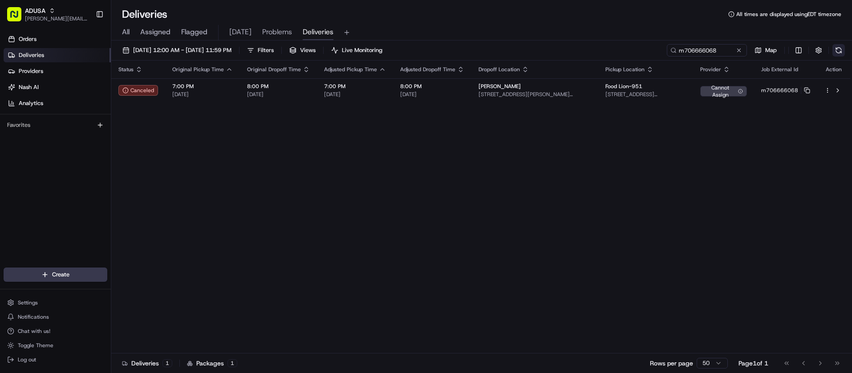
click at [842, 50] on button at bounding box center [839, 50] width 12 height 12
click at [739, 50] on button at bounding box center [739, 50] width 9 height 9
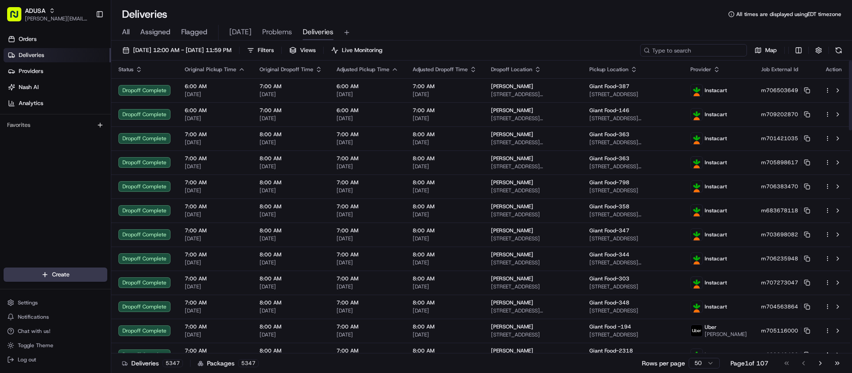
click at [724, 52] on input at bounding box center [693, 50] width 107 height 12
paste input "m709466062"
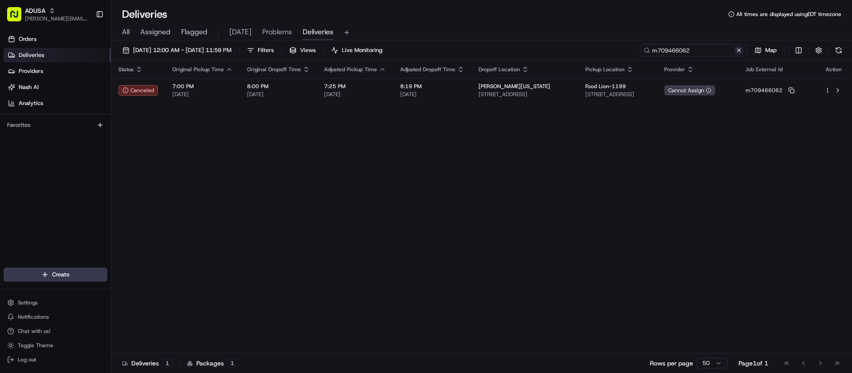
type input "m709466062"
click at [741, 51] on button at bounding box center [739, 50] width 9 height 9
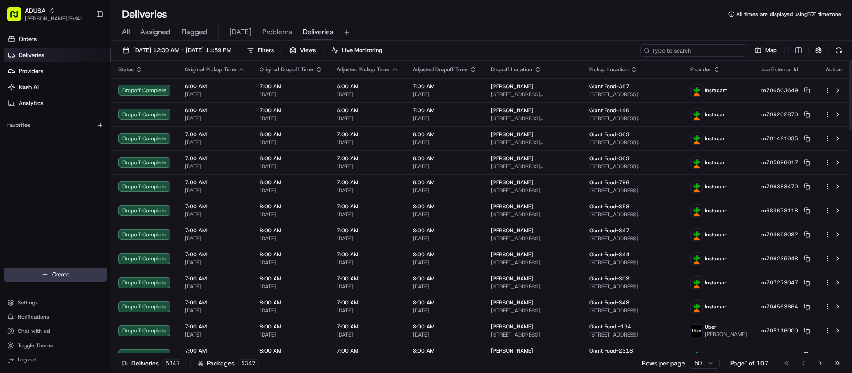
click at [694, 50] on input at bounding box center [693, 50] width 107 height 12
paste input "m679629398"
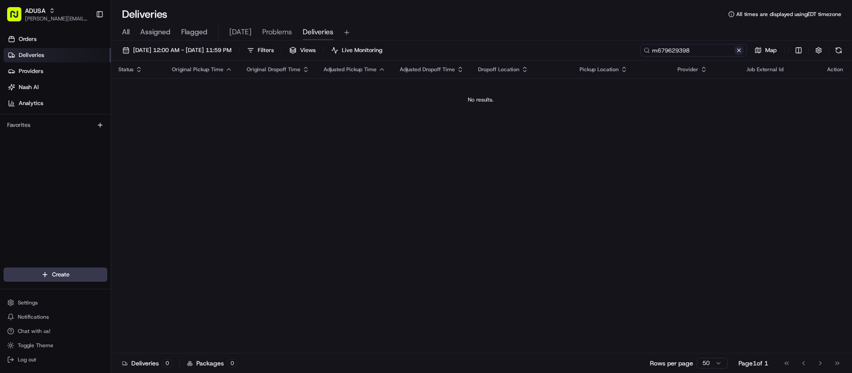
type input "m679629398"
click at [738, 49] on button at bounding box center [739, 50] width 9 height 9
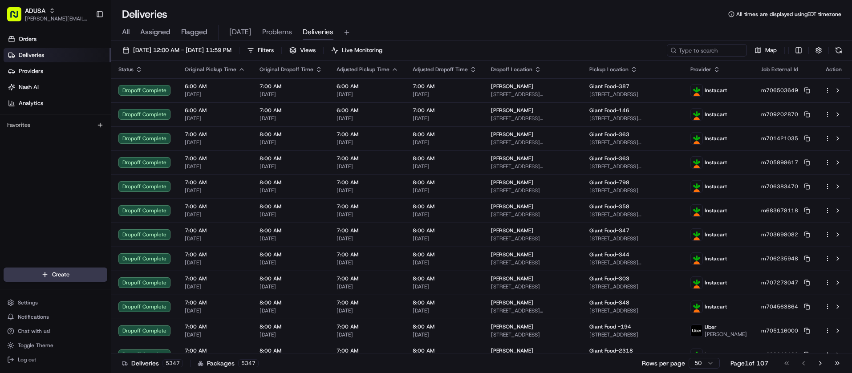
click at [48, 156] on div "Orders Deliveries Providers Nash AI Analytics Favorites" at bounding box center [55, 150] width 111 height 244
click at [702, 51] on input at bounding box center [693, 50] width 107 height 12
paste input "m706782817"
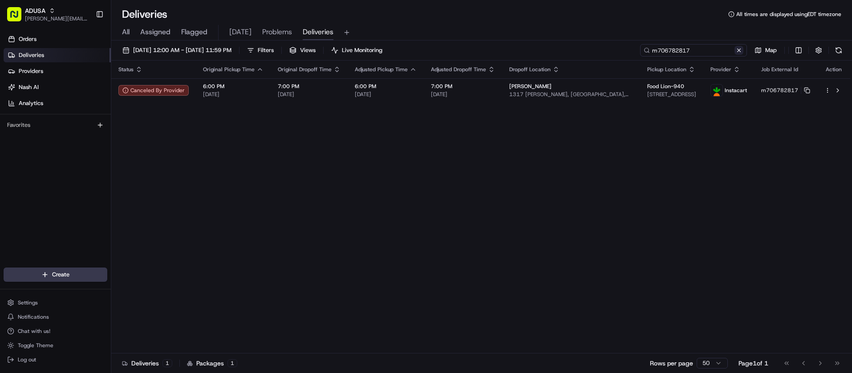
type input "m706782817"
click at [739, 51] on button at bounding box center [739, 50] width 9 height 9
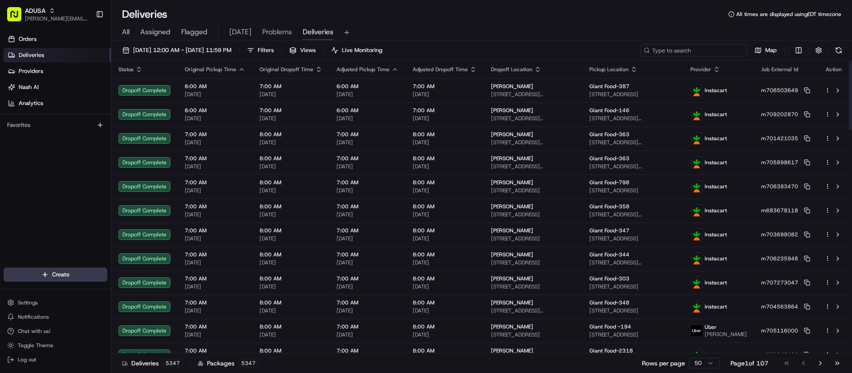
click at [718, 53] on input at bounding box center [693, 50] width 107 height 12
paste input "m709348105"
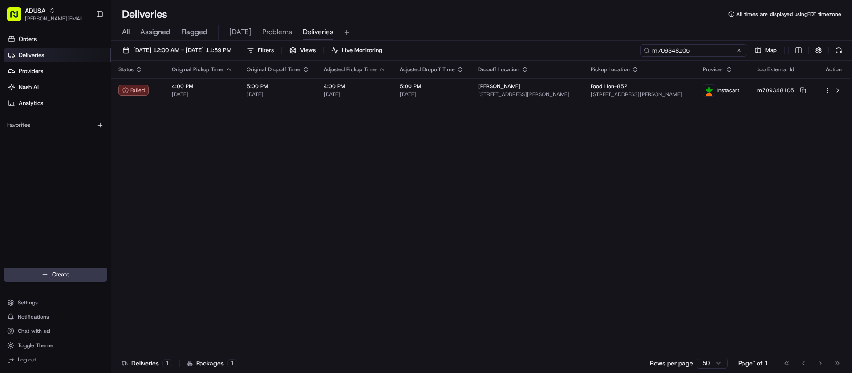
type input "m709348105"
click at [735, 51] on button at bounding box center [739, 50] width 9 height 9
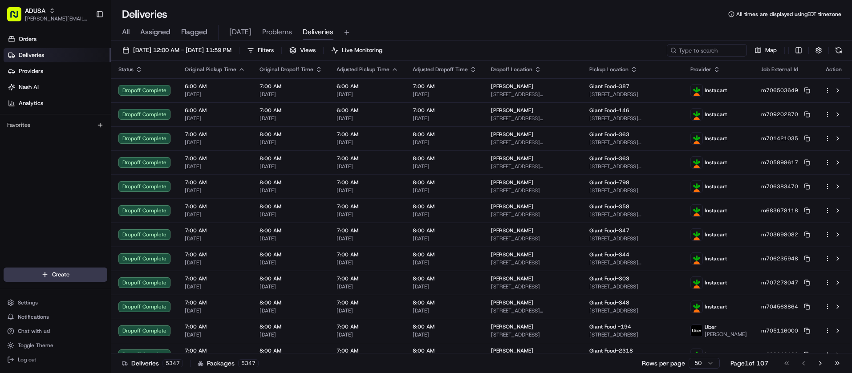
click at [24, 209] on div "Orders Deliveries Providers Nash AI Analytics Favorites" at bounding box center [55, 150] width 111 height 244
click at [711, 49] on input at bounding box center [693, 50] width 107 height 12
paste input "m704601297"
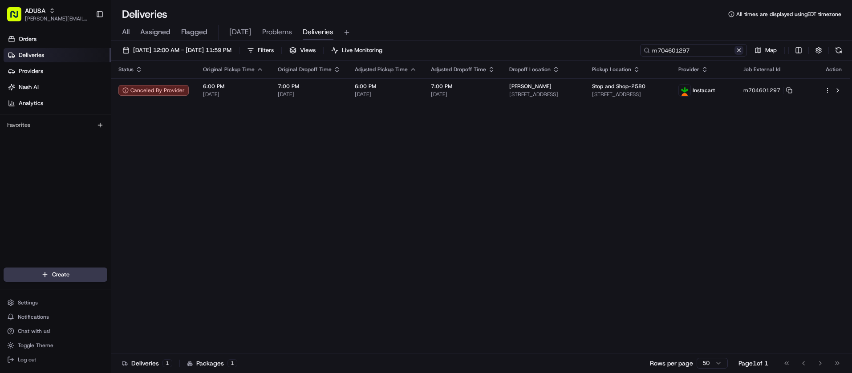
type input "m704601297"
drag, startPoint x: 739, startPoint y: 50, endPoint x: 693, endPoint y: 57, distance: 47.4
click at [739, 50] on button at bounding box center [739, 50] width 9 height 9
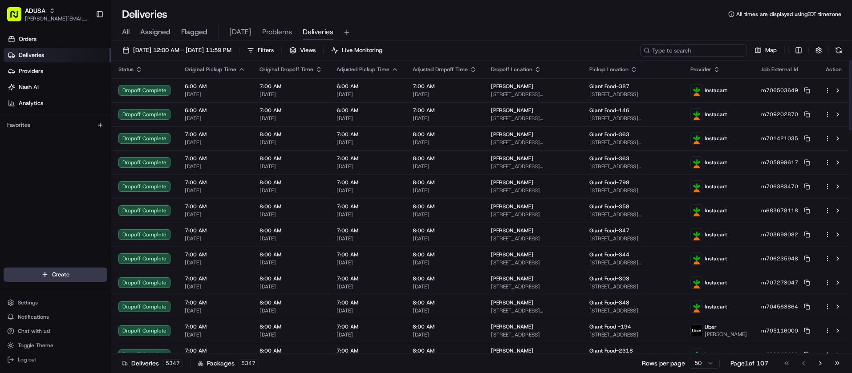
click at [725, 51] on input at bounding box center [693, 50] width 107 height 12
paste input "k702475806"
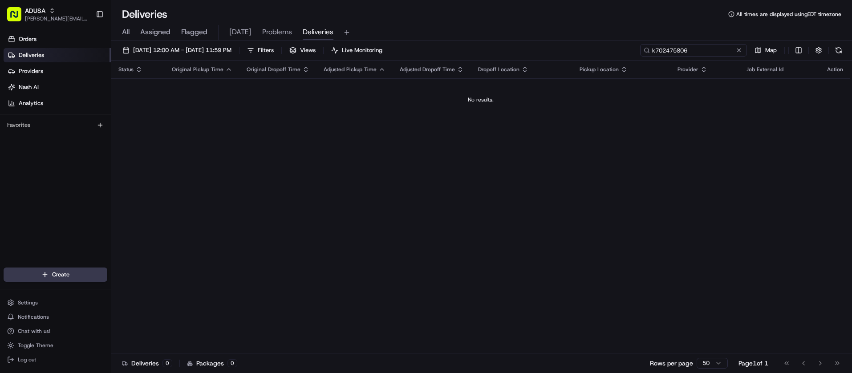
click at [708, 51] on input "k702475806" at bounding box center [693, 50] width 107 height 12
drag, startPoint x: 670, startPoint y: 49, endPoint x: 620, endPoint y: 47, distance: 50.3
click at [620, 47] on div "08/21/2025 12:00 AM - 08/21/2025 11:59 PM Filters Views Live Monitoring k702475…" at bounding box center [481, 52] width 741 height 16
paste input "m708925604"
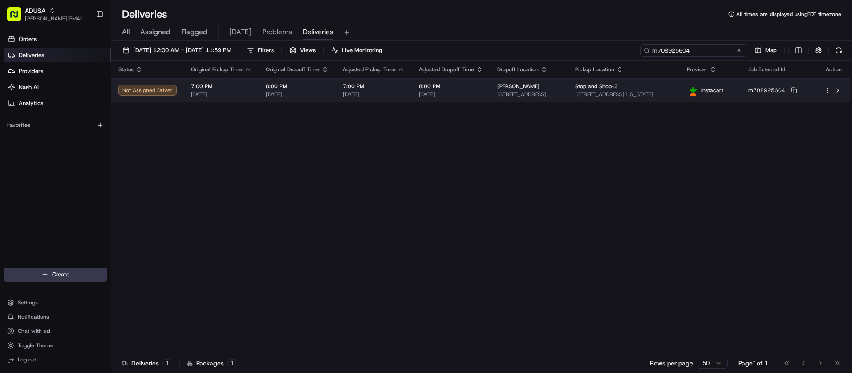
type input "m708925604"
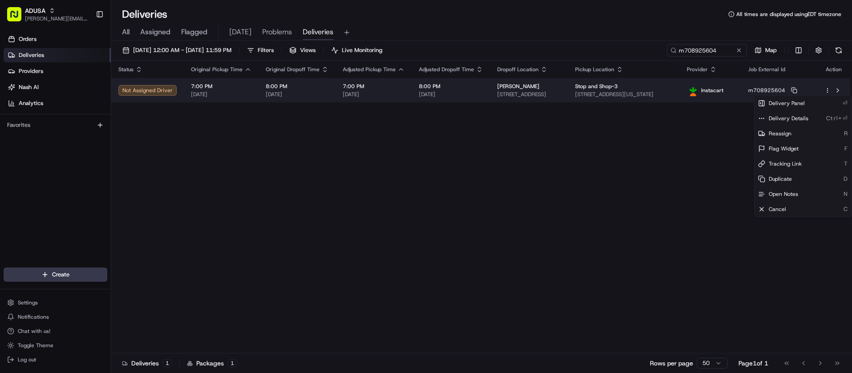
click at [826, 91] on html "ADUSA juan.rodriguez@adusa.com Toggle Sidebar Orders Deliveries Providers Nash …" at bounding box center [426, 186] width 852 height 373
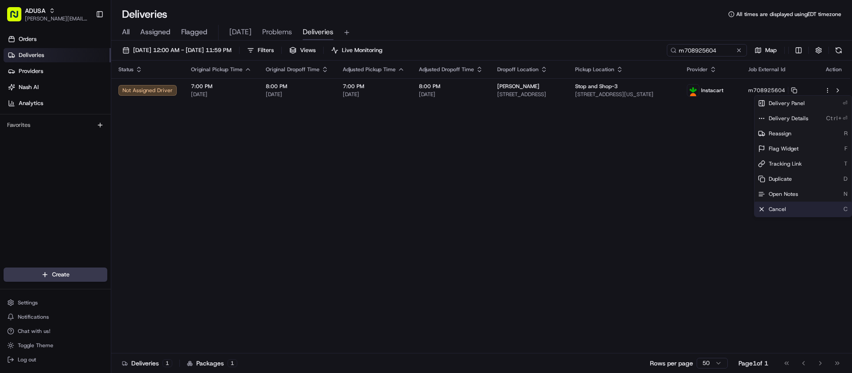
click at [785, 209] on span "Cancel" at bounding box center [777, 209] width 17 height 7
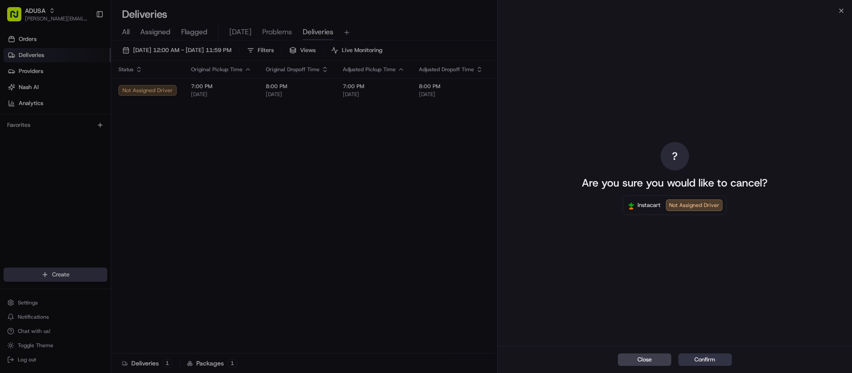
click at [717, 357] on button "Confirm" at bounding box center [704, 359] width 53 height 12
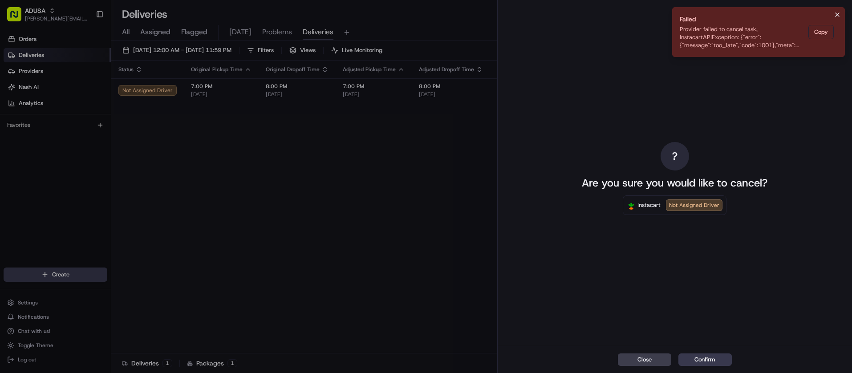
click at [836, 15] on icon "Notifications (F8)" at bounding box center [837, 14] width 7 height 7
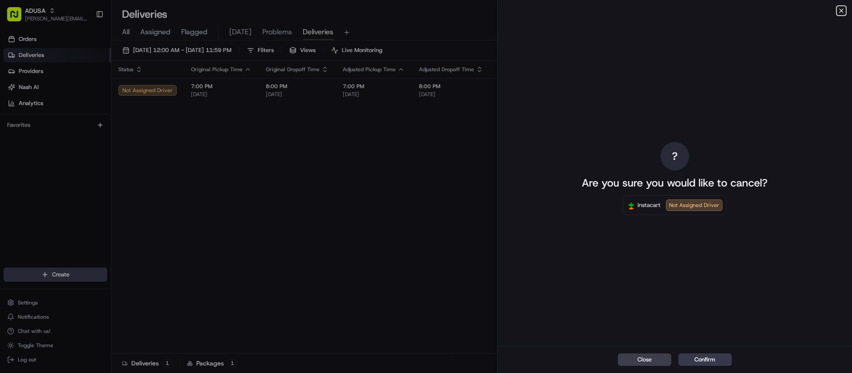
click at [840, 9] on icon "button" at bounding box center [842, 11] width 4 height 4
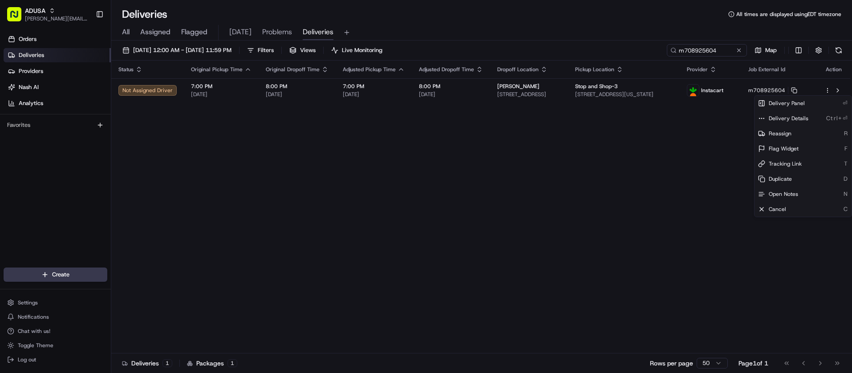
click at [7, 163] on div "Orders Deliveries Providers Nash AI Analytics Favorites" at bounding box center [55, 150] width 111 height 244
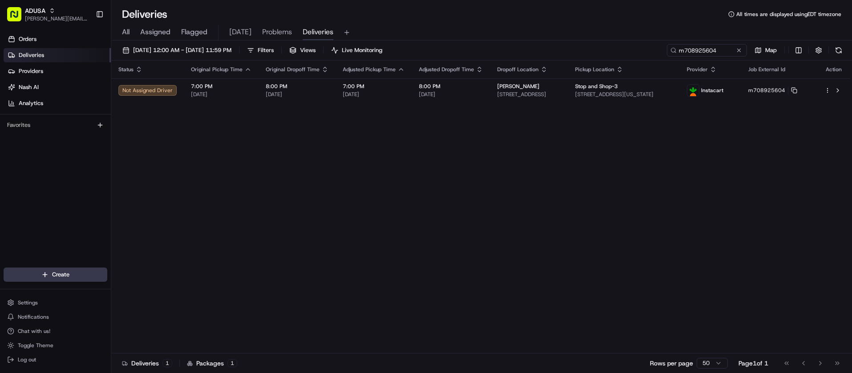
click at [840, 52] on button at bounding box center [839, 50] width 12 height 12
click at [738, 53] on button at bounding box center [739, 50] width 9 height 9
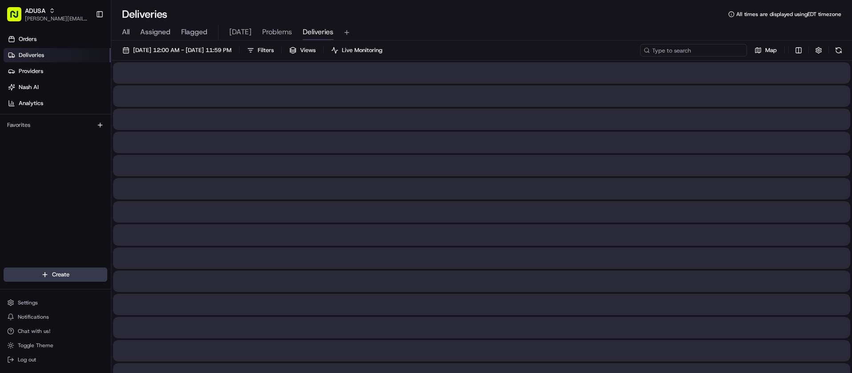
click at [707, 51] on input at bounding box center [693, 50] width 107 height 12
paste input "m709484246"
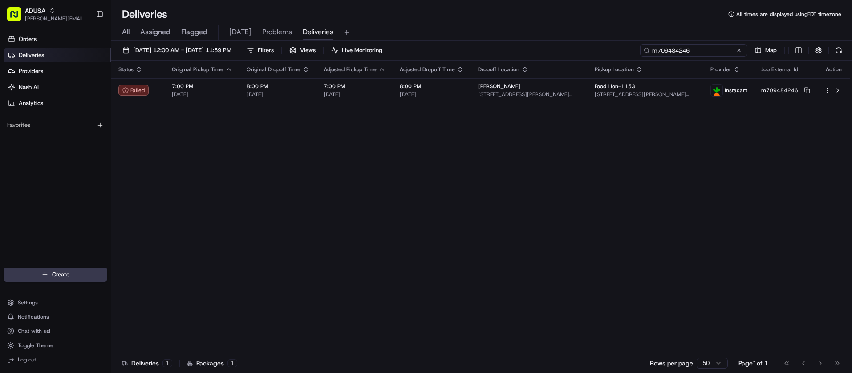
type input "m709484246"
click at [735, 49] on button at bounding box center [739, 50] width 9 height 9
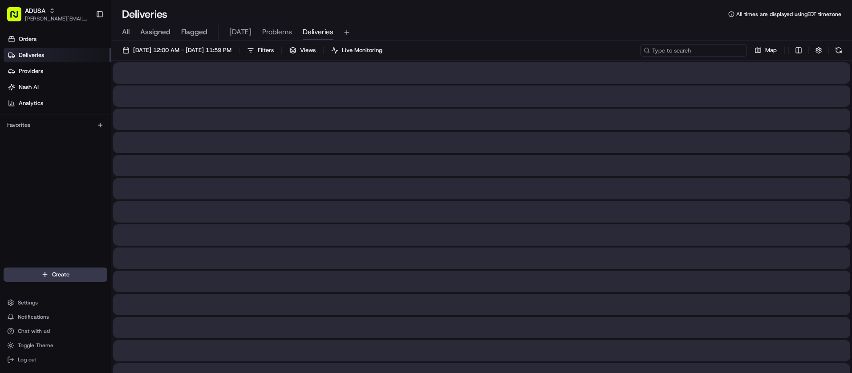
click at [711, 50] on input at bounding box center [693, 50] width 107 height 12
paste input "m708742066"
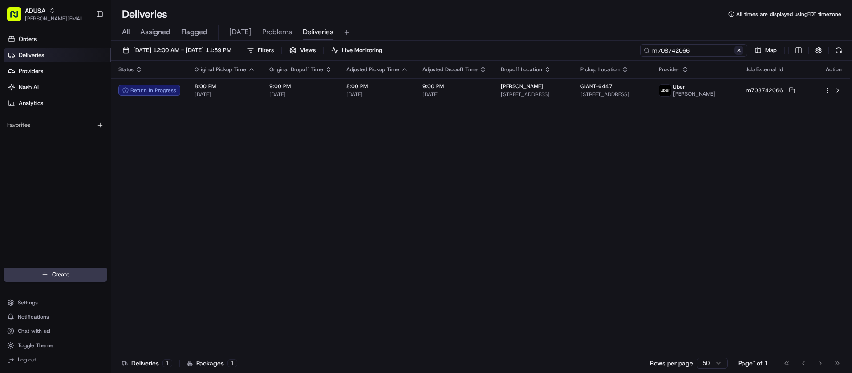
type input "m708742066"
click at [740, 51] on button at bounding box center [739, 50] width 9 height 9
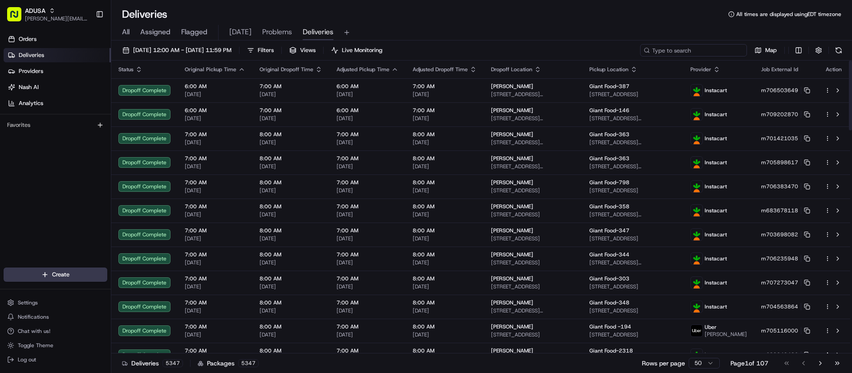
click at [694, 51] on input at bounding box center [693, 50] width 107 height 12
paste input "m709430715"
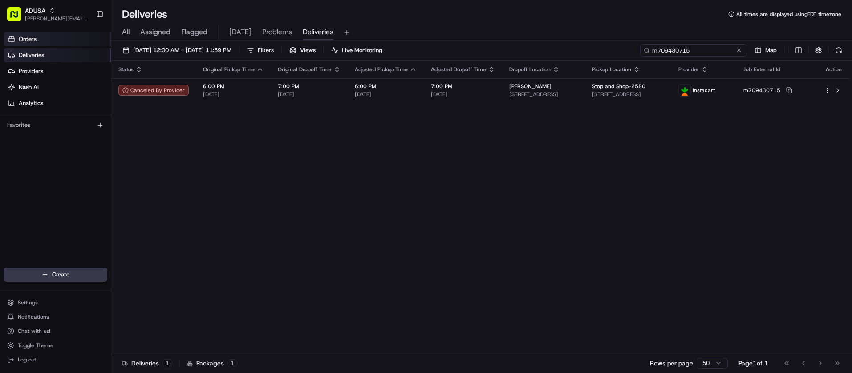
type input "m709430715"
click at [738, 50] on button at bounding box center [739, 50] width 9 height 9
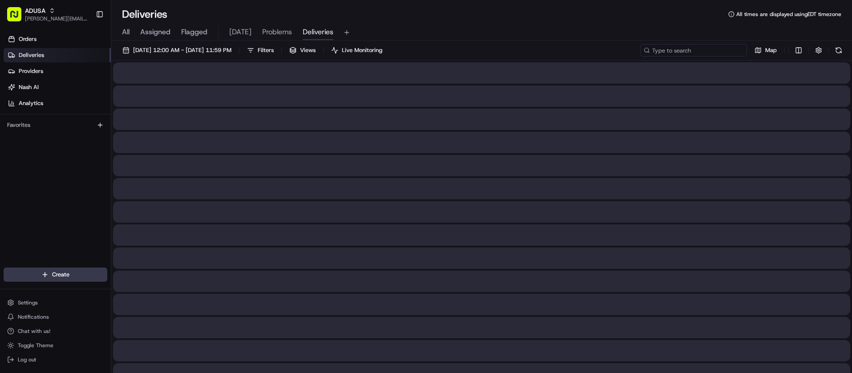
click at [712, 55] on input at bounding box center [693, 50] width 107 height 12
paste input "k705676620"
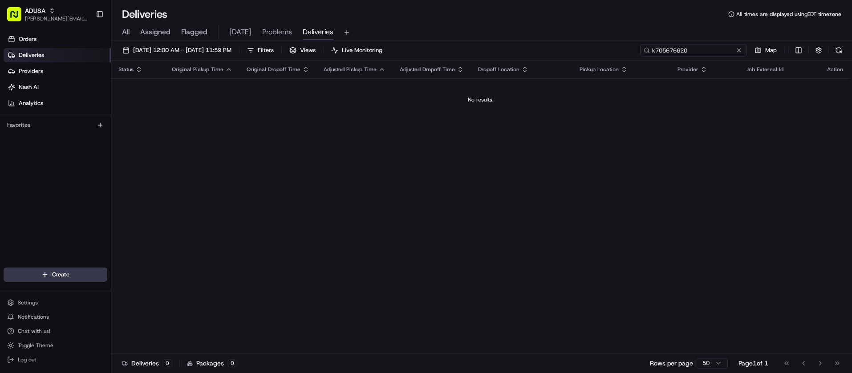
type input "k705676620"
click at [48, 169] on div "Orders Deliveries Providers Nash AI Analytics Favorites" at bounding box center [55, 150] width 111 height 244
click at [737, 49] on button at bounding box center [739, 50] width 9 height 9
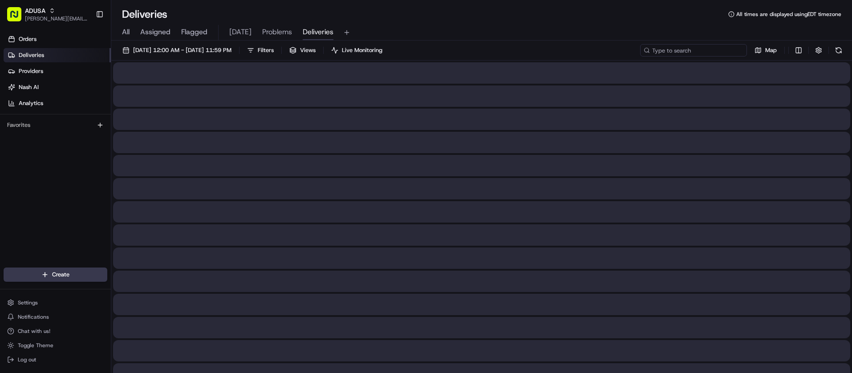
click at [702, 52] on input at bounding box center [693, 50] width 107 height 12
paste input "m698768822"
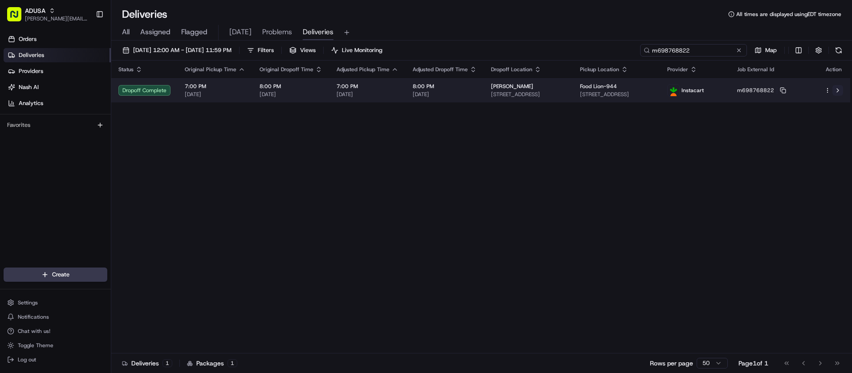
type input "m698768822"
click at [840, 89] on button at bounding box center [838, 90] width 11 height 11
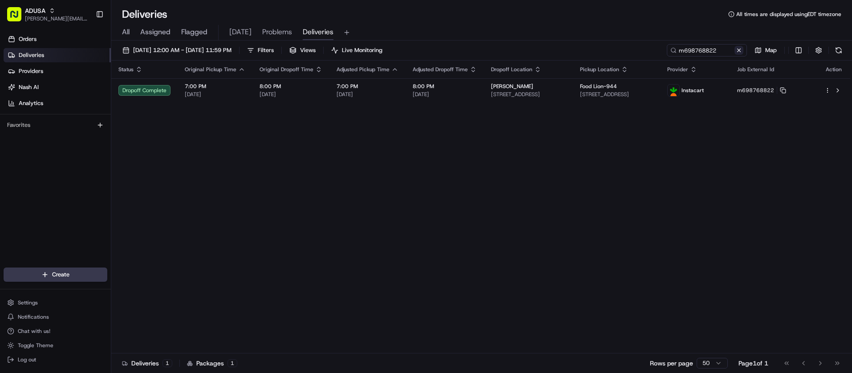
click at [736, 51] on button at bounding box center [739, 50] width 9 height 9
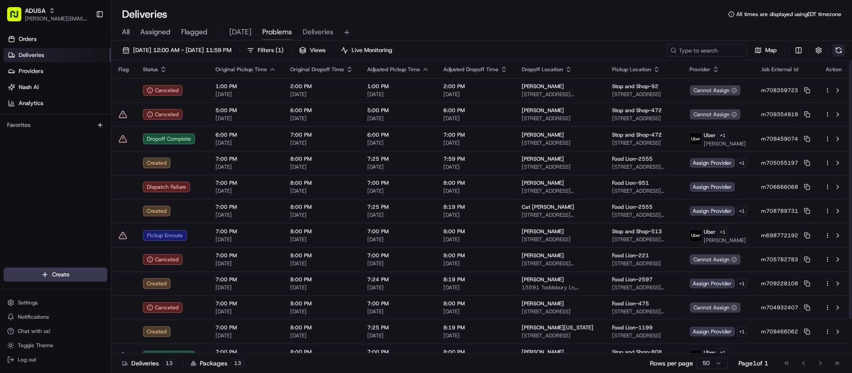
click at [840, 50] on button at bounding box center [839, 50] width 12 height 12
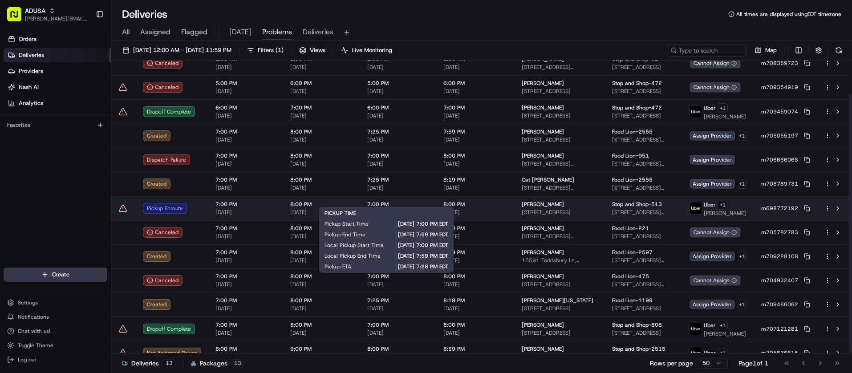
scroll to position [39, 0]
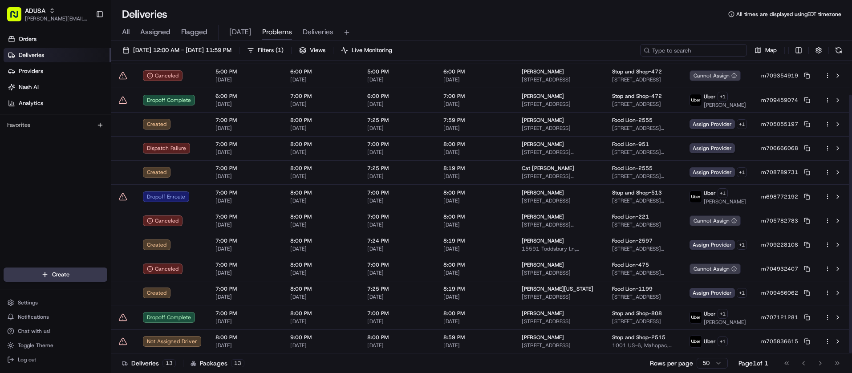
click at [705, 51] on input at bounding box center [693, 50] width 107 height 12
paste input "i699560977"
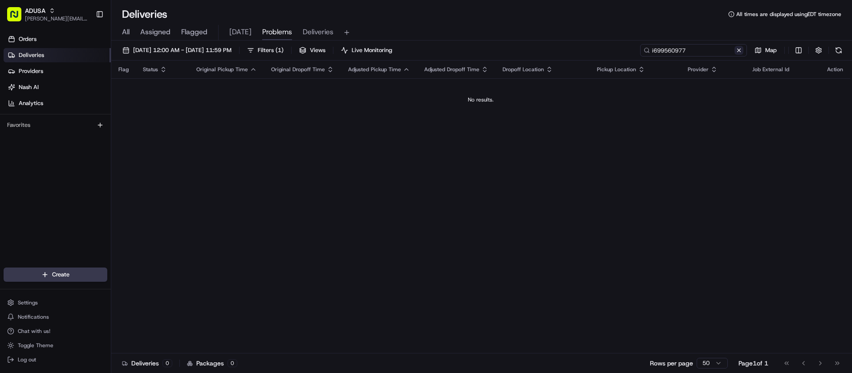
type input "i699560977"
click at [739, 50] on button at bounding box center [739, 50] width 9 height 9
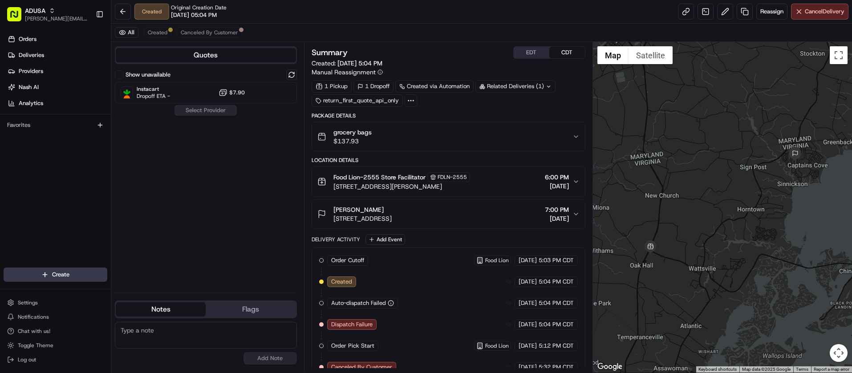
click at [149, 329] on textarea at bounding box center [206, 335] width 182 height 27
type textarea "No answer @ store."
click at [265, 362] on button "Add Note" at bounding box center [270, 358] width 53 height 12
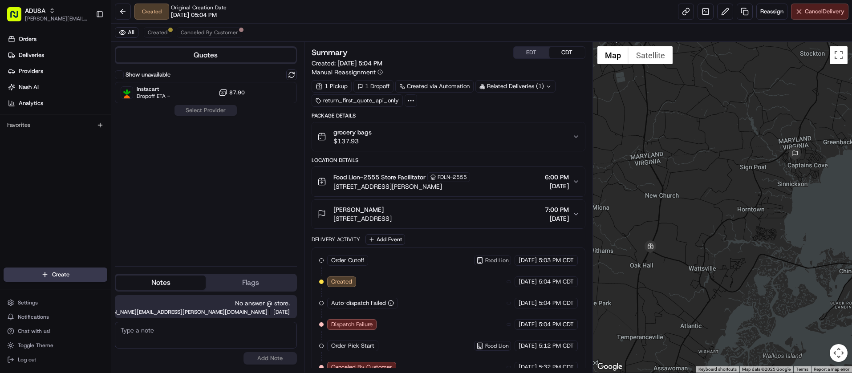
click at [810, 16] on button "Cancel Delivery" at bounding box center [819, 12] width 57 height 16
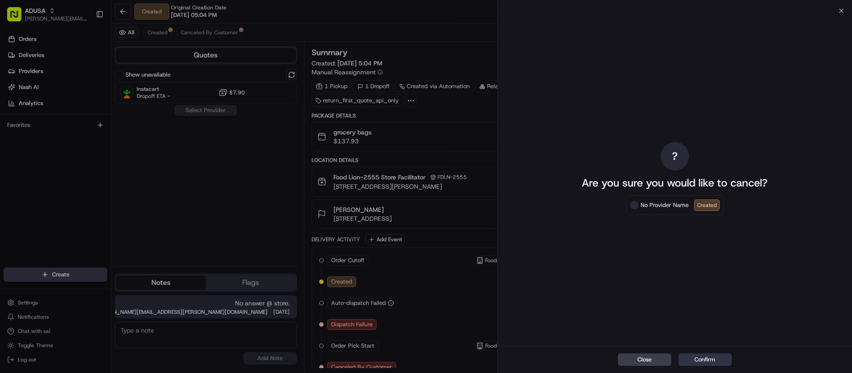
click at [700, 362] on button "Confirm" at bounding box center [704, 359] width 53 height 12
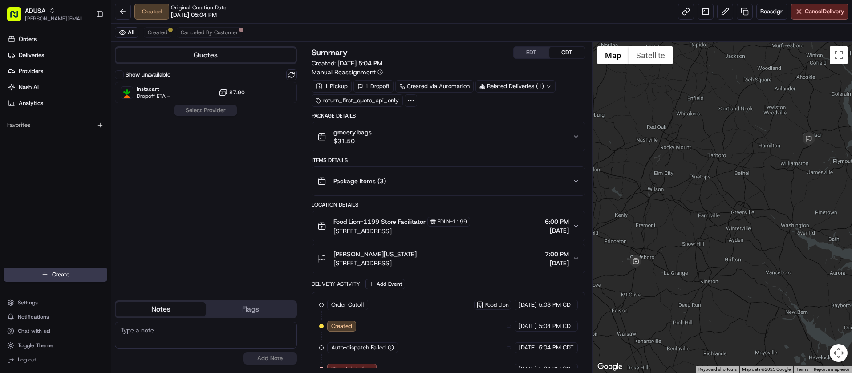
click at [202, 342] on textarea at bounding box center [206, 335] width 182 height 27
click at [197, 333] on textarea at bounding box center [206, 335] width 182 height 27
type textarea "No answer @ store."
click at [268, 366] on div "No answer @ store. No results found Add Note" at bounding box center [206, 343] width 182 height 50
click at [277, 360] on button "Add Note" at bounding box center [270, 358] width 53 height 12
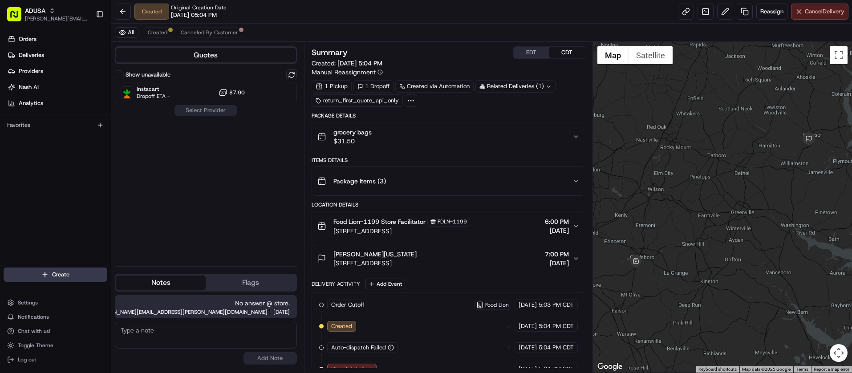
click at [810, 14] on span "Cancel Delivery" at bounding box center [825, 12] width 40 height 8
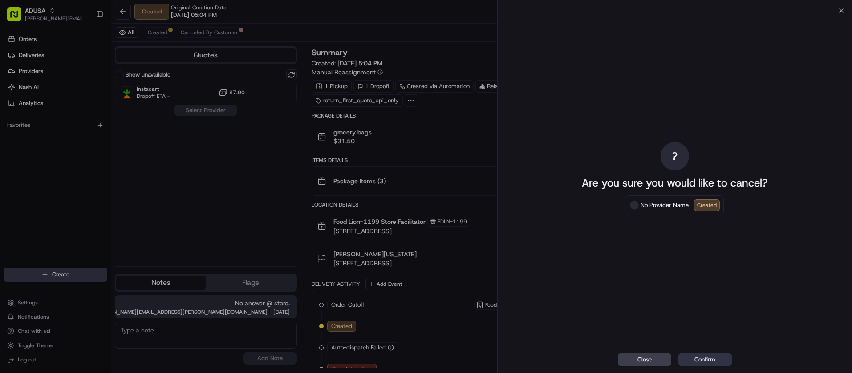
click at [730, 359] on button "Confirm" at bounding box center [704, 359] width 53 height 12
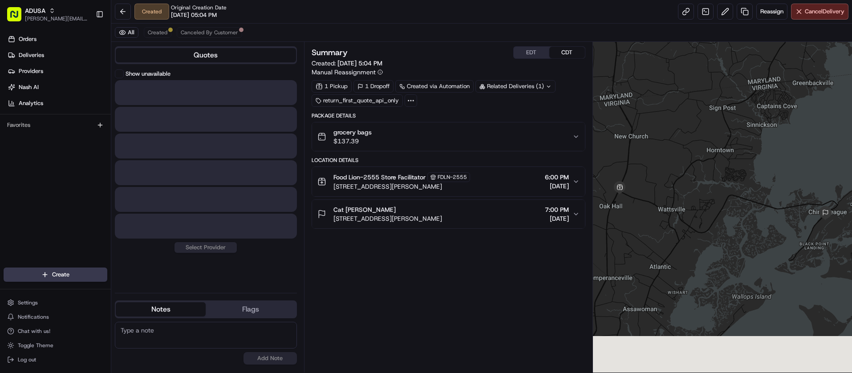
click at [198, 337] on textarea at bounding box center [206, 335] width 182 height 27
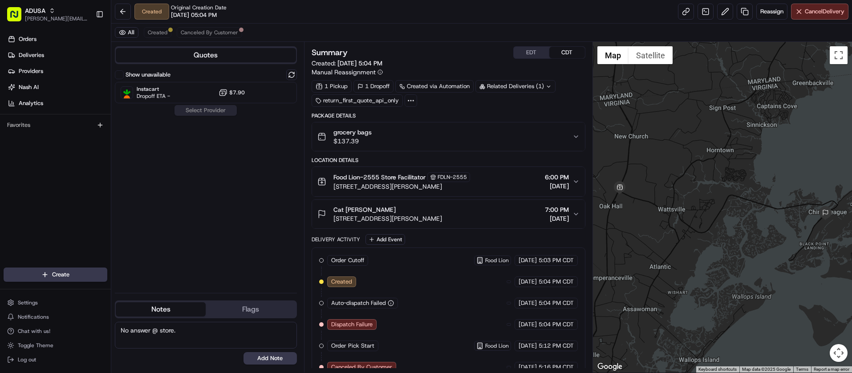
type textarea "No answer @ store."
click at [282, 358] on button "Add Note" at bounding box center [270, 358] width 53 height 12
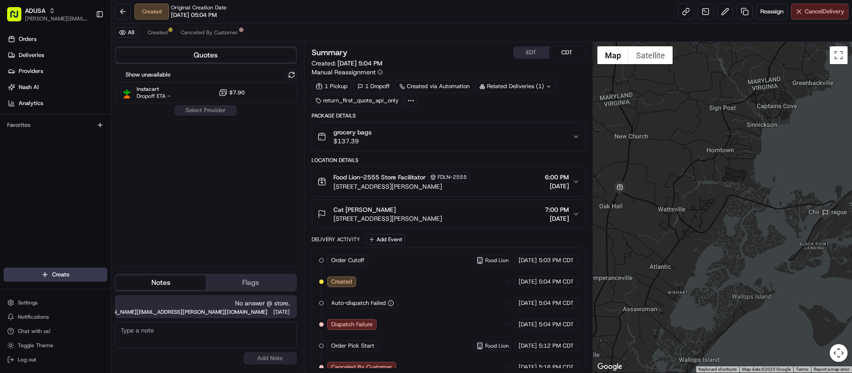
click at [828, 16] on button "Cancel Delivery" at bounding box center [819, 12] width 57 height 16
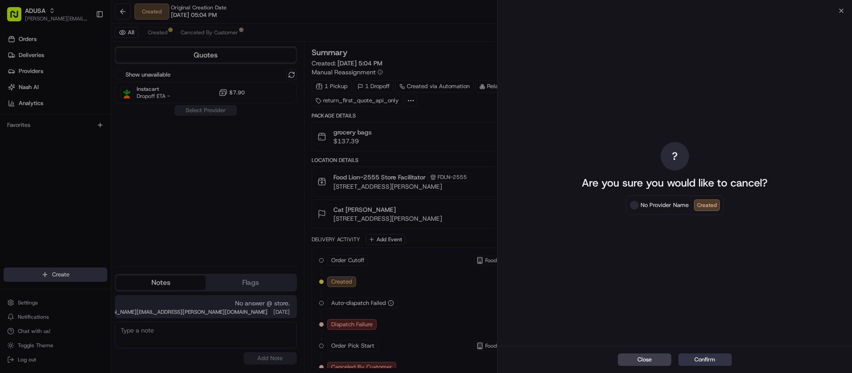
click at [710, 353] on div "Close Confirm" at bounding box center [675, 359] width 355 height 27
click at [710, 355] on button "Confirm" at bounding box center [704, 359] width 53 height 12
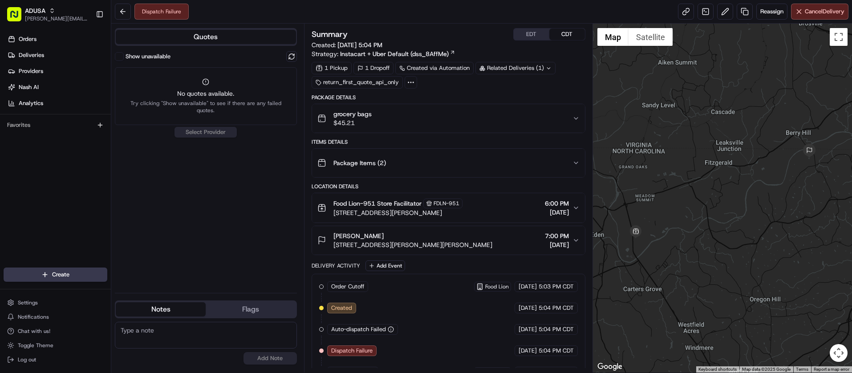
click at [203, 341] on textarea at bounding box center [206, 335] width 182 height 27
click at [158, 334] on textarea at bounding box center [206, 335] width 182 height 27
click at [158, 329] on textarea "Cancelled W/ @ store." at bounding box center [206, 335] width 182 height 27
click at [160, 329] on textarea "Cancelled W/ @ store." at bounding box center [206, 335] width 182 height 27
type textarea "Cancelled W/ Gabe @ store."
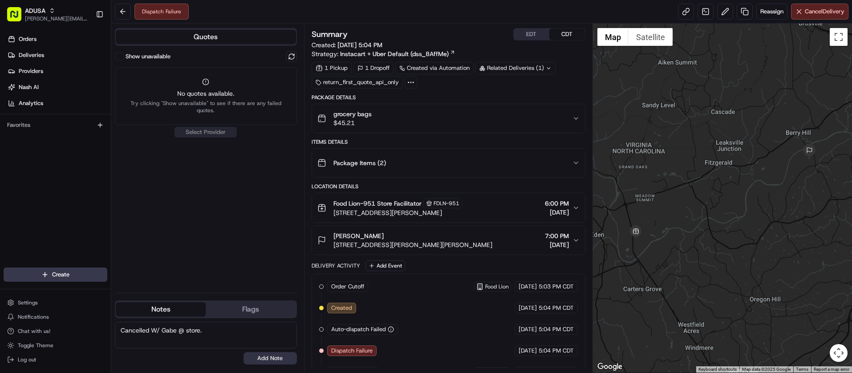
click at [278, 358] on button "Add Note" at bounding box center [270, 358] width 53 height 12
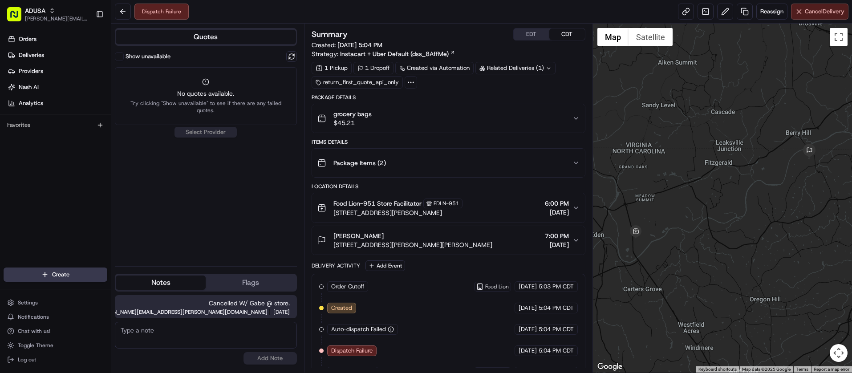
click at [833, 11] on span "Cancel Delivery" at bounding box center [825, 12] width 40 height 8
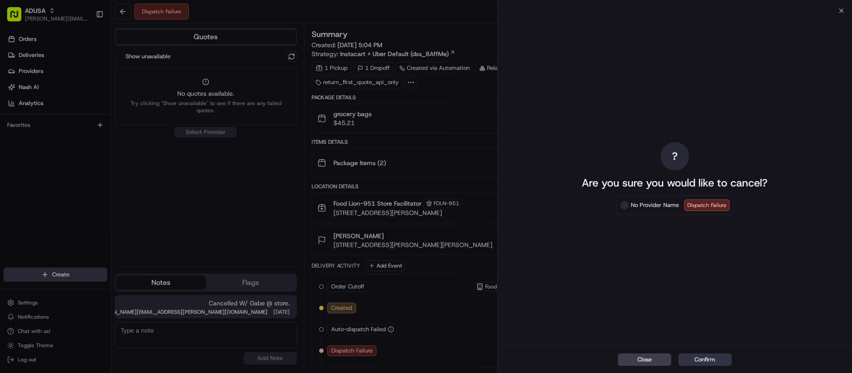
click at [724, 360] on button "Confirm" at bounding box center [704, 359] width 53 height 12
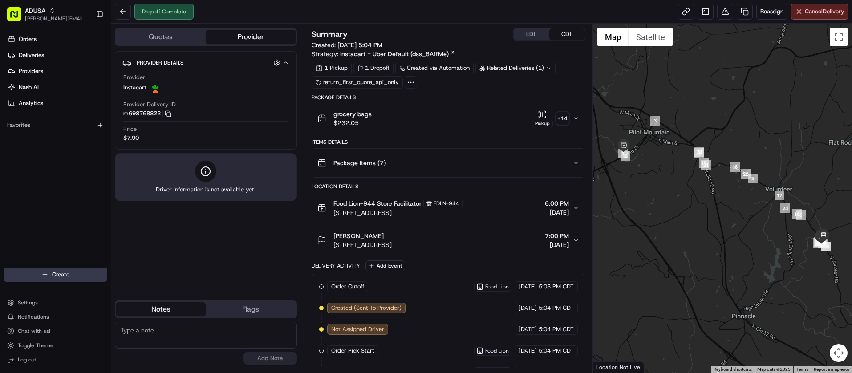
scroll to position [45, 0]
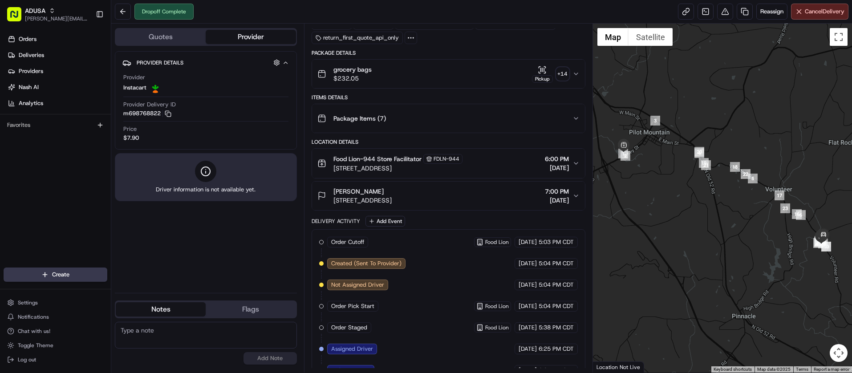
click at [574, 73] on icon "button" at bounding box center [576, 74] width 4 height 2
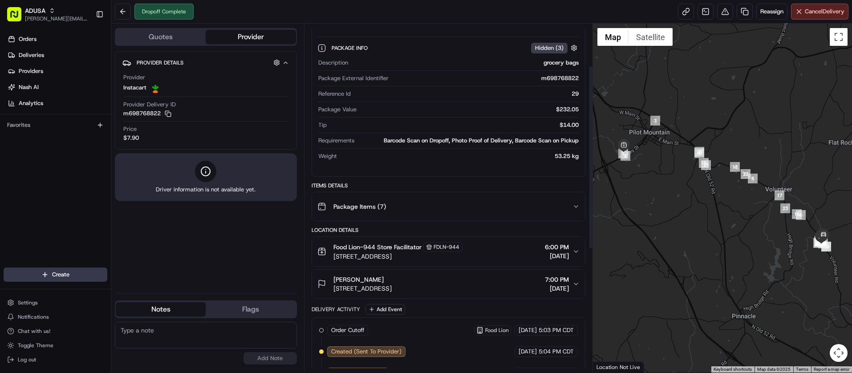
scroll to position [134, 0]
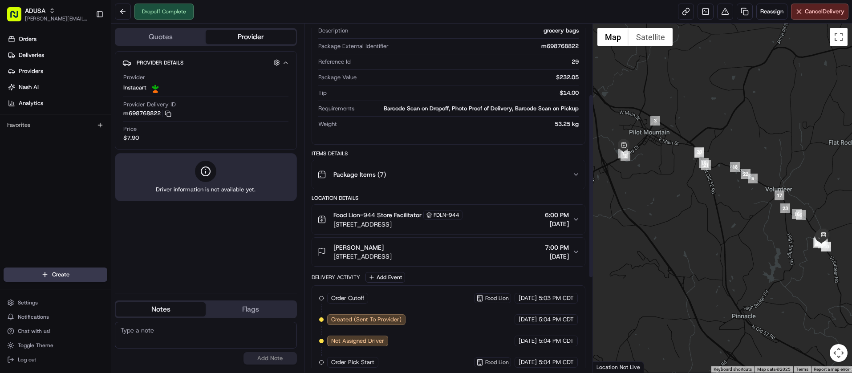
click at [518, 173] on div "Package Items ( 7 )" at bounding box center [444, 175] width 255 height 18
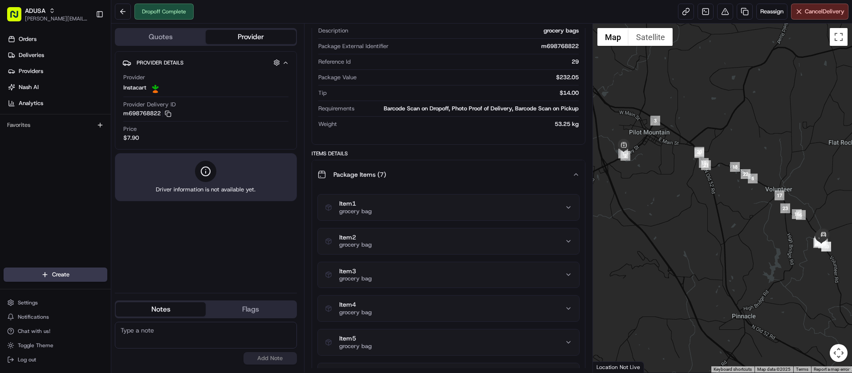
click at [518, 173] on div "Package Items ( 7 )" at bounding box center [444, 175] width 255 height 18
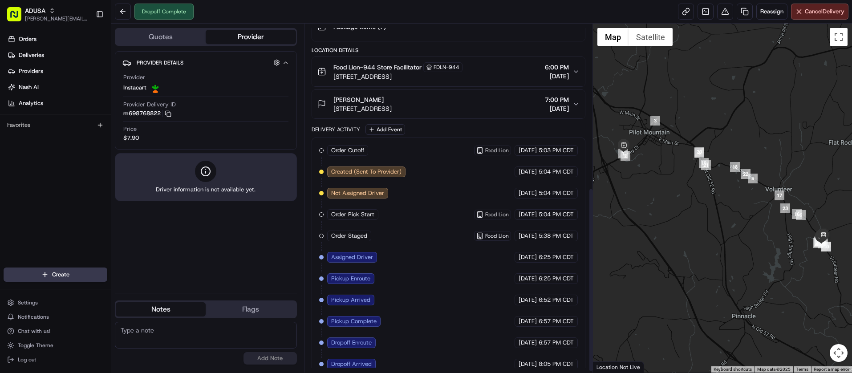
scroll to position [312, 0]
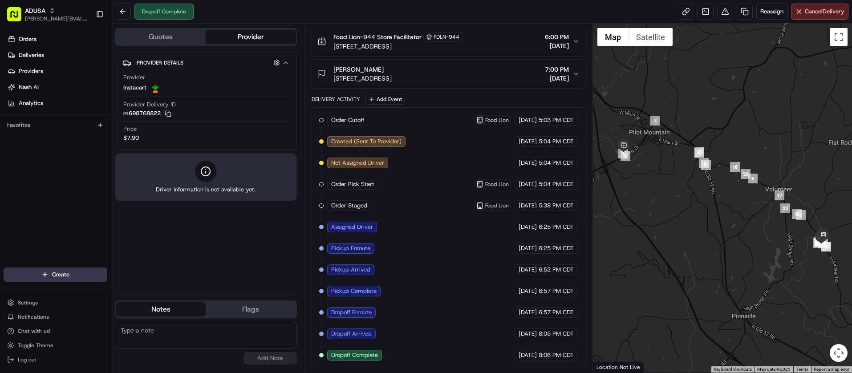
click at [451, 355] on div "Order Cutoff Food Lion [DATE] 5:03 PM CDT Created (Sent To Provider) Instacart …" at bounding box center [448, 238] width 259 height 246
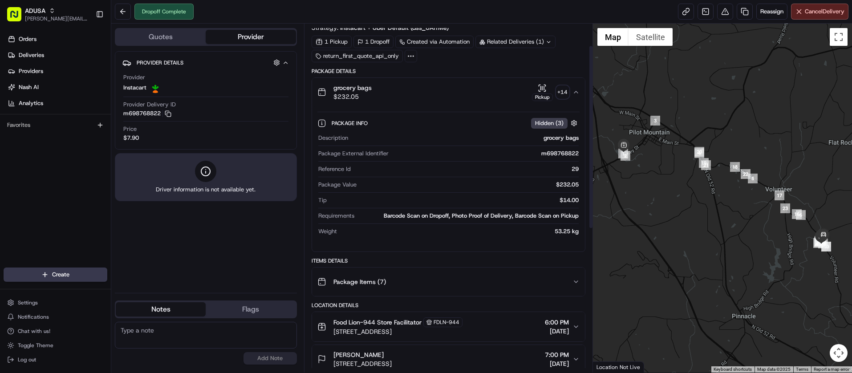
scroll to position [0, 0]
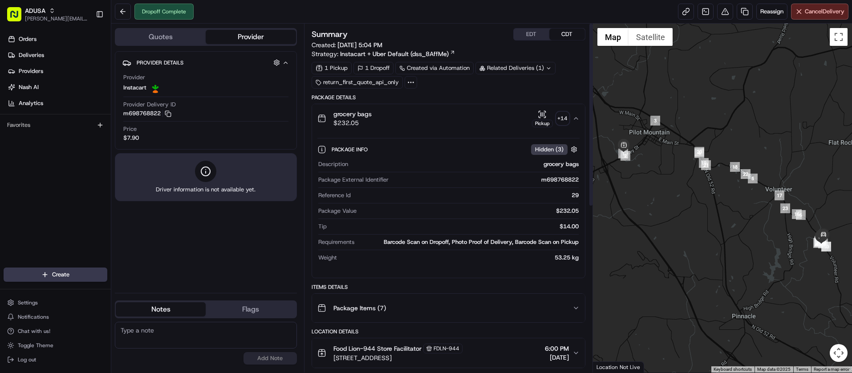
click at [581, 119] on button "grocery bags $232.05 Pickup + 14" at bounding box center [448, 118] width 273 height 28
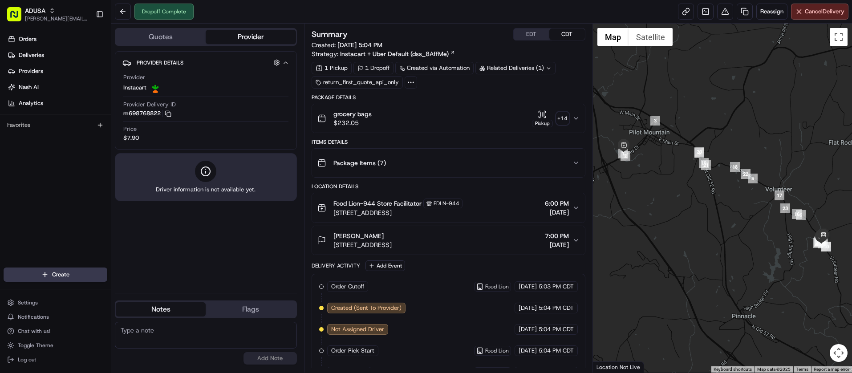
click at [578, 120] on icon "button" at bounding box center [576, 118] width 7 height 7
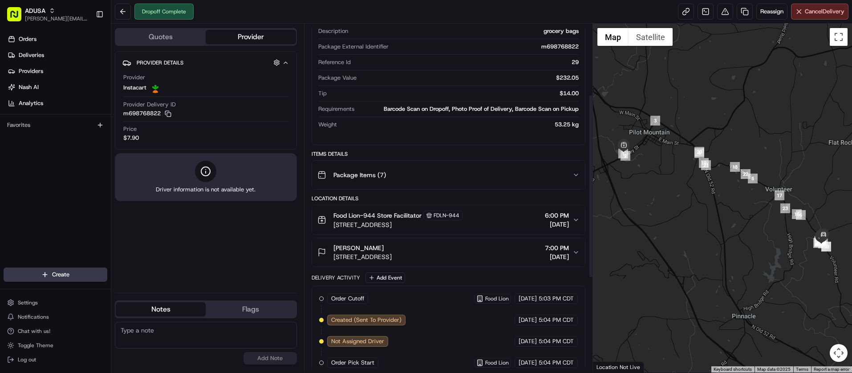
scroll to position [134, 0]
click at [576, 180] on button "Package Items ( 7 )" at bounding box center [448, 174] width 273 height 28
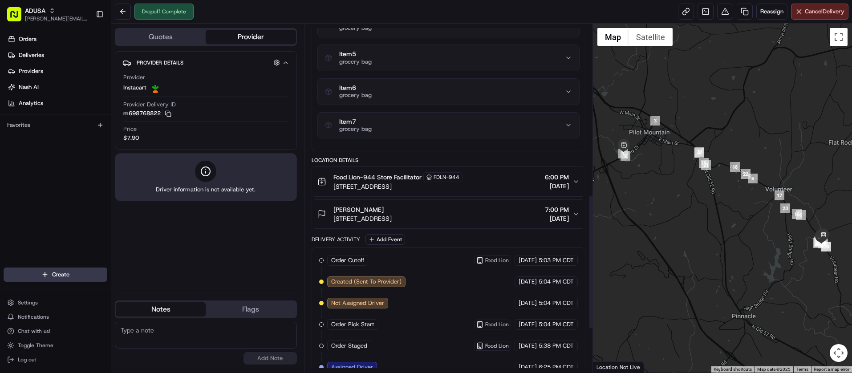
scroll to position [490, 0]
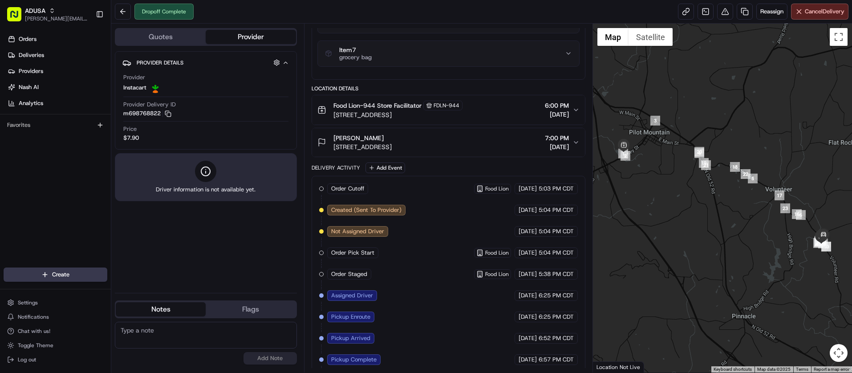
click at [564, 140] on span "7:00 PM" at bounding box center [557, 138] width 24 height 9
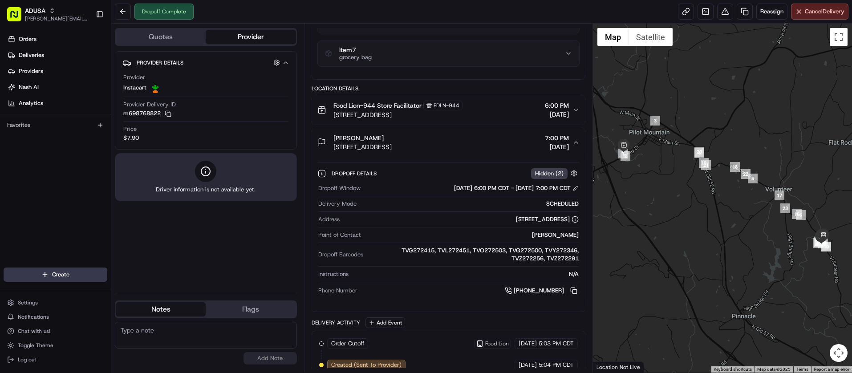
click at [552, 175] on span "Hidden ( 2 )" at bounding box center [549, 174] width 28 height 8
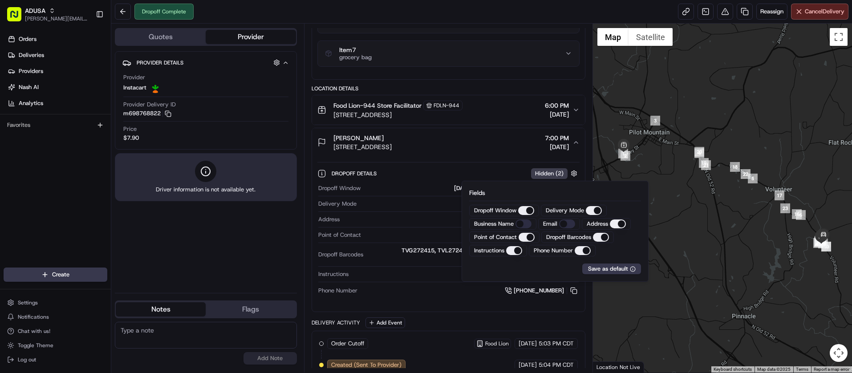
click at [552, 175] on span "Hidden ( 2 )" at bounding box center [549, 174] width 28 height 8
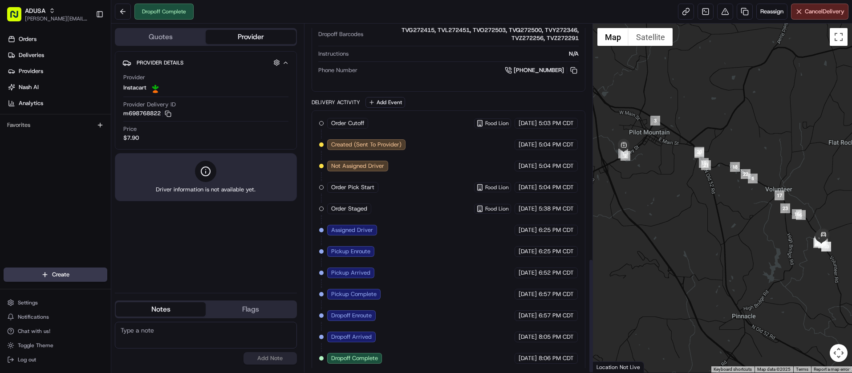
scroll to position [713, 0]
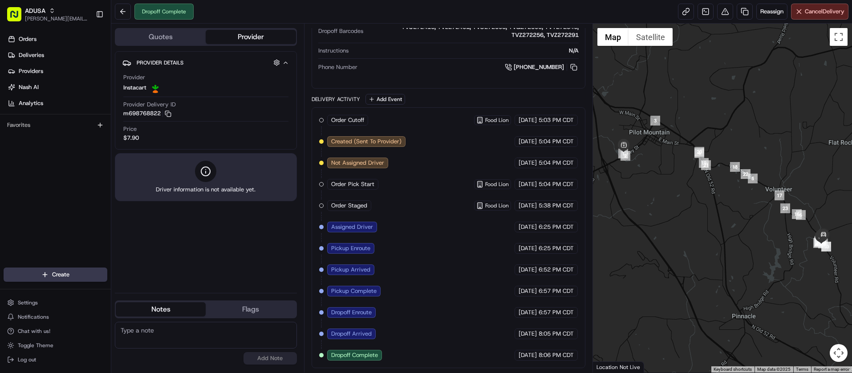
click at [357, 336] on span "Dropoff Arrived" at bounding box center [351, 334] width 41 height 8
click at [532, 335] on span "[DATE]" at bounding box center [528, 334] width 18 height 8
click at [531, 350] on div "[DATE] 8:06 PM CDT" at bounding box center [546, 355] width 63 height 11
click at [526, 352] on span "[DATE]" at bounding box center [528, 355] width 18 height 8
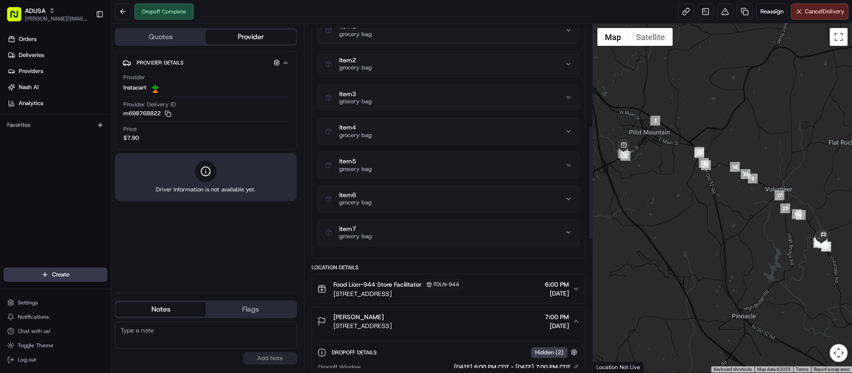
scroll to position [313, 0]
click at [541, 238] on div "Item 7 grocery bag" at bounding box center [445, 230] width 240 height 15
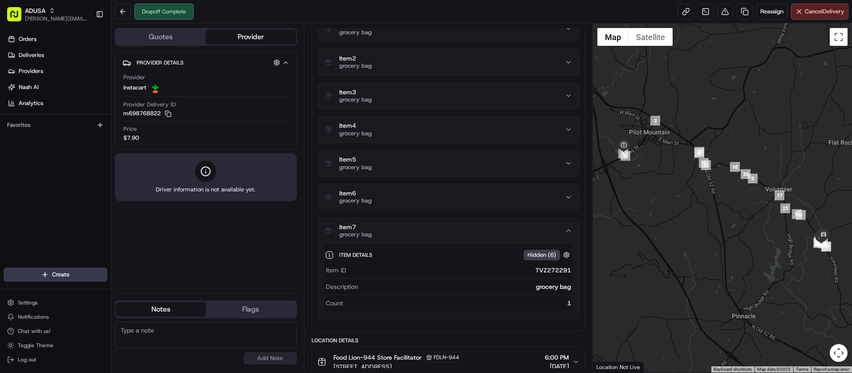
click at [539, 235] on div "Item 7 grocery bag" at bounding box center [445, 230] width 240 height 15
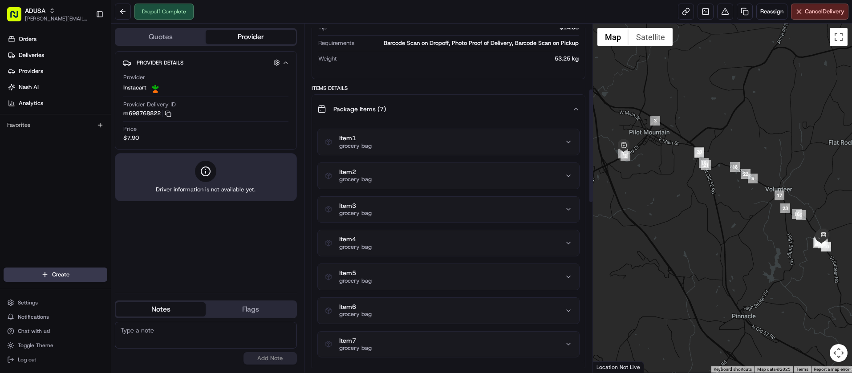
scroll to position [134, 0]
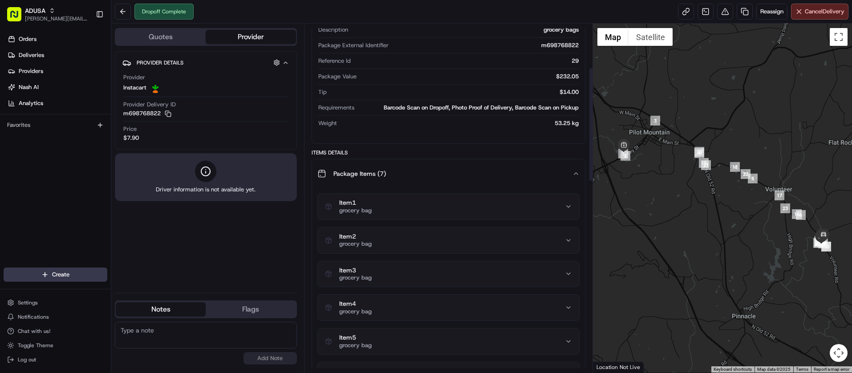
click at [581, 175] on button "Package Items ( 7 )" at bounding box center [448, 173] width 273 height 28
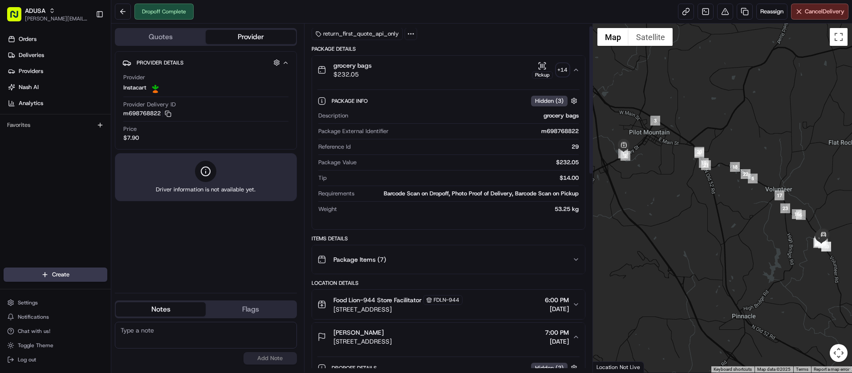
scroll to position [0, 0]
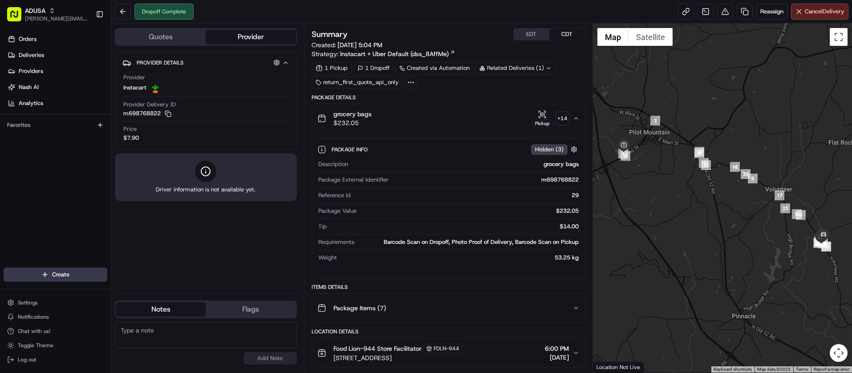
click at [544, 115] on icon "button" at bounding box center [542, 114] width 9 height 9
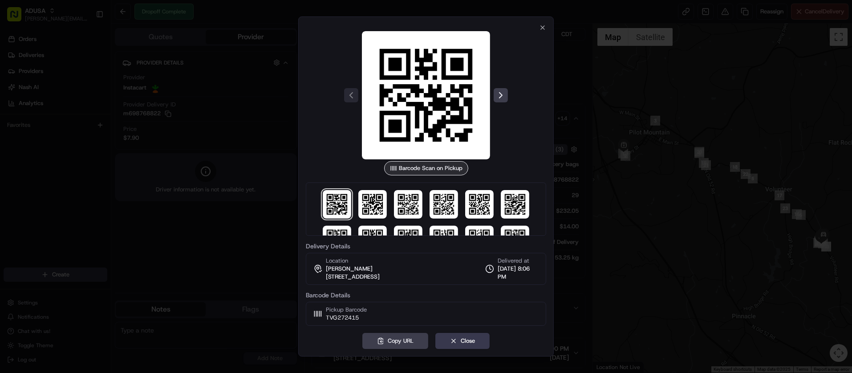
scroll to position [61, 0]
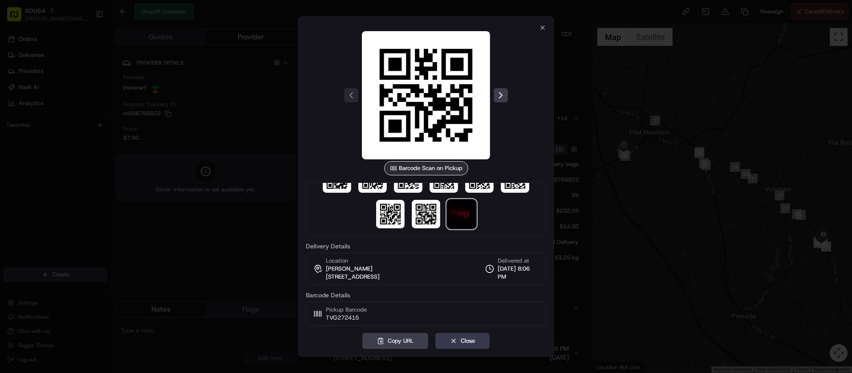
click at [465, 219] on img at bounding box center [461, 214] width 28 height 28
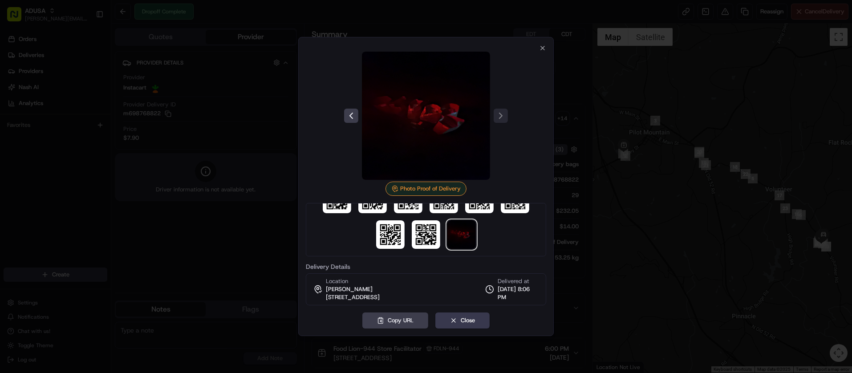
click at [431, 114] on img at bounding box center [426, 116] width 128 height 128
click at [447, 138] on img at bounding box center [426, 116] width 128 height 128
click at [421, 128] on img at bounding box center [426, 116] width 128 height 128
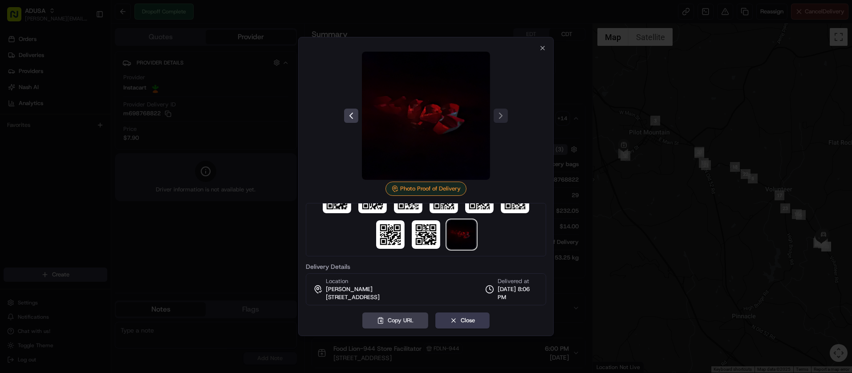
click at [434, 187] on div "Photo Proof of Delivery" at bounding box center [426, 189] width 81 height 14
click at [441, 191] on div "Photo Proof of Delivery" at bounding box center [426, 189] width 81 height 14
drag, startPoint x: 448, startPoint y: 142, endPoint x: 531, endPoint y: 103, distance: 92.2
click at [531, 103] on div at bounding box center [426, 116] width 240 height 128
click at [453, 113] on img at bounding box center [426, 116] width 128 height 128
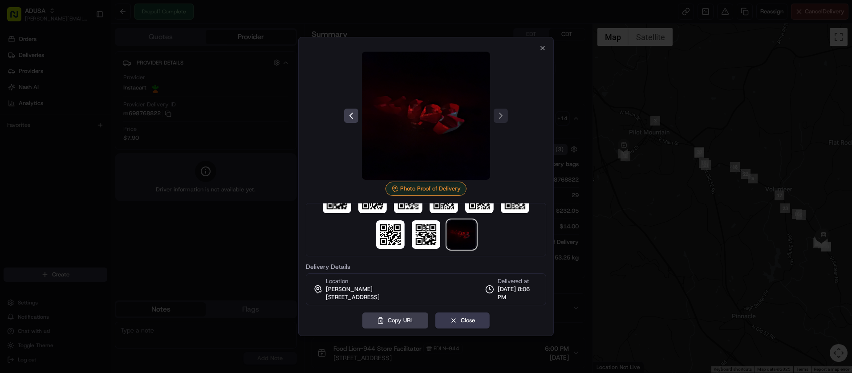
click at [453, 113] on img at bounding box center [426, 116] width 128 height 128
click at [544, 45] on icon "button" at bounding box center [542, 48] width 7 height 7
